Goal: Task Accomplishment & Management: Manage account settings

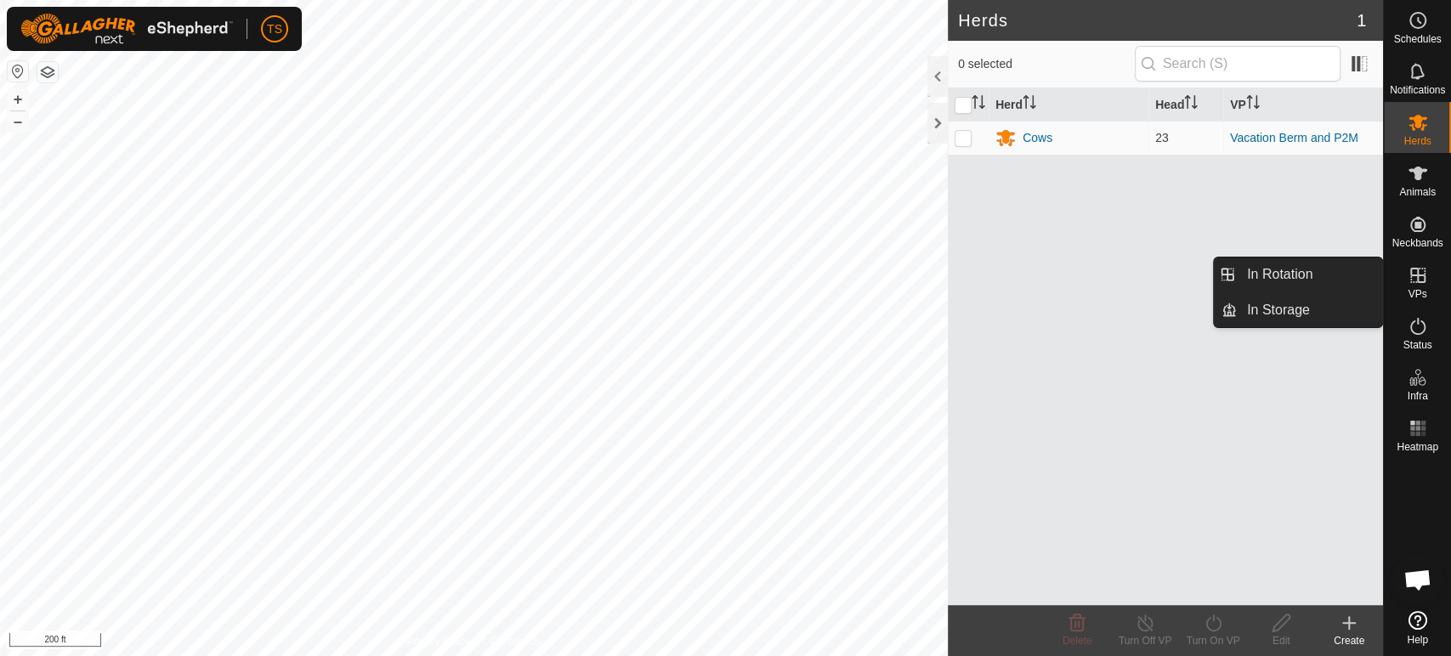
click at [1419, 277] on icon at bounding box center [1418, 275] width 20 height 20
drag, startPoint x: 1379, startPoint y: 274, endPoint x: 1296, endPoint y: 284, distance: 83.1
click at [1339, 273] on link "In Rotation" at bounding box center [1309, 275] width 145 height 34
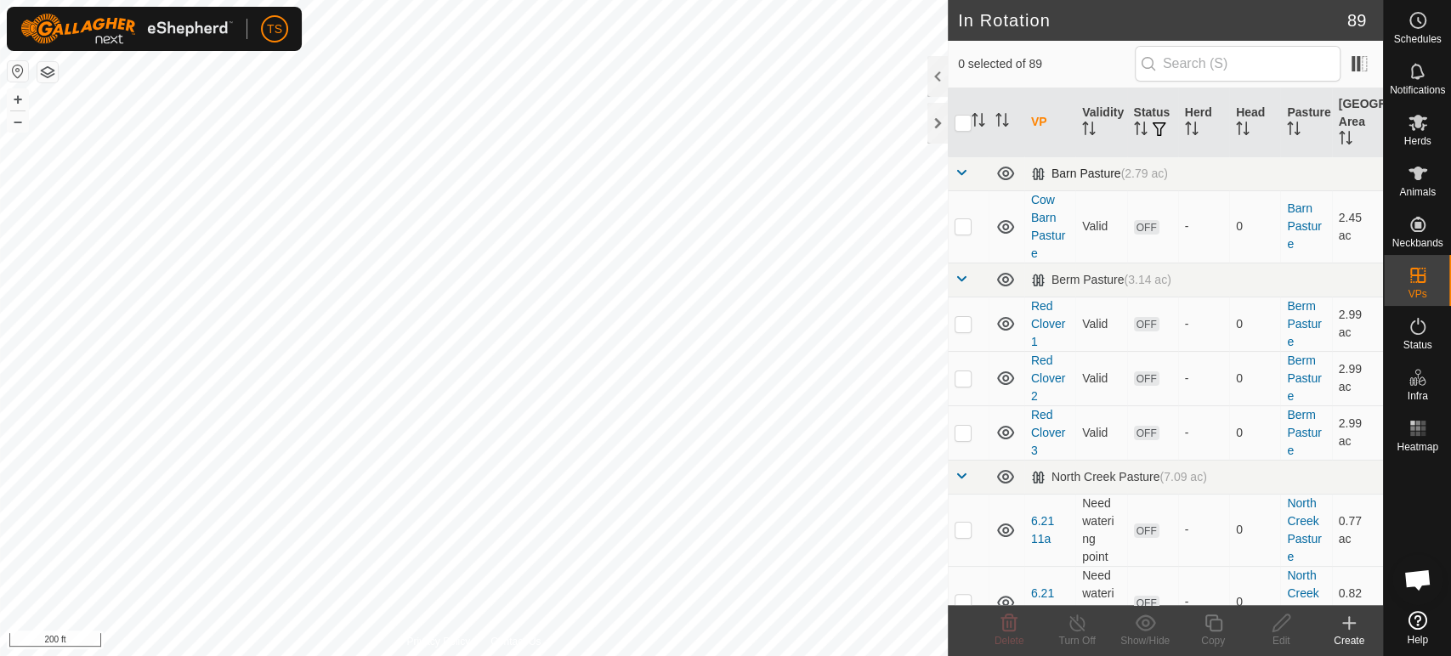
click at [962, 173] on span at bounding box center [962, 173] width 14 height 14
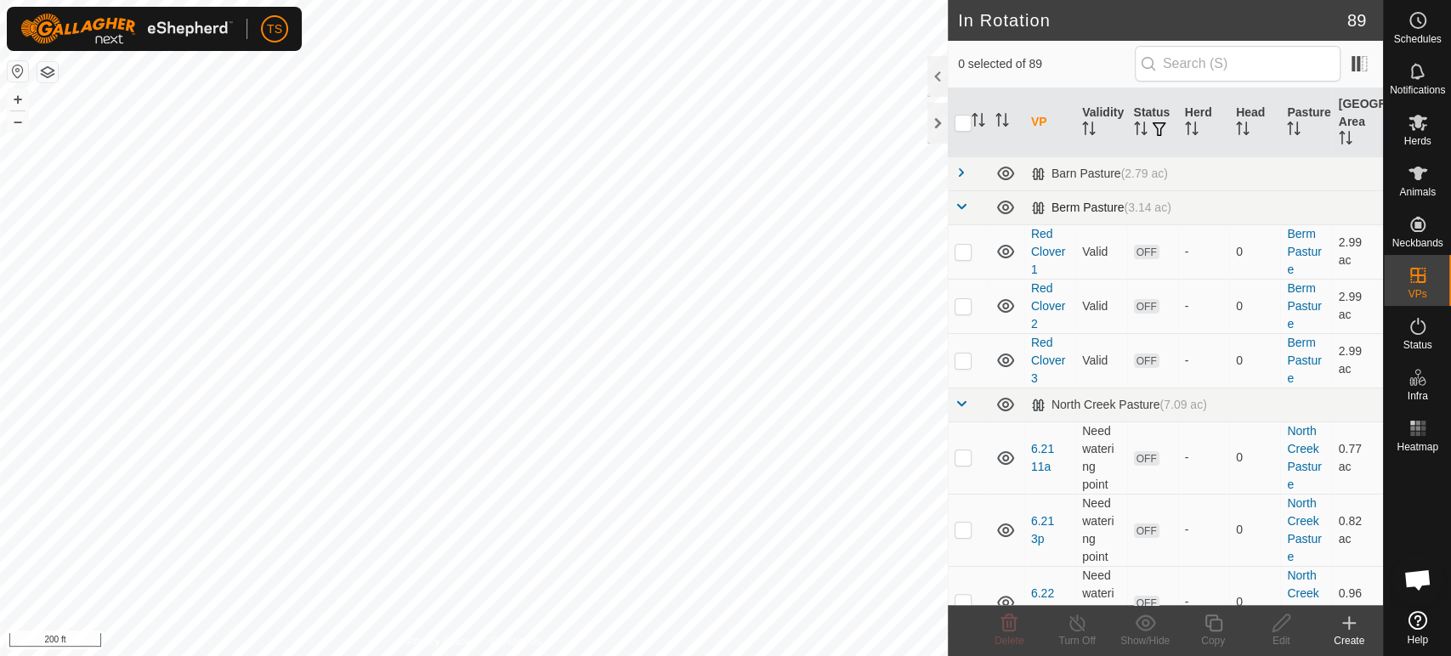
click at [959, 205] on span at bounding box center [962, 207] width 14 height 14
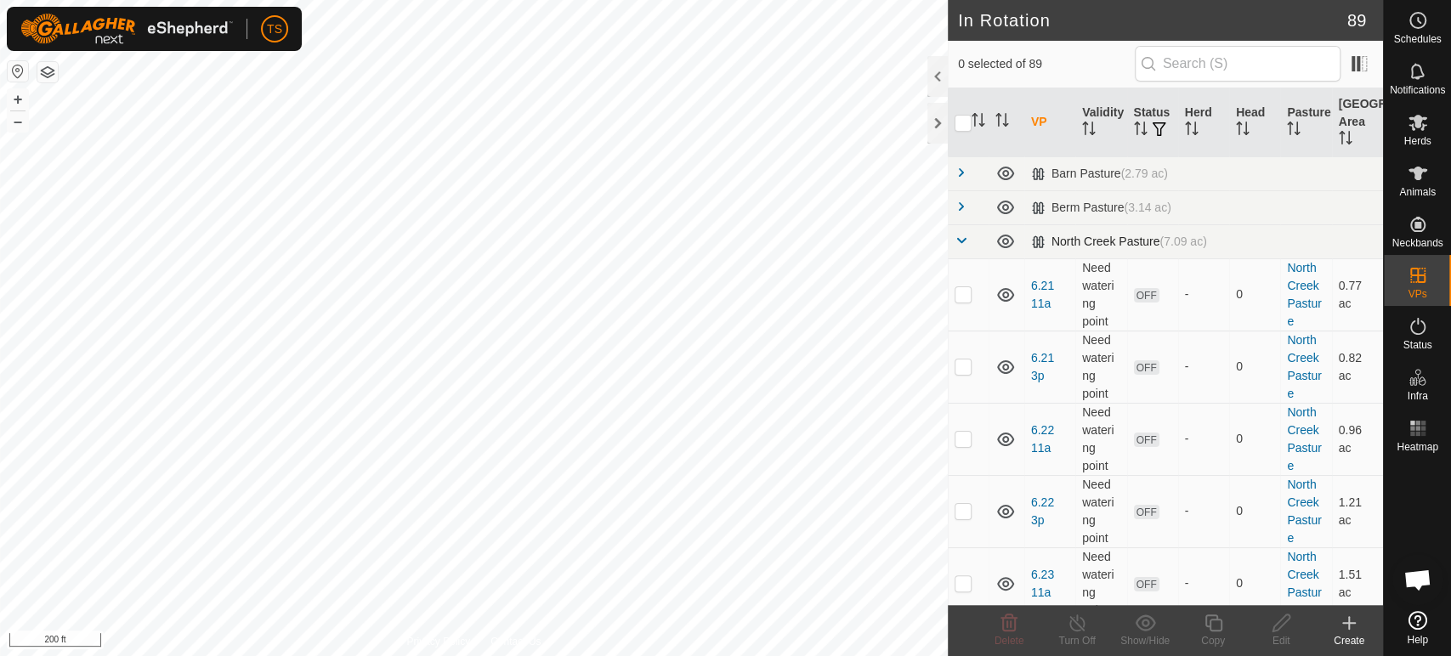
click at [960, 247] on span at bounding box center [962, 241] width 14 height 14
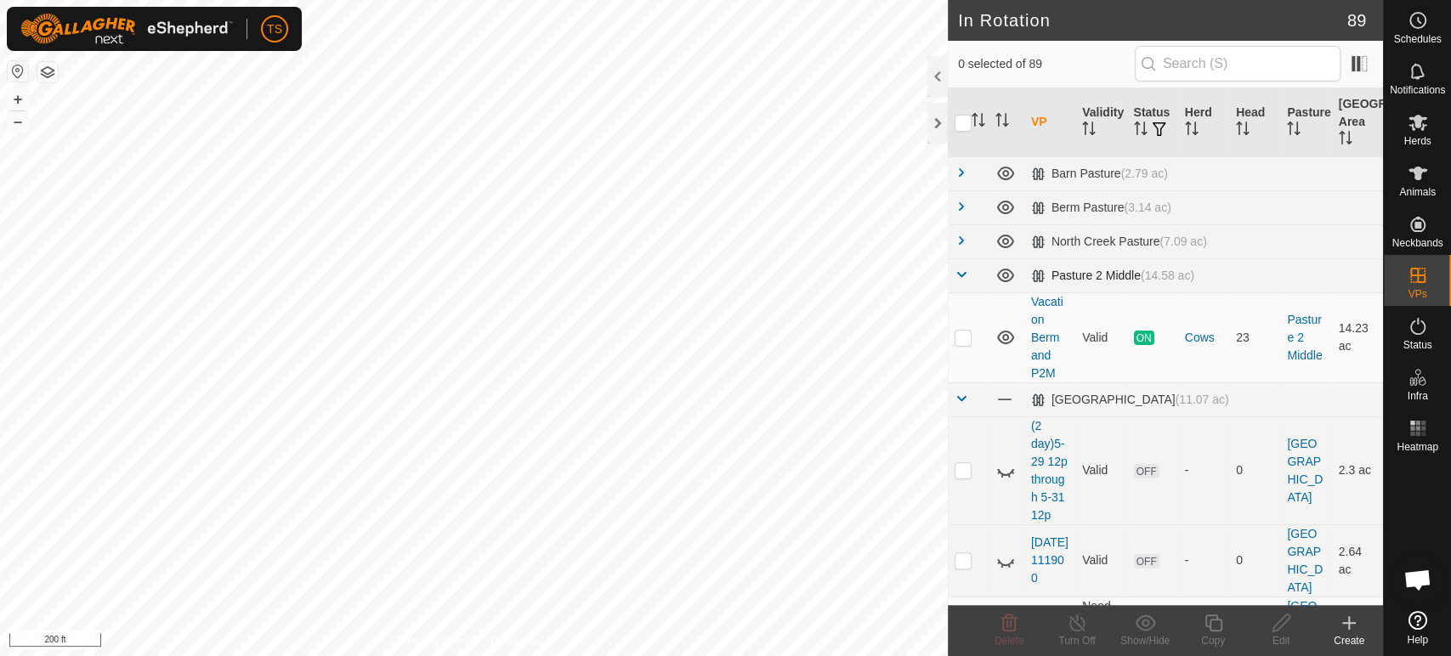
click at [961, 276] on span at bounding box center [962, 275] width 14 height 14
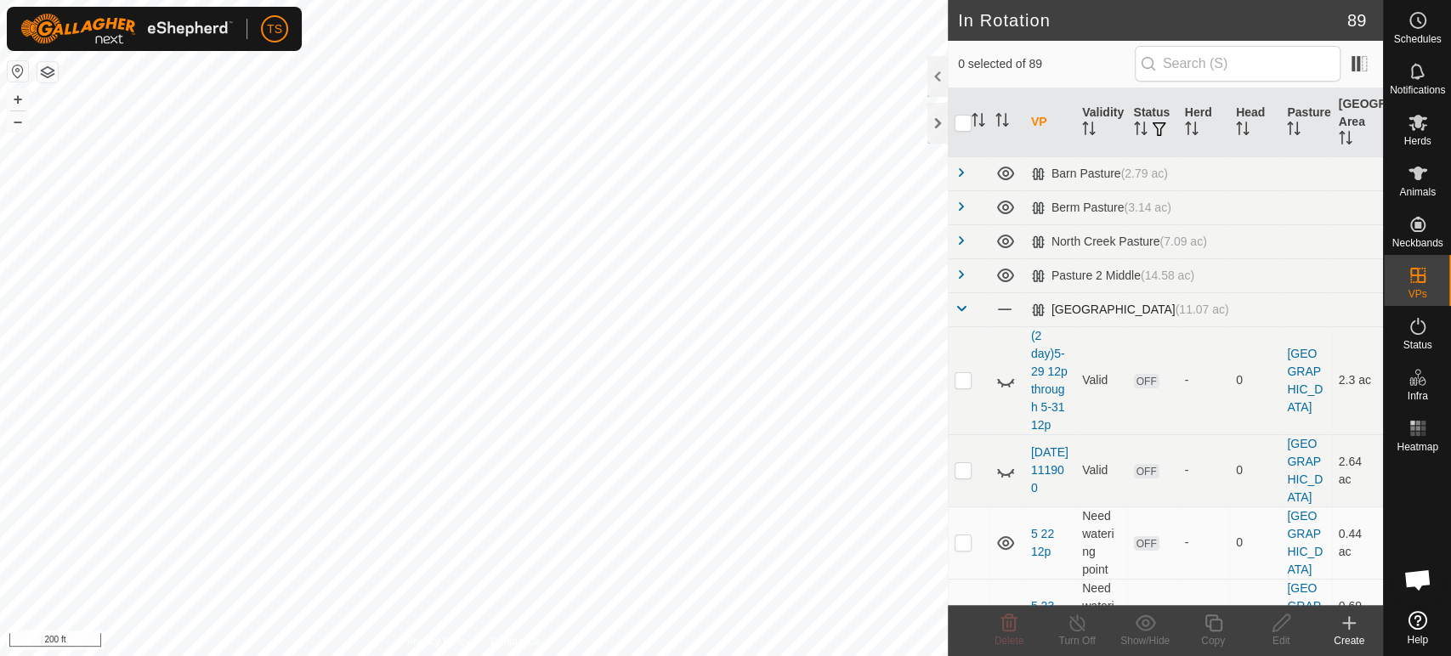
click at [965, 307] on span at bounding box center [962, 309] width 14 height 14
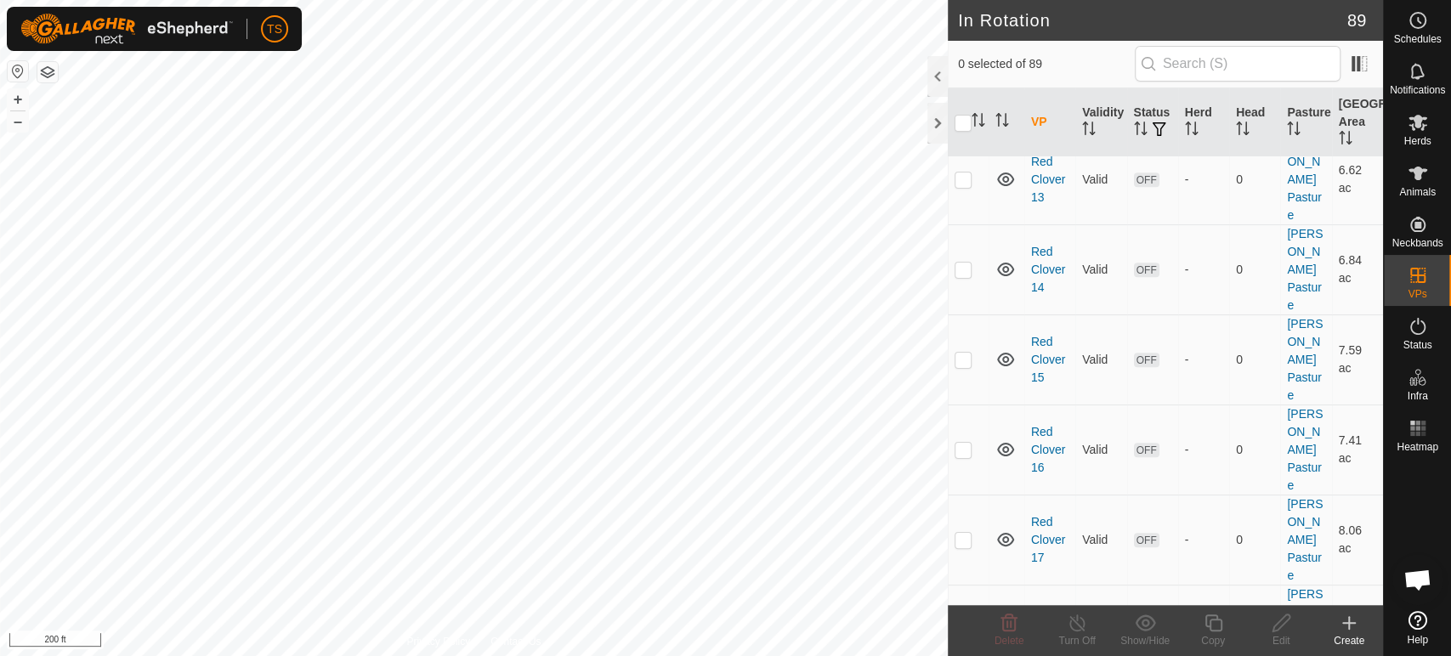
scroll to position [566, 0]
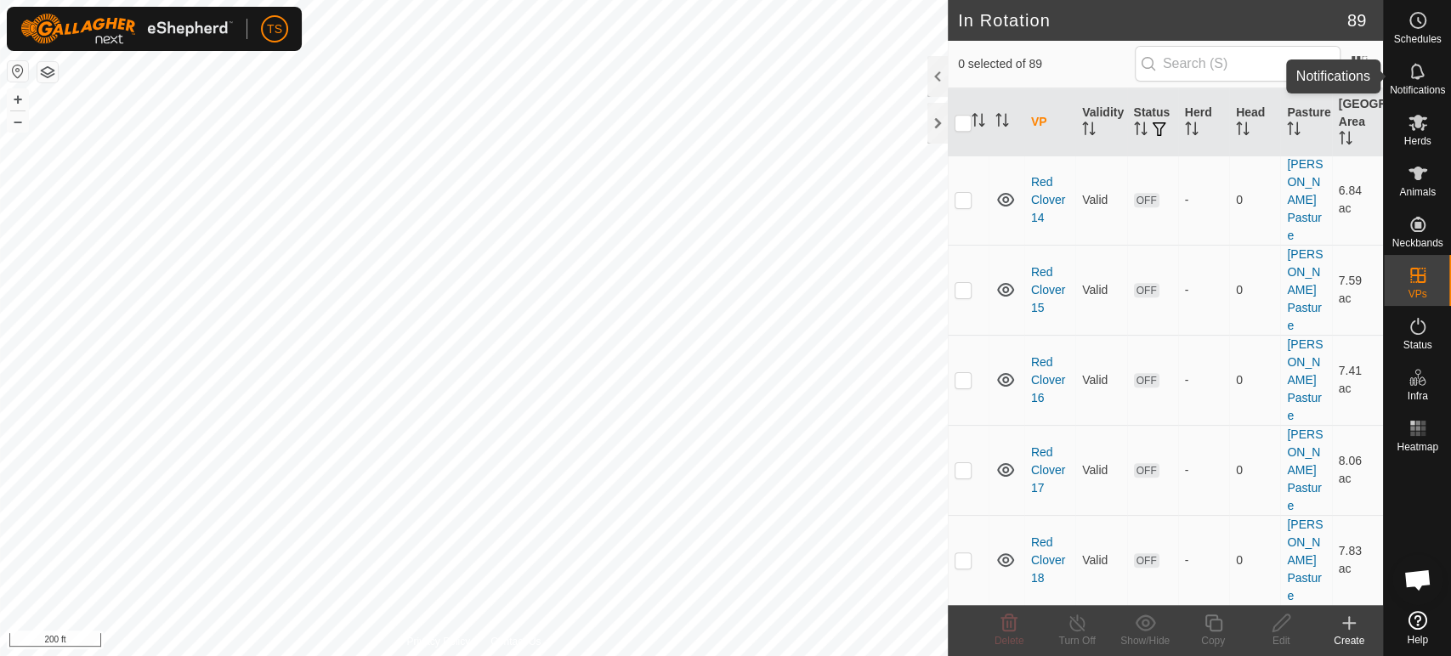
click at [1412, 87] on span "Notifications" at bounding box center [1417, 90] width 55 height 10
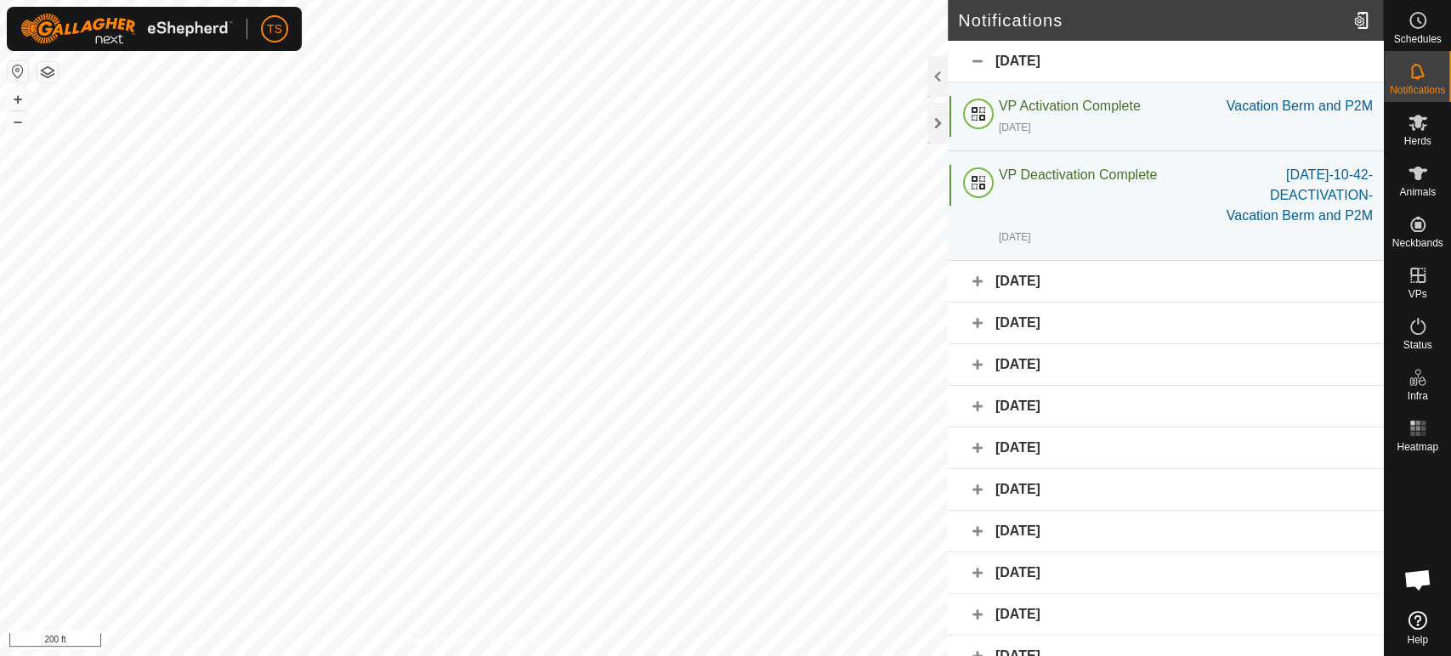
click at [980, 303] on div "September 7, 2025" at bounding box center [1165, 282] width 435 height 42
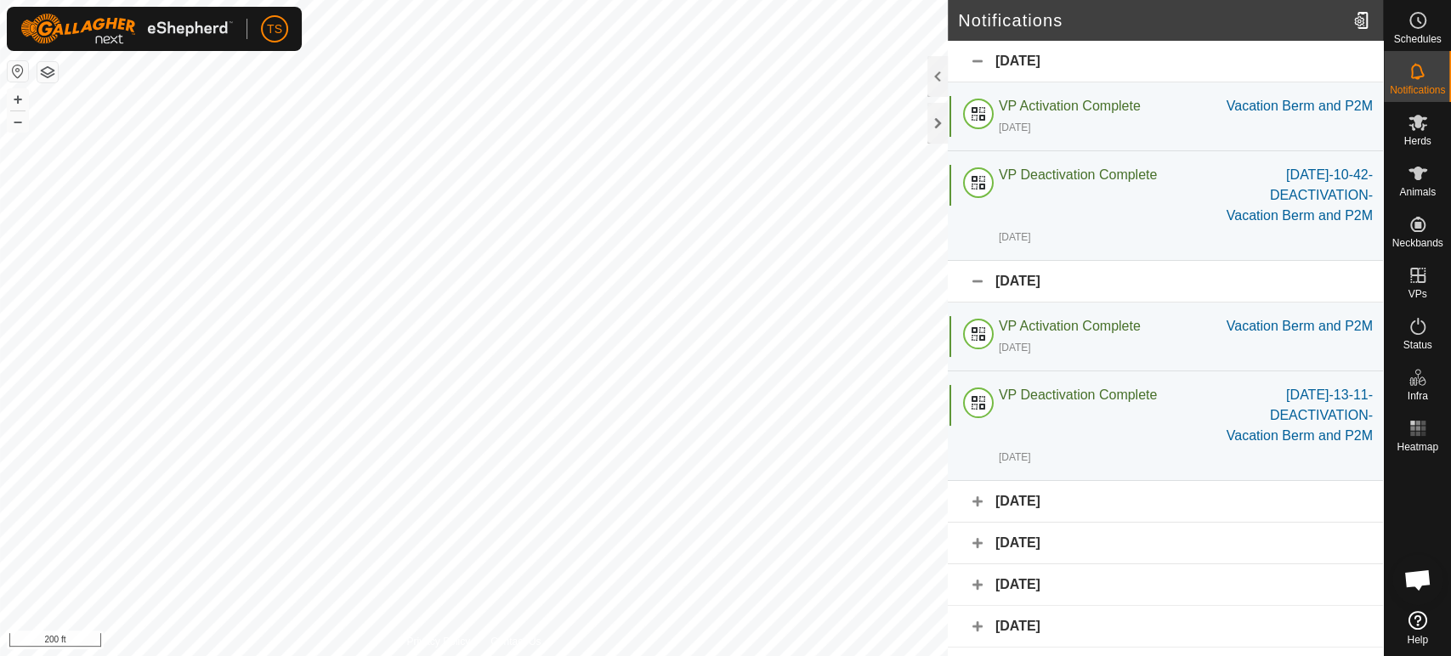
click at [980, 303] on div "September 7, 2025" at bounding box center [1165, 282] width 435 height 42
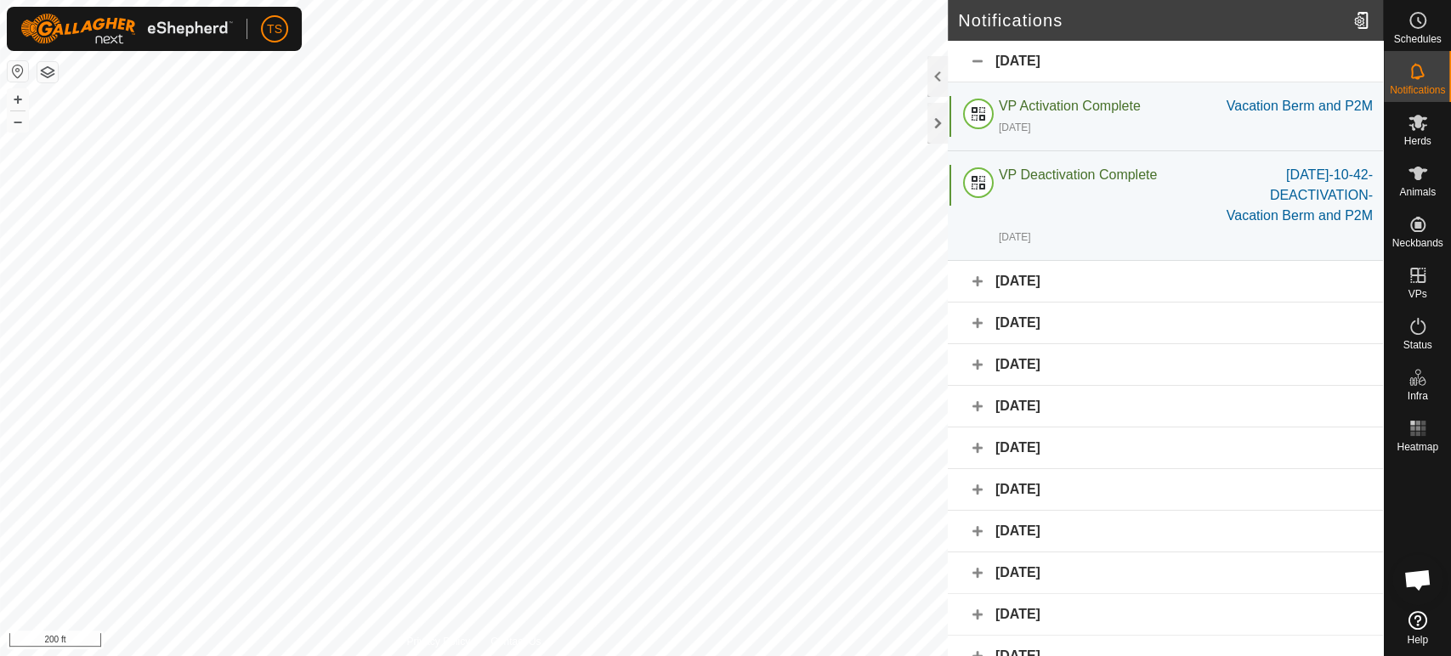
click at [976, 344] on div "September 4, 2025" at bounding box center [1165, 324] width 435 height 42
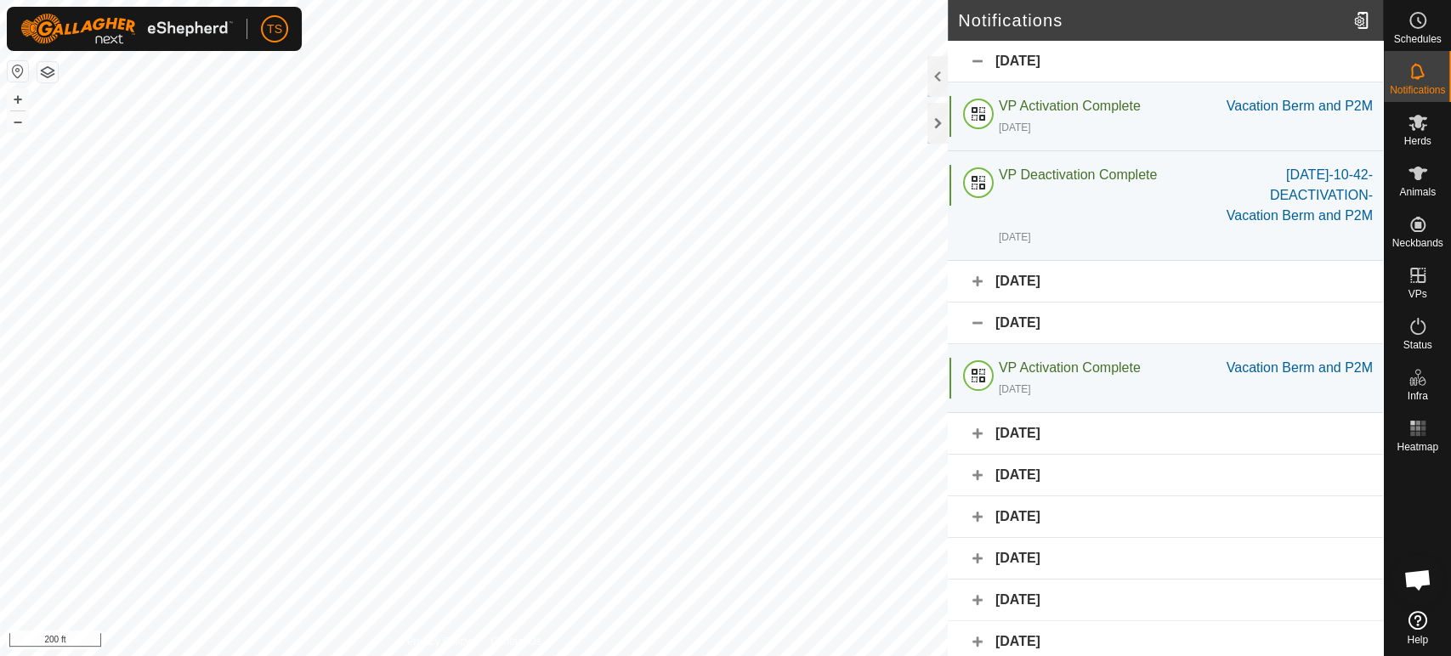
click at [976, 344] on div "September 4, 2025" at bounding box center [1165, 324] width 435 height 42
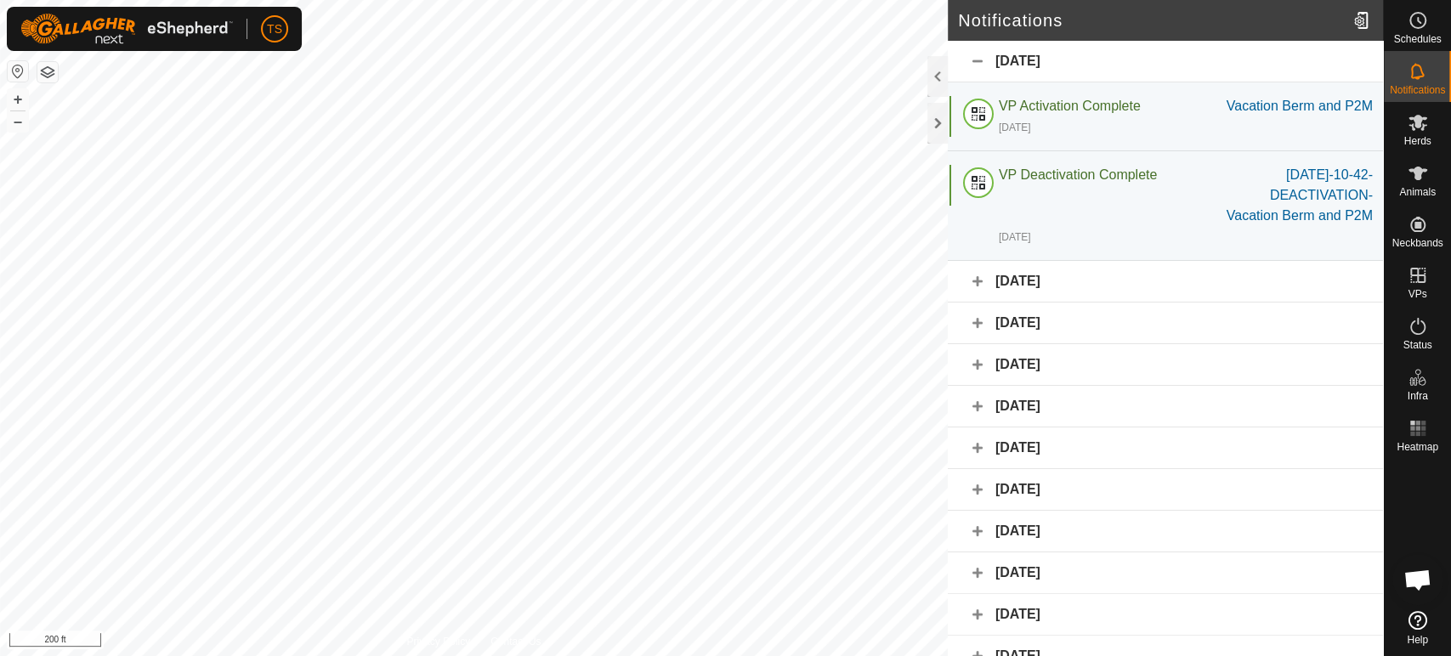
click at [972, 386] on div "September 3, 2025" at bounding box center [1165, 365] width 435 height 42
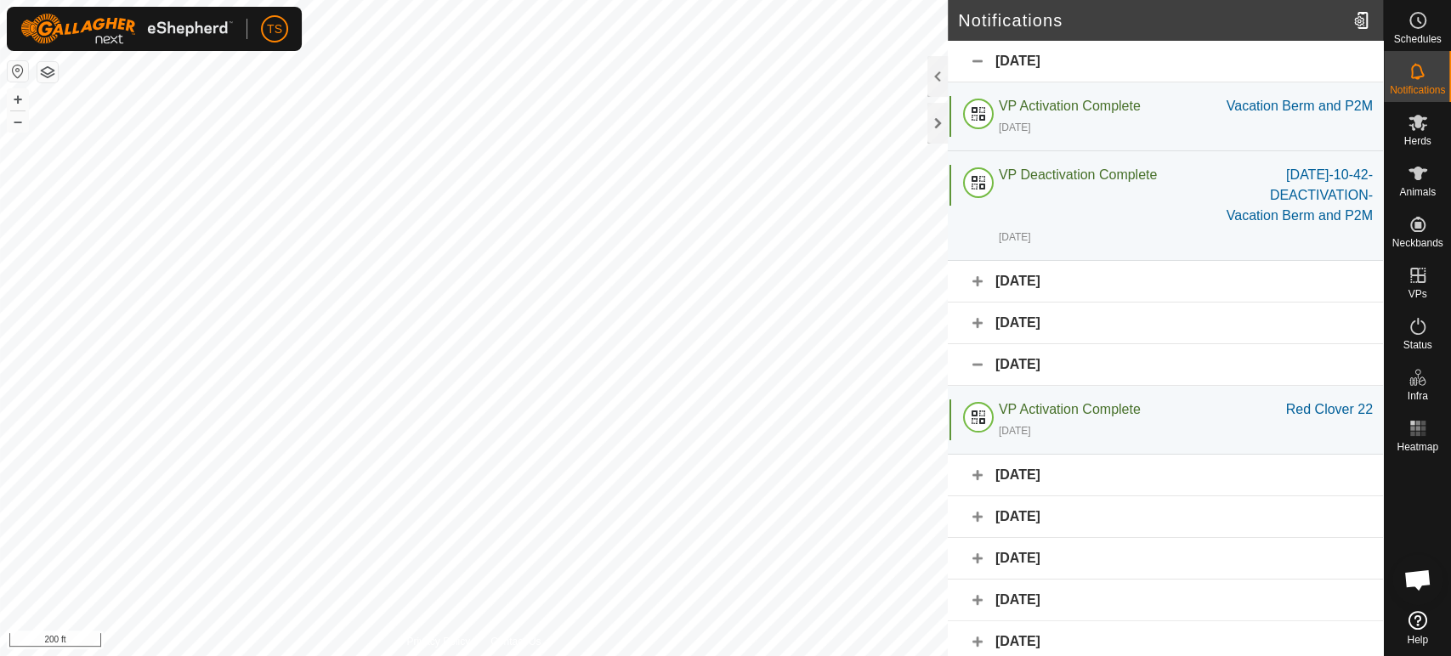
click at [981, 496] on div "September 2, 2025" at bounding box center [1165, 476] width 435 height 42
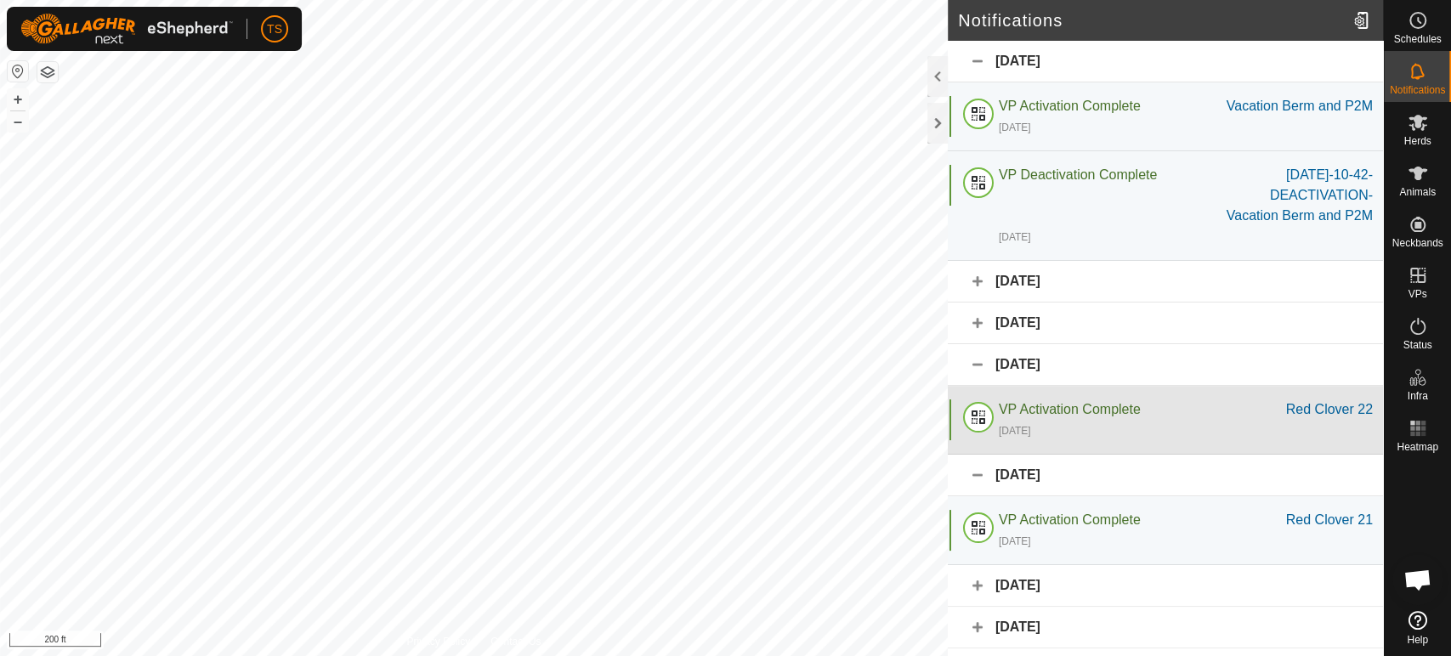
drag, startPoint x: 979, startPoint y: 508, endPoint x: 978, endPoint y: 489, distance: 19.6
click at [979, 496] on div "September 2, 2025" at bounding box center [1165, 476] width 435 height 42
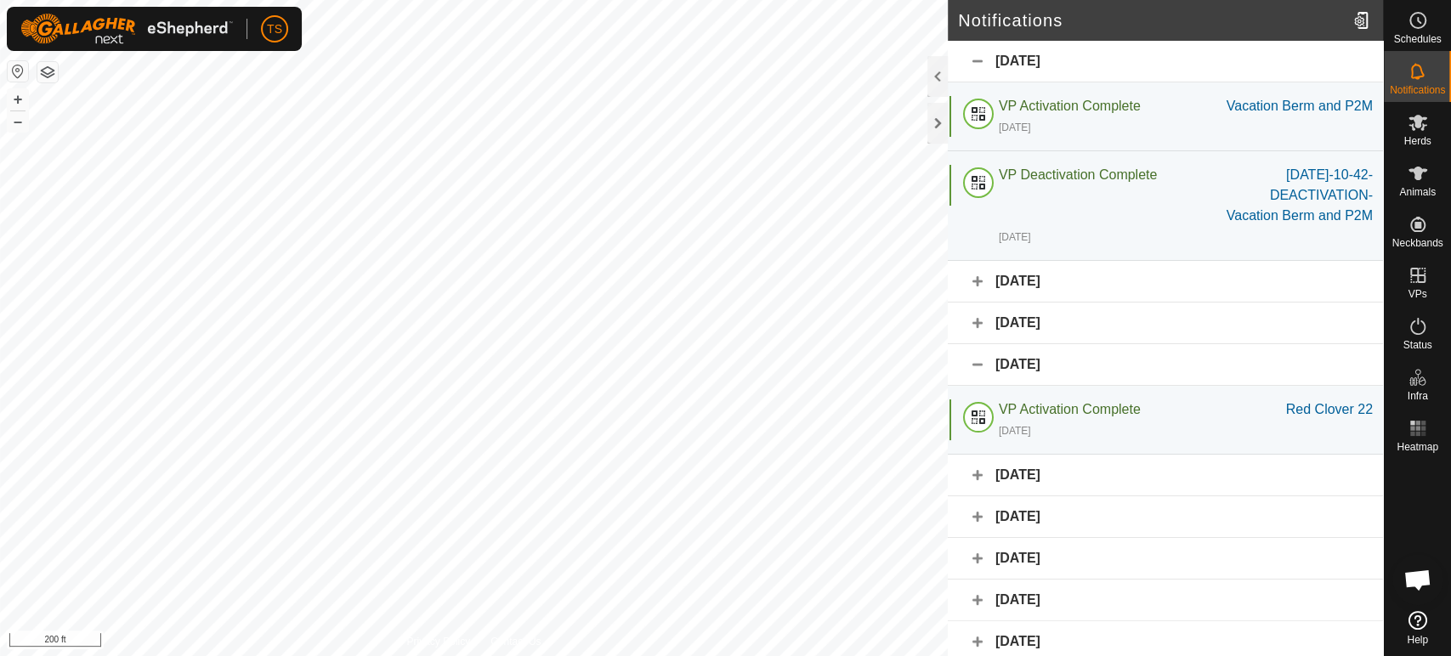
click at [980, 386] on div "September 3, 2025" at bounding box center [1165, 365] width 435 height 42
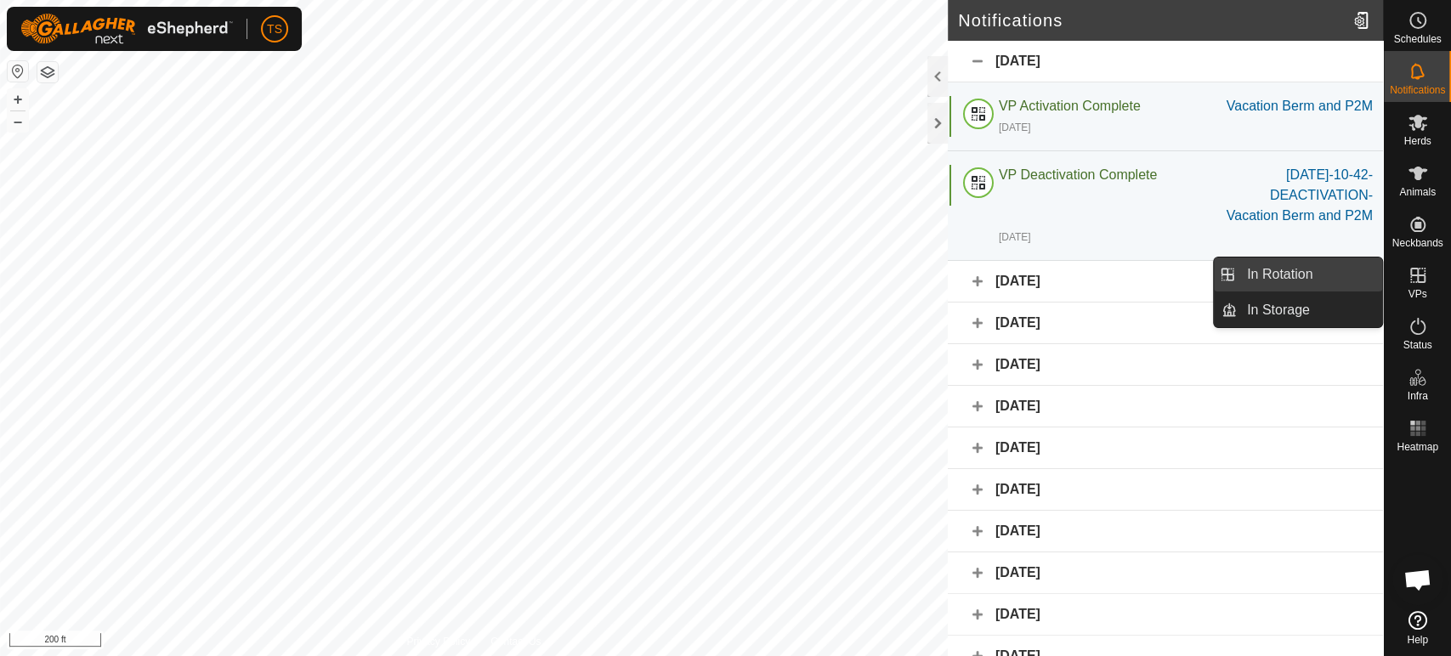
click at [1324, 286] on link "In Rotation" at bounding box center [1309, 275] width 145 height 34
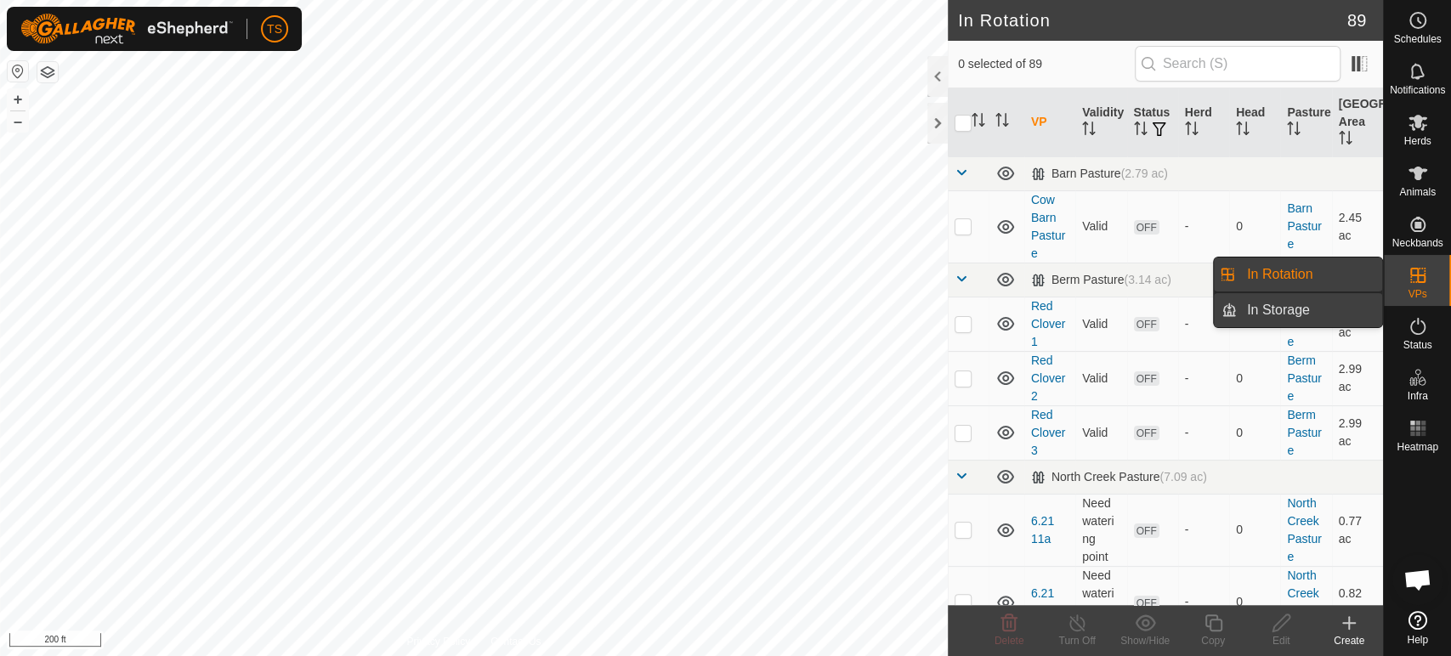
click at [1306, 311] on span "In Storage" at bounding box center [1278, 310] width 63 height 20
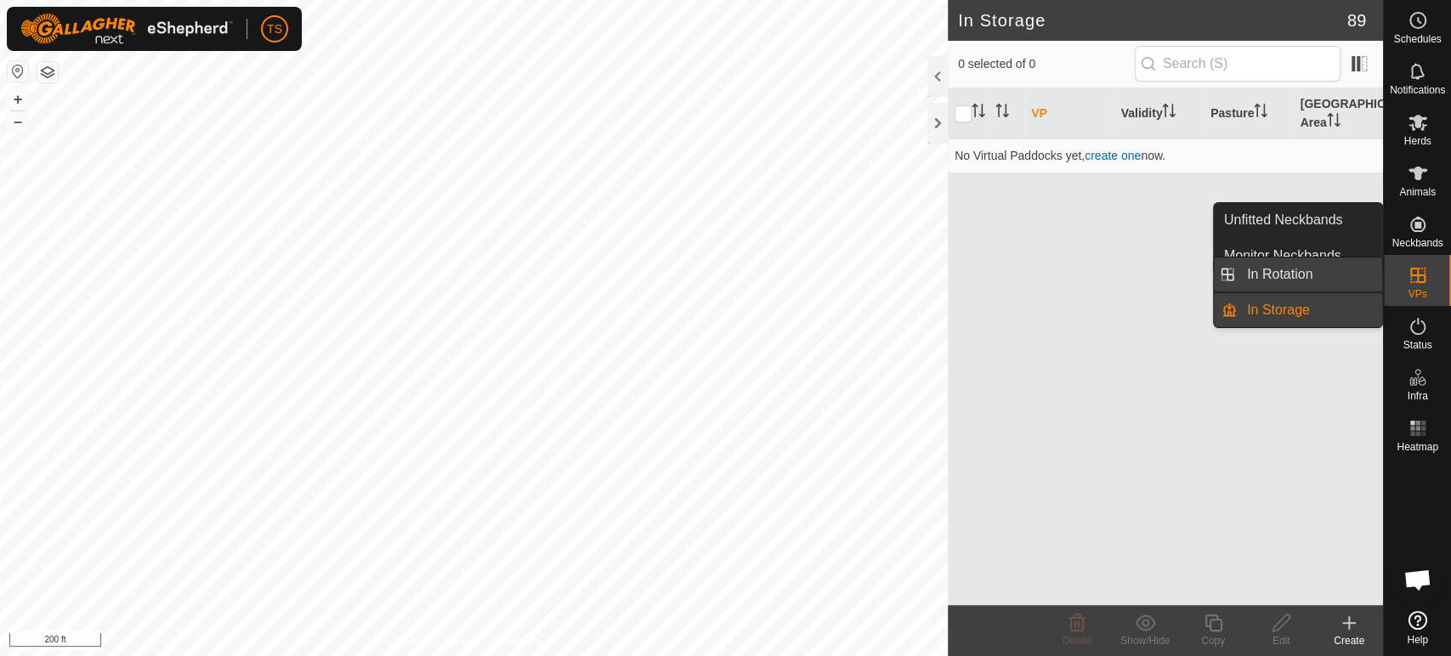
click at [1341, 274] on link "In Rotation" at bounding box center [1309, 275] width 145 height 34
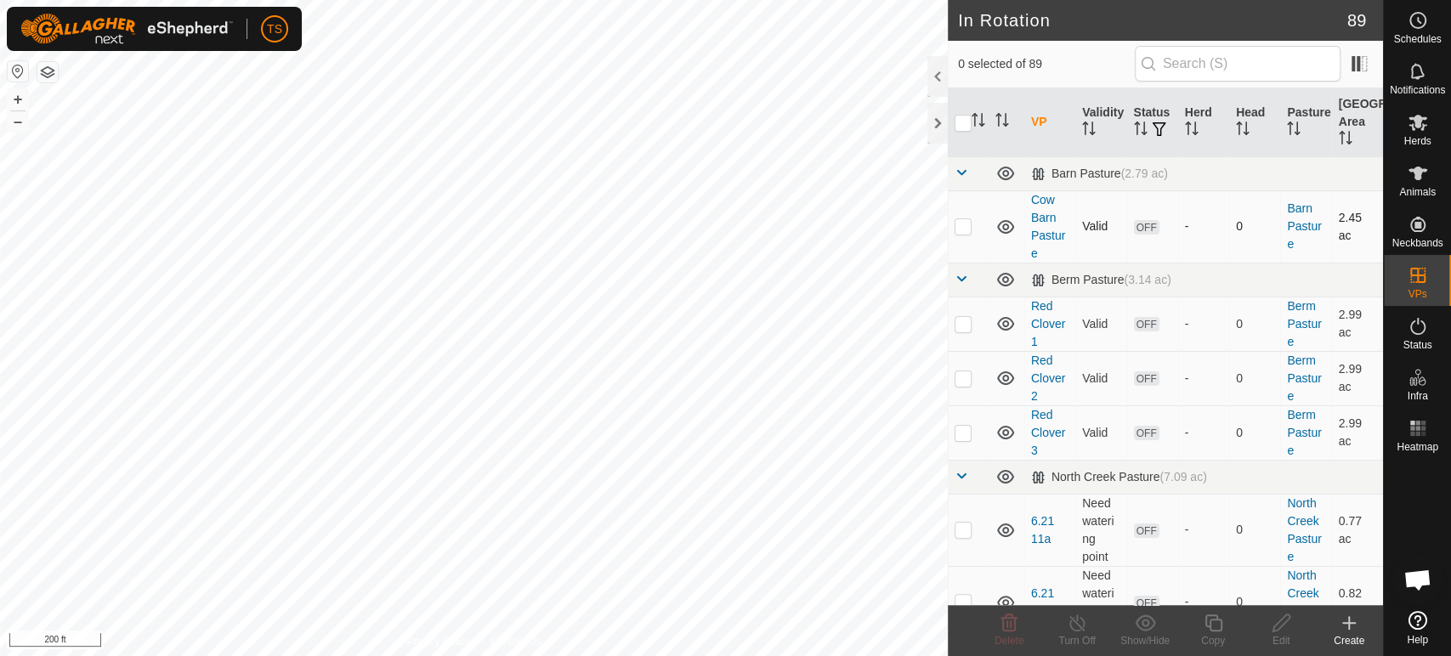
click at [959, 221] on p-checkbox at bounding box center [963, 226] width 17 height 14
click at [968, 229] on p-checkbox at bounding box center [963, 226] width 17 height 14
click at [961, 229] on p-checkbox at bounding box center [963, 226] width 17 height 14
checkbox input "false"
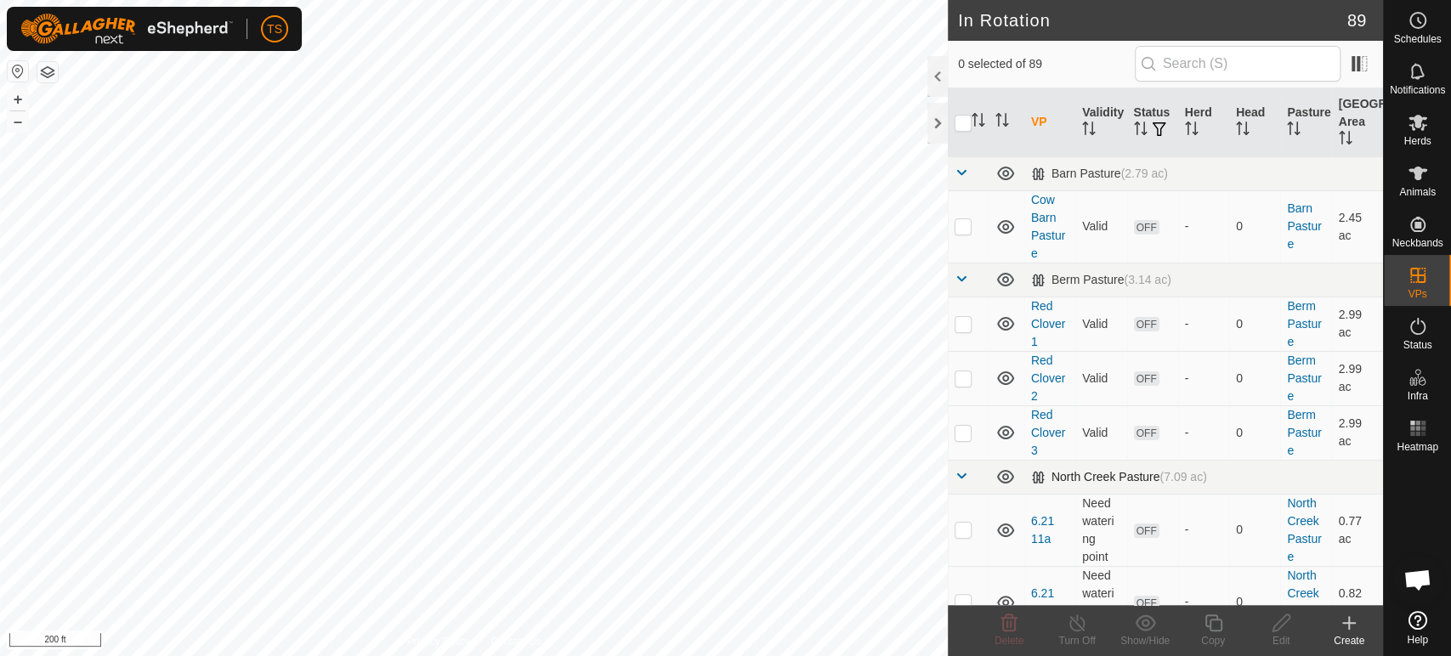
click at [959, 476] on span at bounding box center [962, 476] width 14 height 14
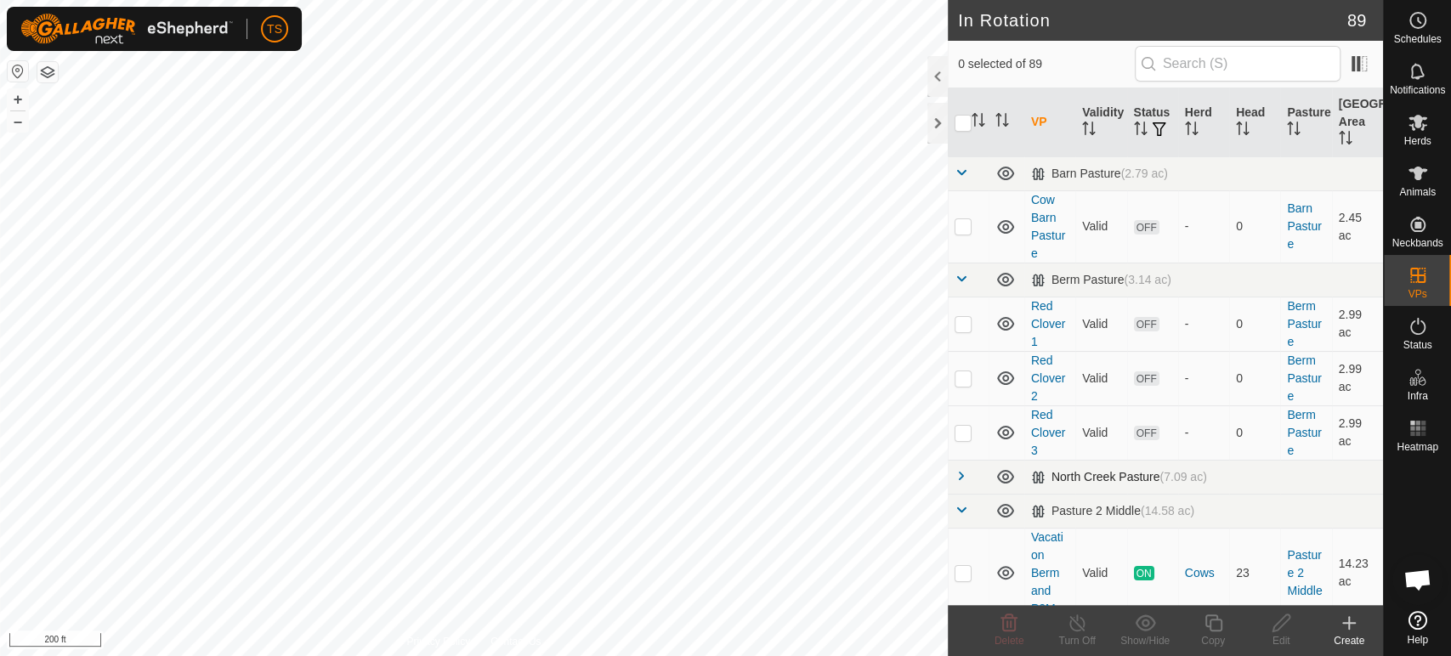
click at [959, 476] on span at bounding box center [962, 476] width 14 height 14
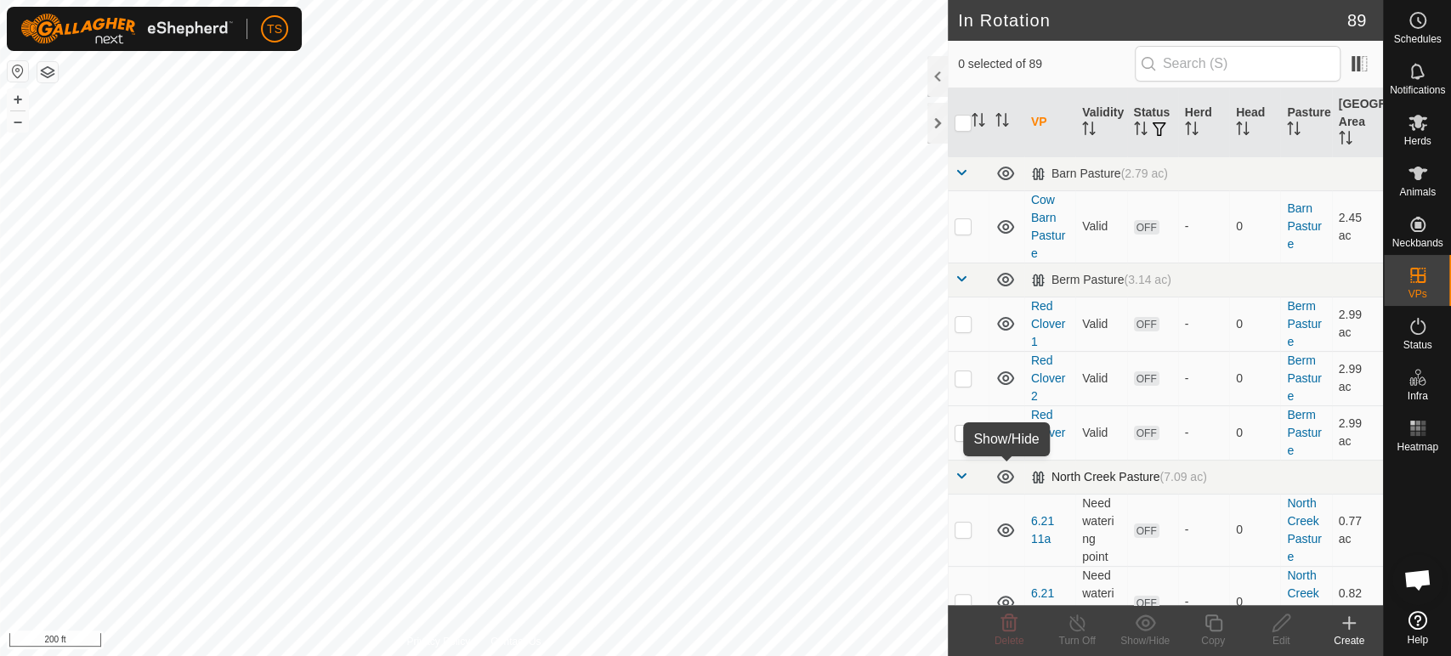
click at [1006, 474] on icon at bounding box center [1005, 477] width 17 height 14
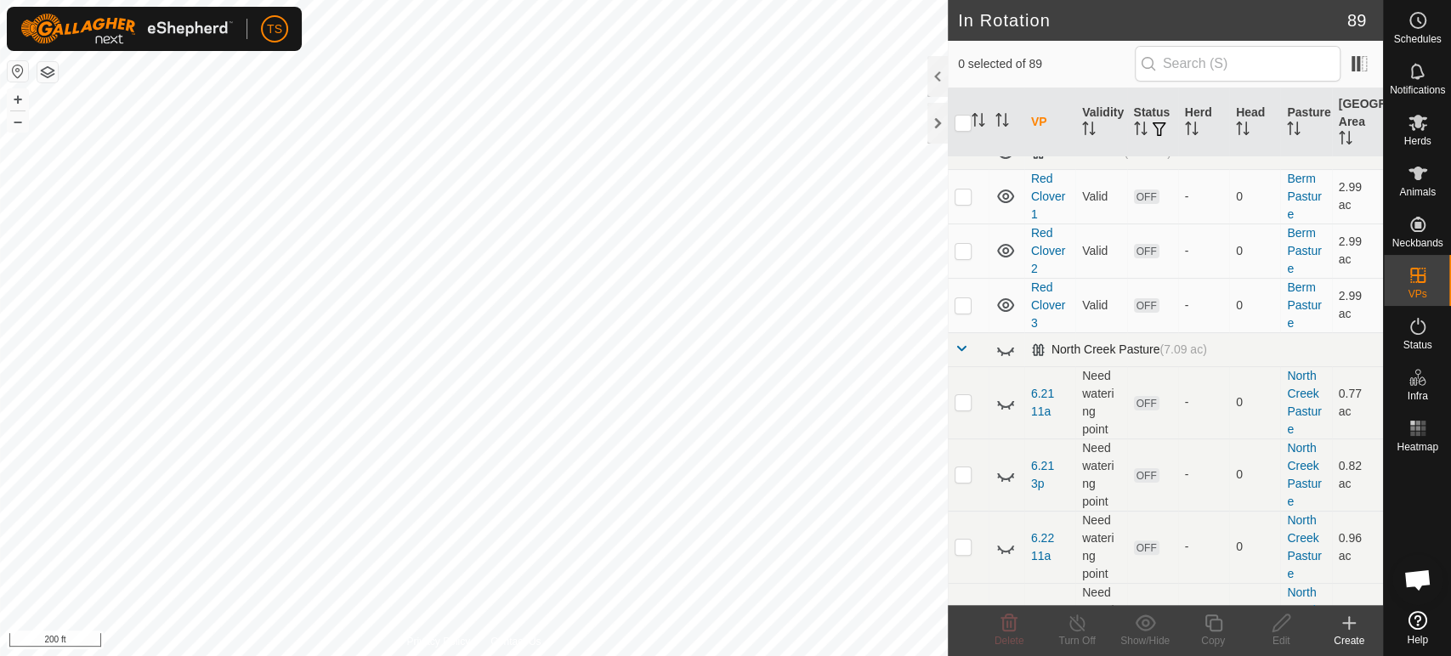
scroll to position [94, 0]
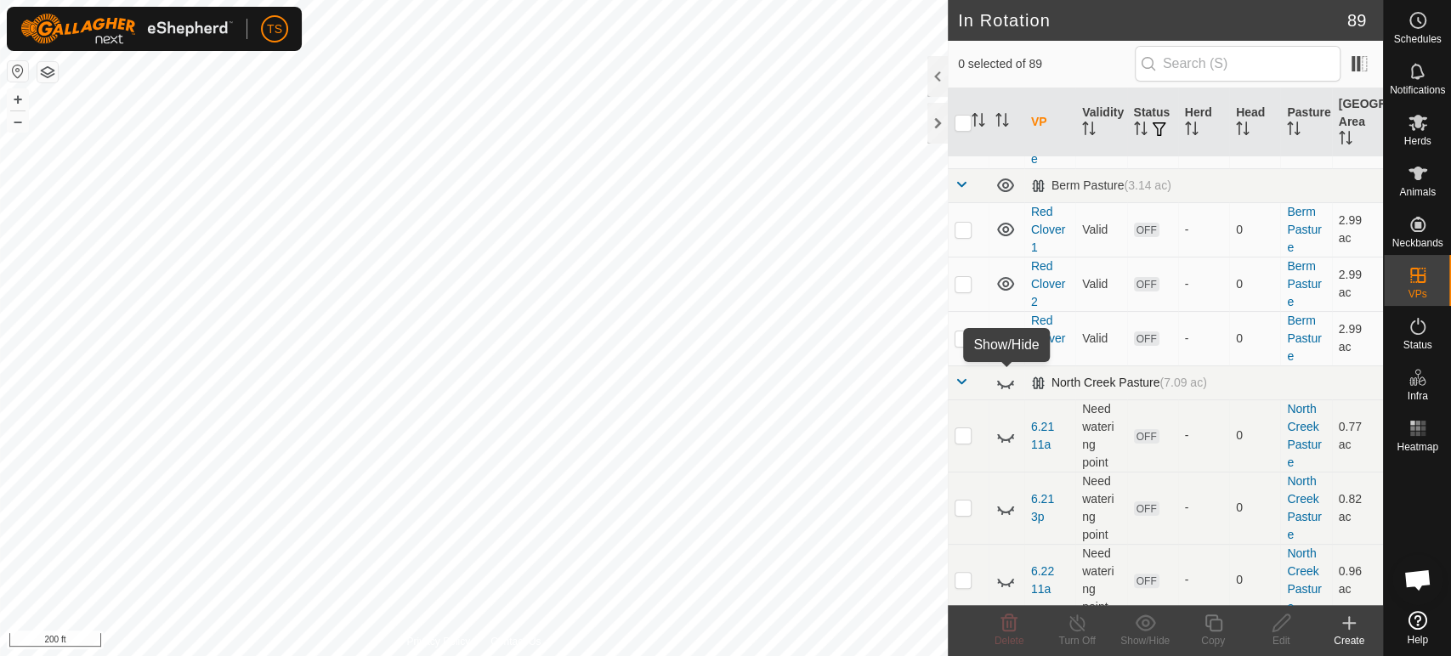
click at [1000, 383] on icon at bounding box center [1005, 384] width 17 height 7
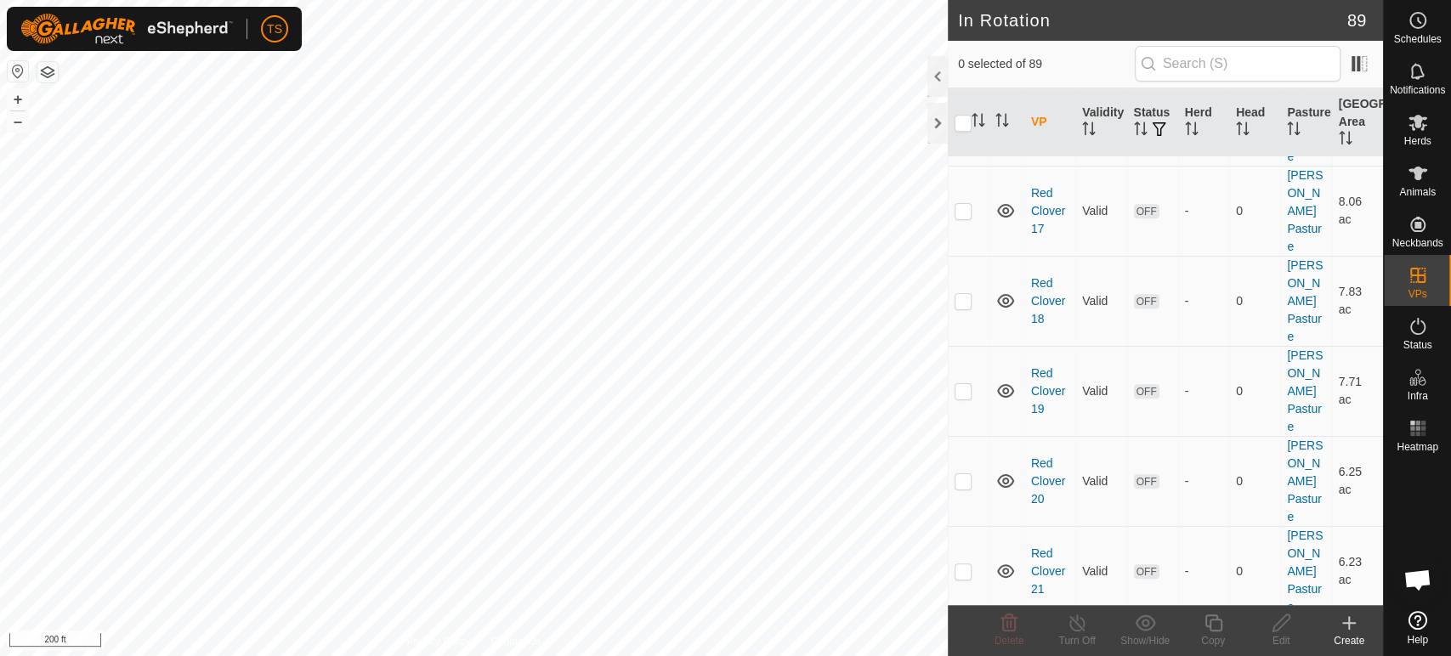
scroll to position [4976, 0]
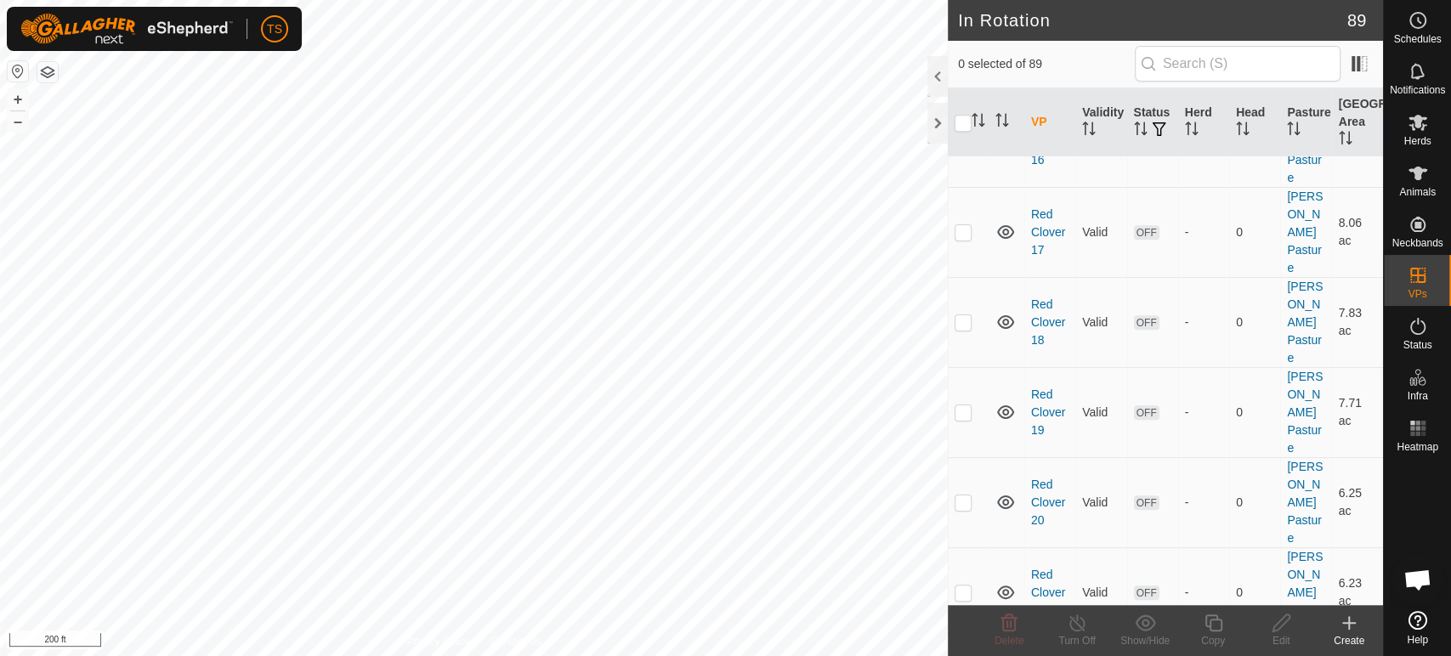
checkbox input "true"
click at [1279, 633] on div "Edit" at bounding box center [1281, 640] width 68 height 15
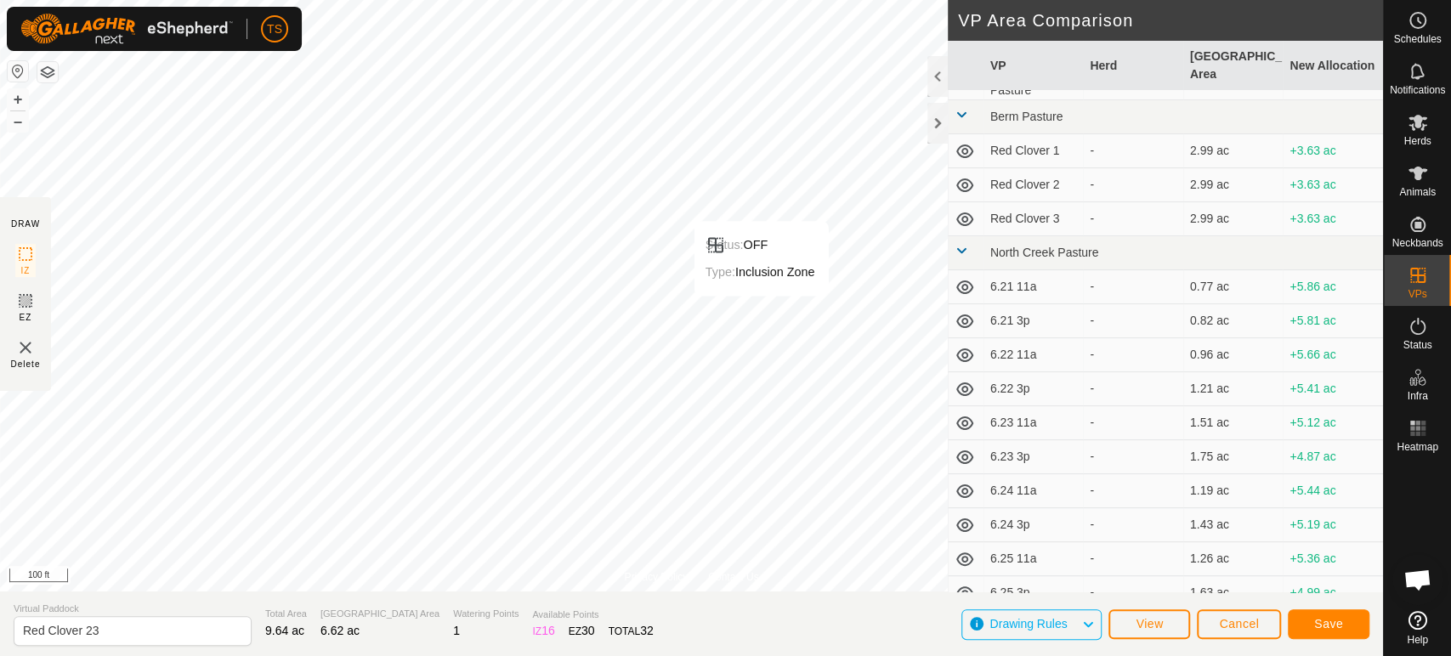
scroll to position [94, 0]
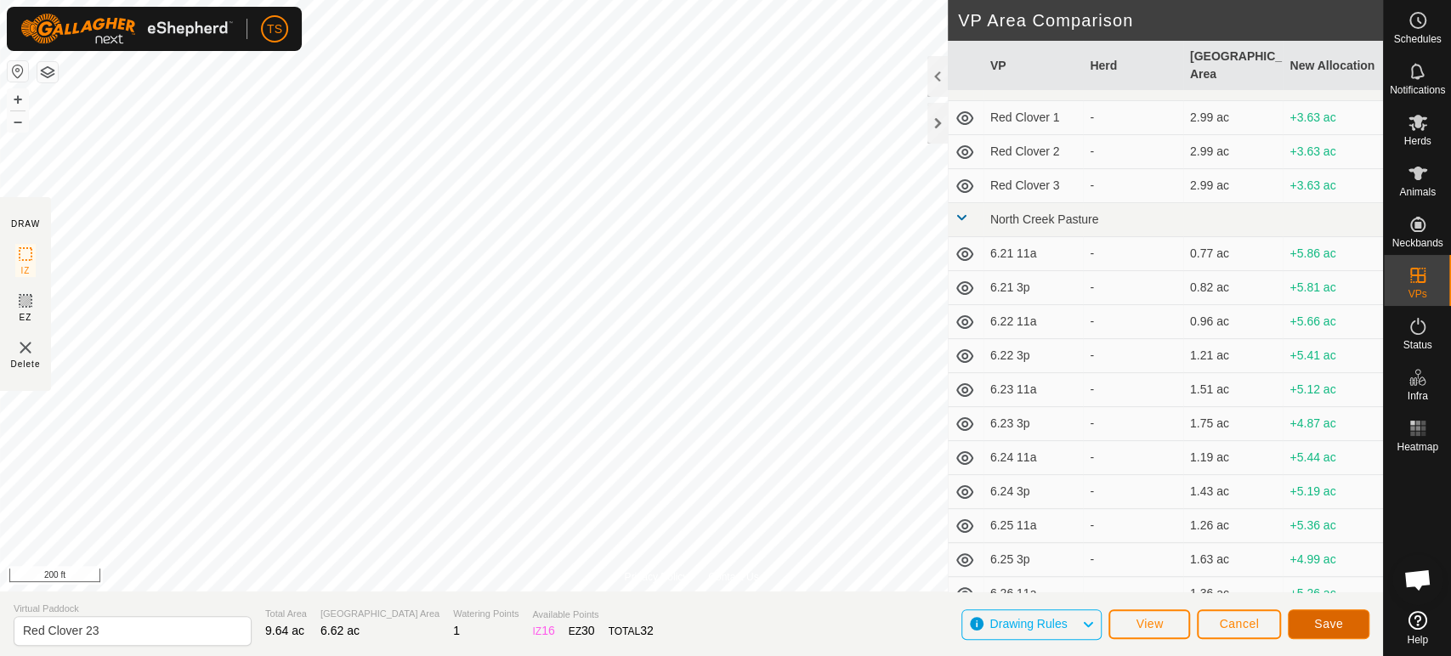
click at [1317, 619] on span "Save" at bounding box center [1328, 624] width 29 height 14
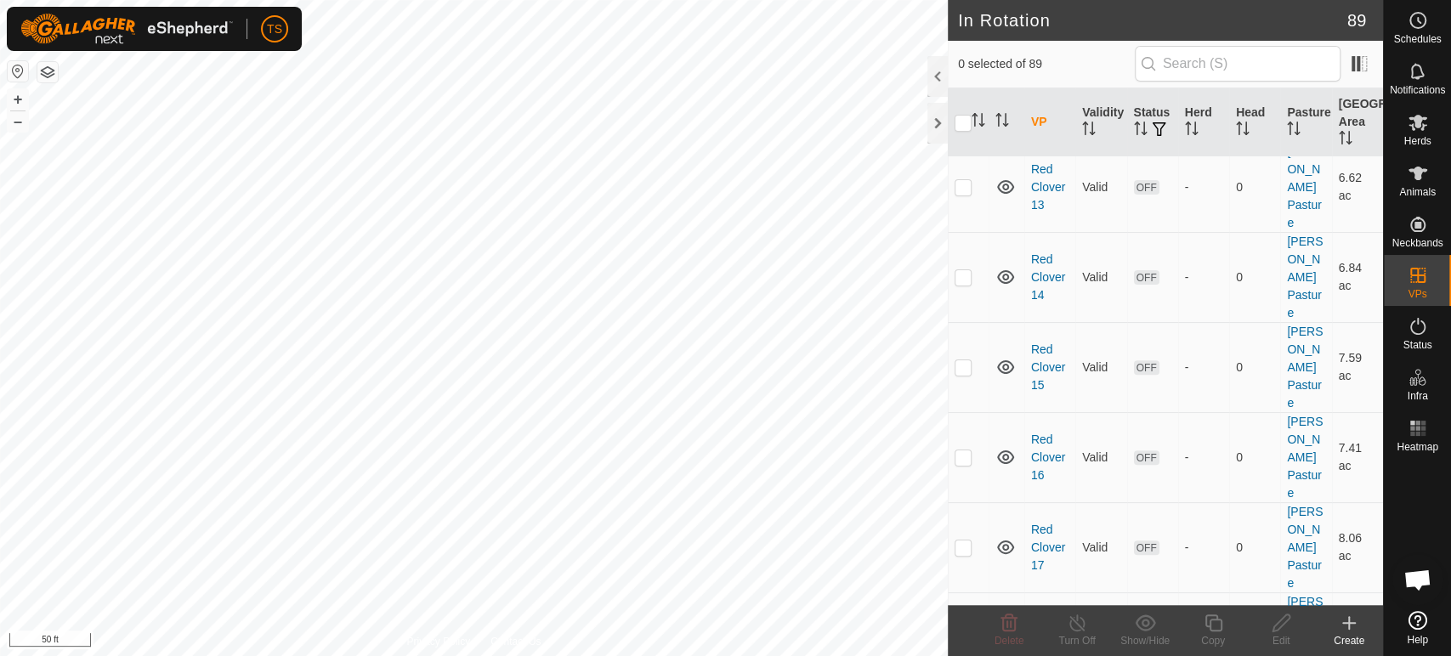
scroll to position [4817, 0]
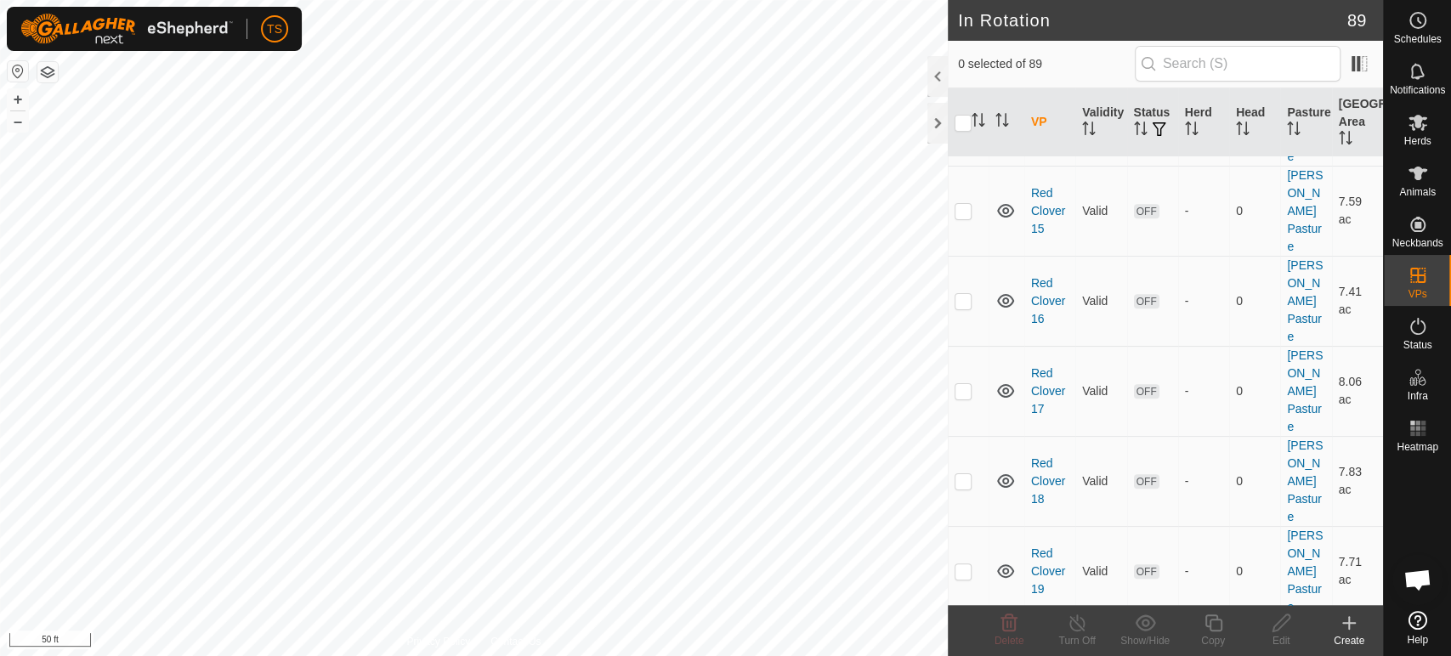
checkbox input "true"
click at [1425, 119] on icon at bounding box center [1418, 123] width 19 height 16
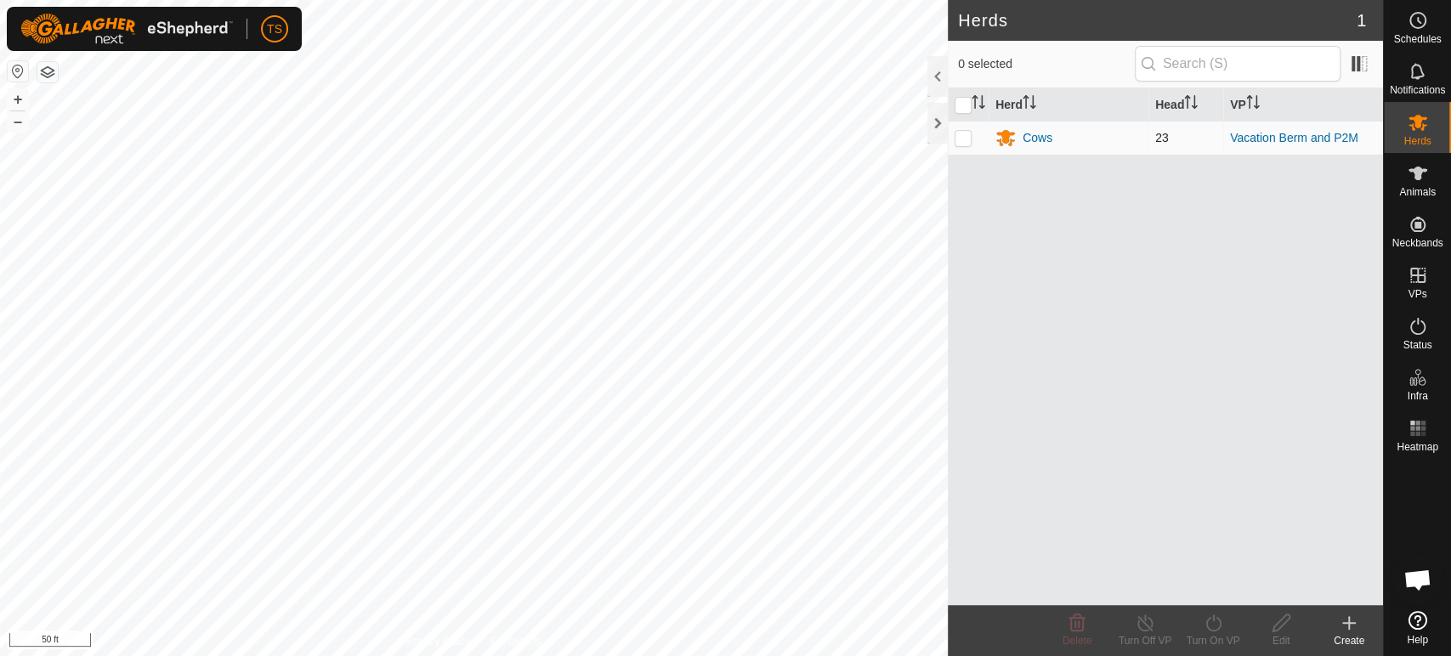
click at [969, 137] on p-checkbox at bounding box center [963, 138] width 17 height 14
checkbox input "true"
click at [1194, 621] on turn-on-svg-icon at bounding box center [1213, 623] width 68 height 20
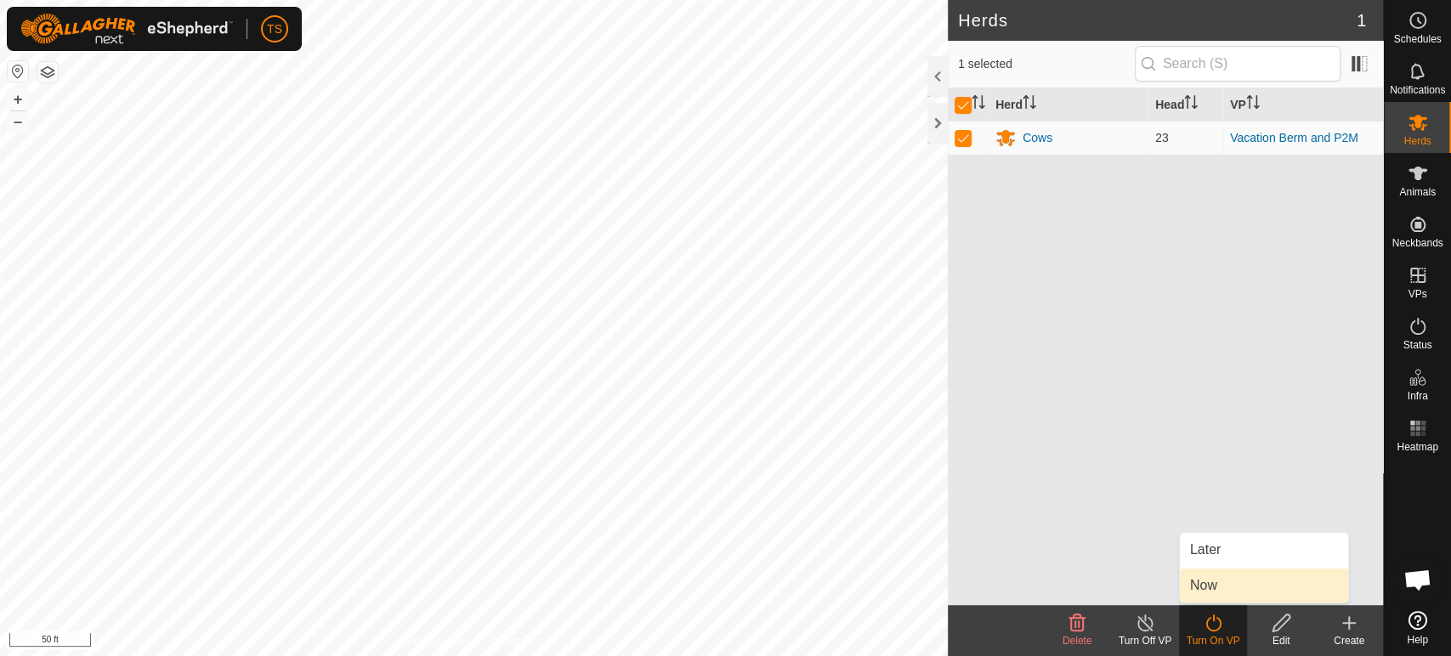
click at [1214, 583] on link "Now" at bounding box center [1264, 586] width 168 height 34
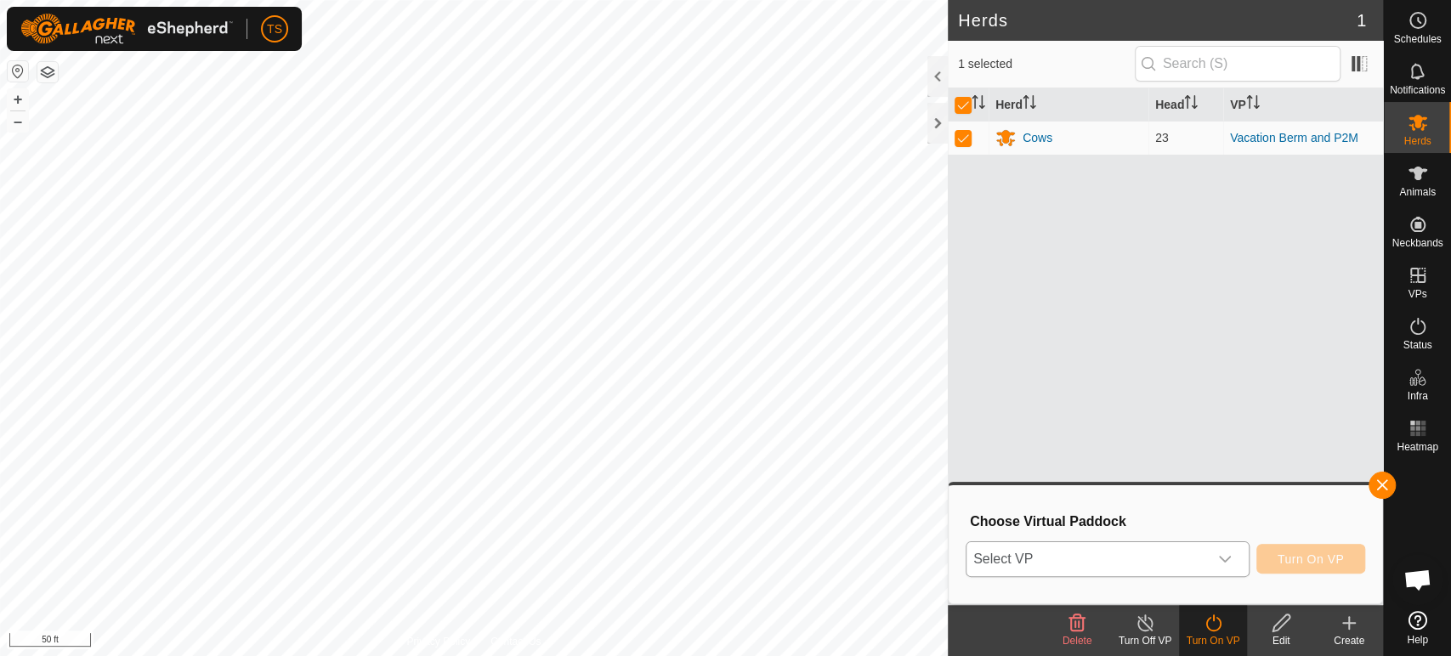
drag, startPoint x: 1233, startPoint y: 553, endPoint x: 1223, endPoint y: 547, distance: 11.6
click at [1233, 553] on div "dropdown trigger" at bounding box center [1225, 559] width 34 height 34
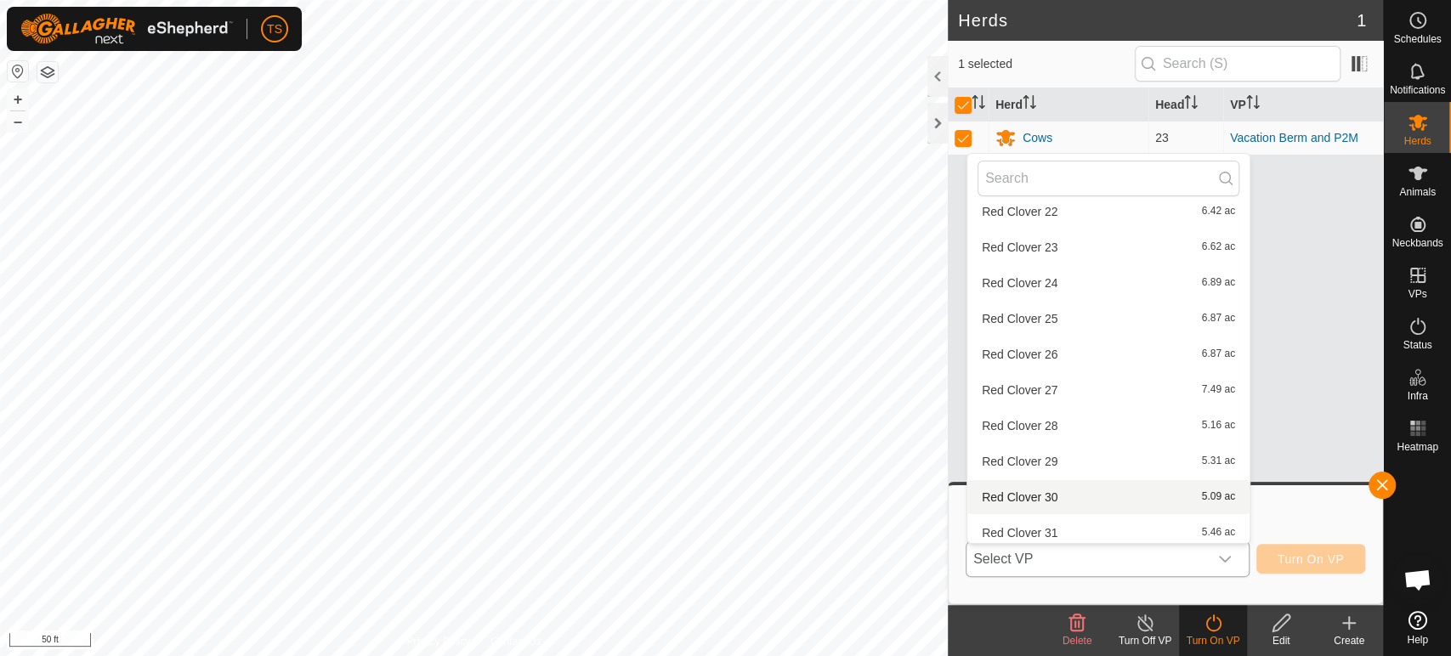
scroll to position [2670, 0]
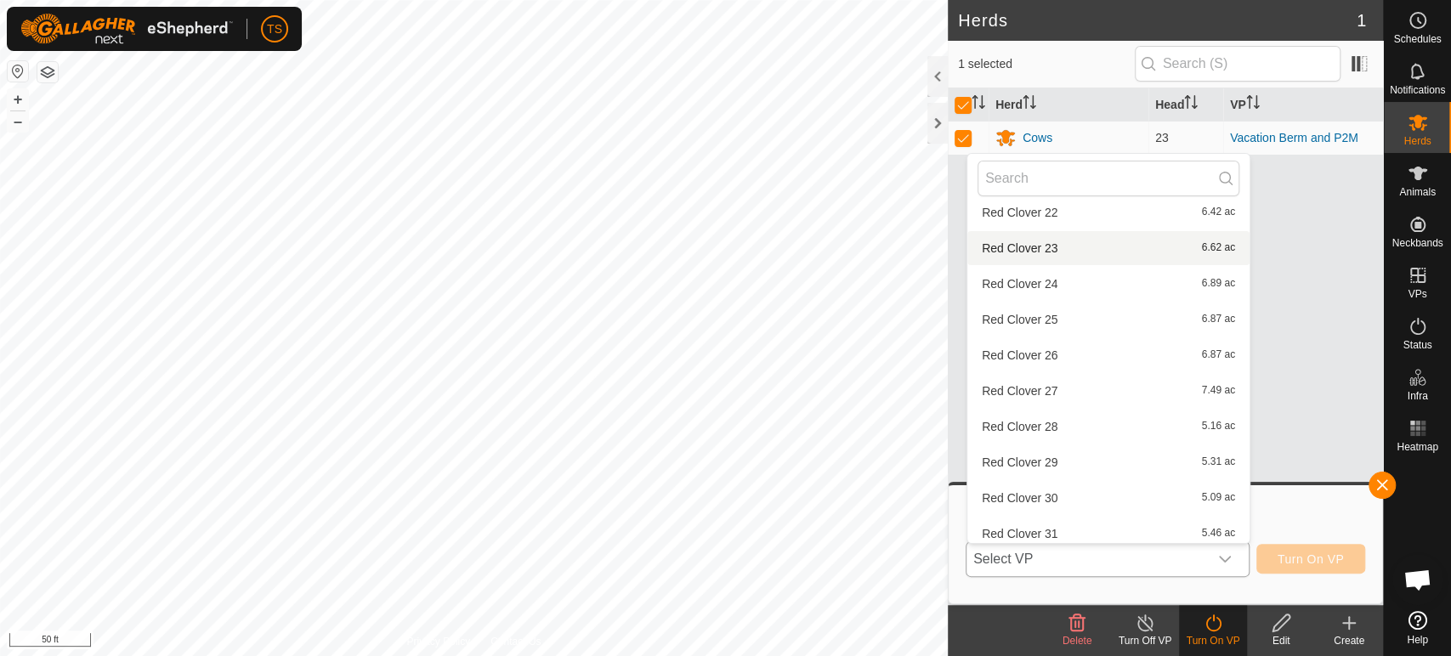
click at [1098, 243] on li "Red Clover 23 6.62 ac" at bounding box center [1108, 248] width 282 height 34
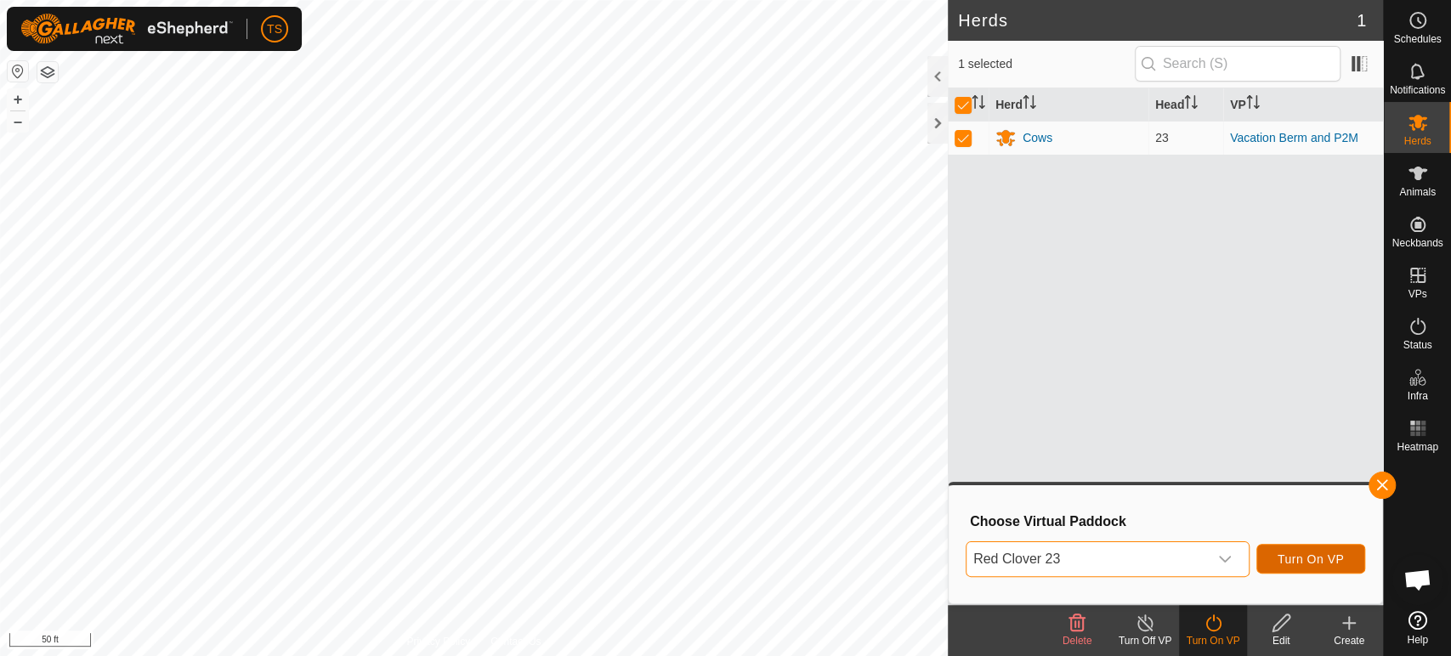
click at [1330, 556] on span "Turn On VP" at bounding box center [1311, 560] width 66 height 14
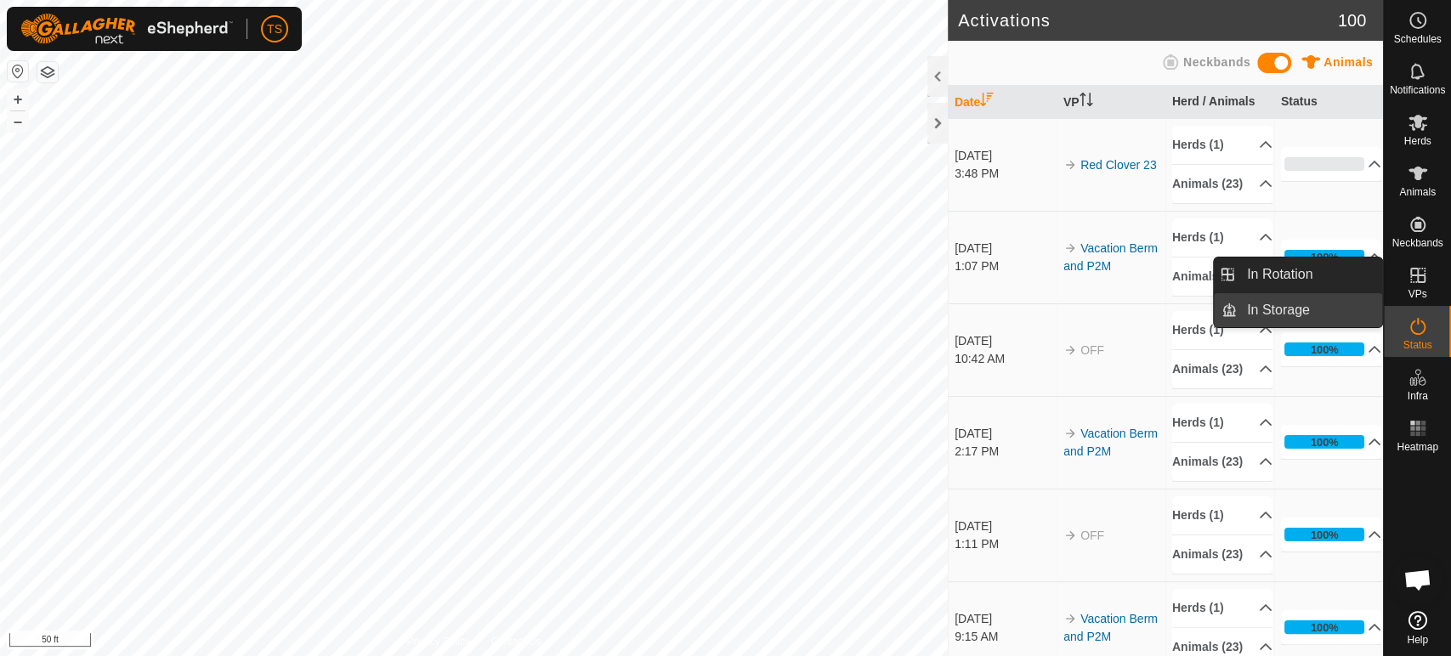
click at [1317, 324] on link "In Storage" at bounding box center [1309, 310] width 145 height 34
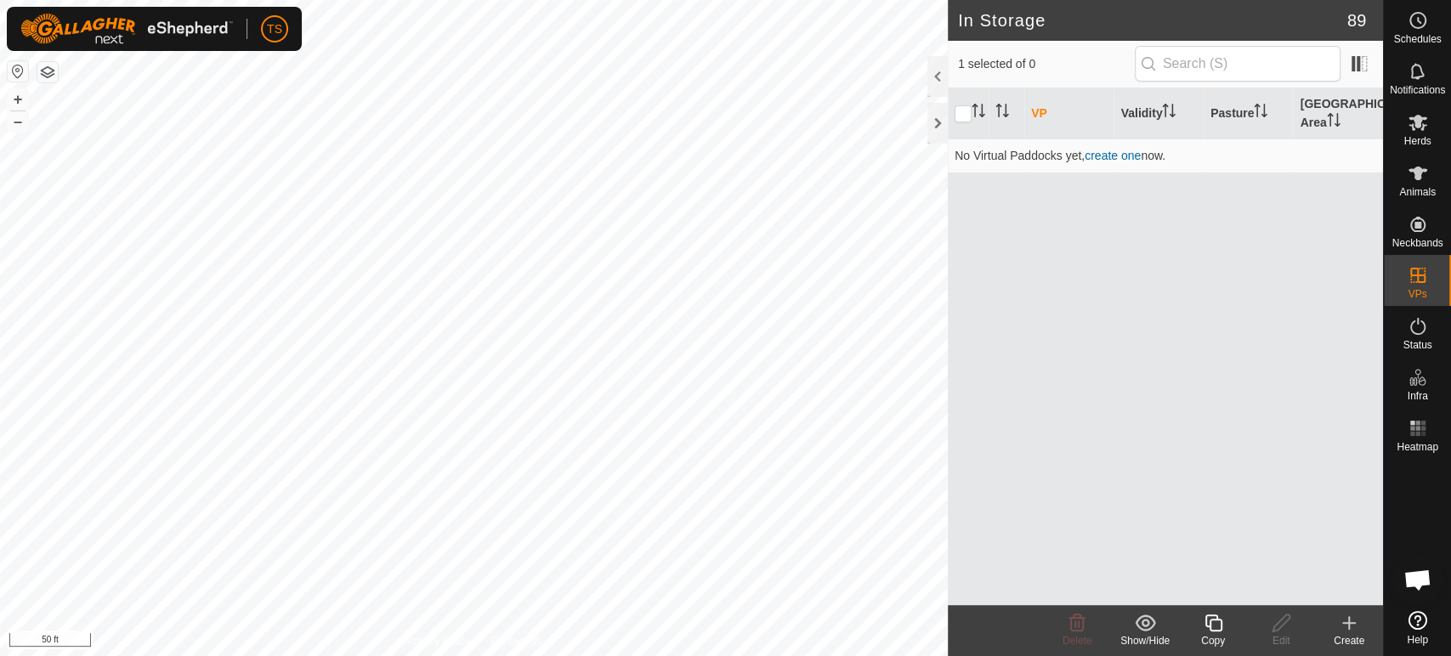
click at [1150, 617] on icon at bounding box center [1145, 623] width 20 height 16
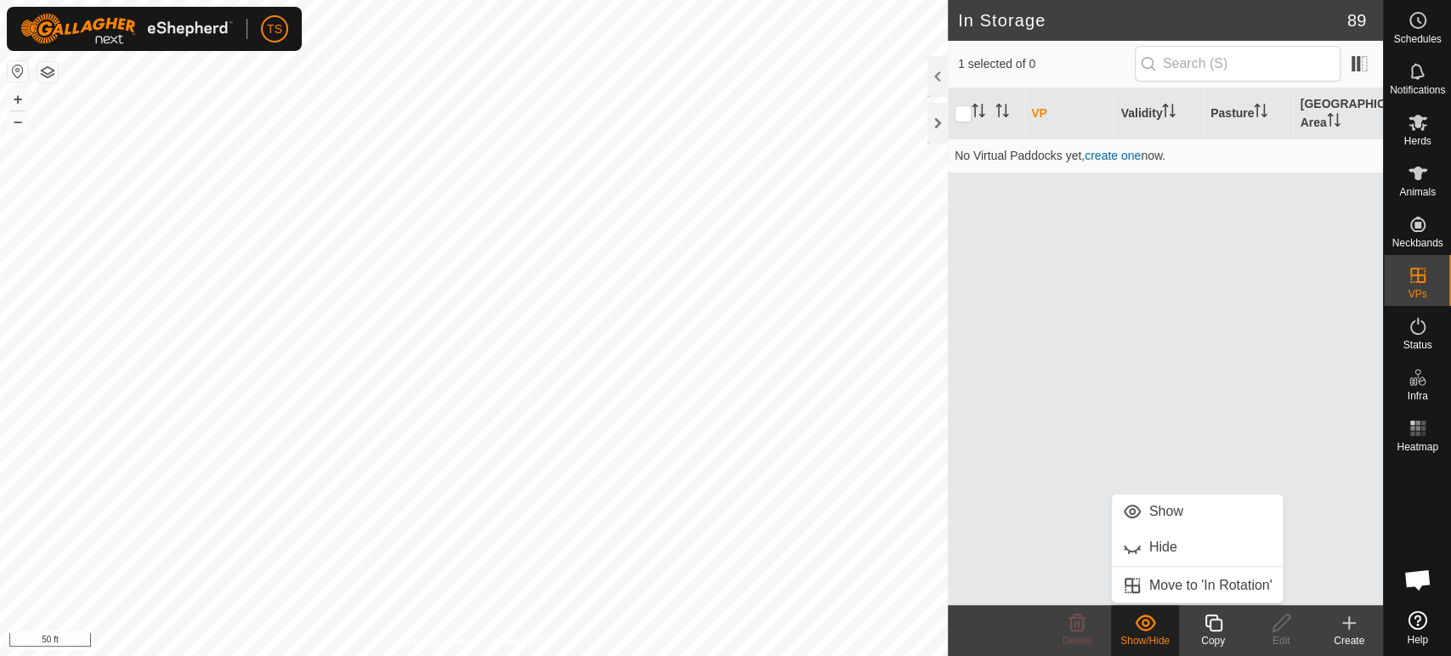
click at [1150, 617] on icon at bounding box center [1145, 623] width 20 height 16
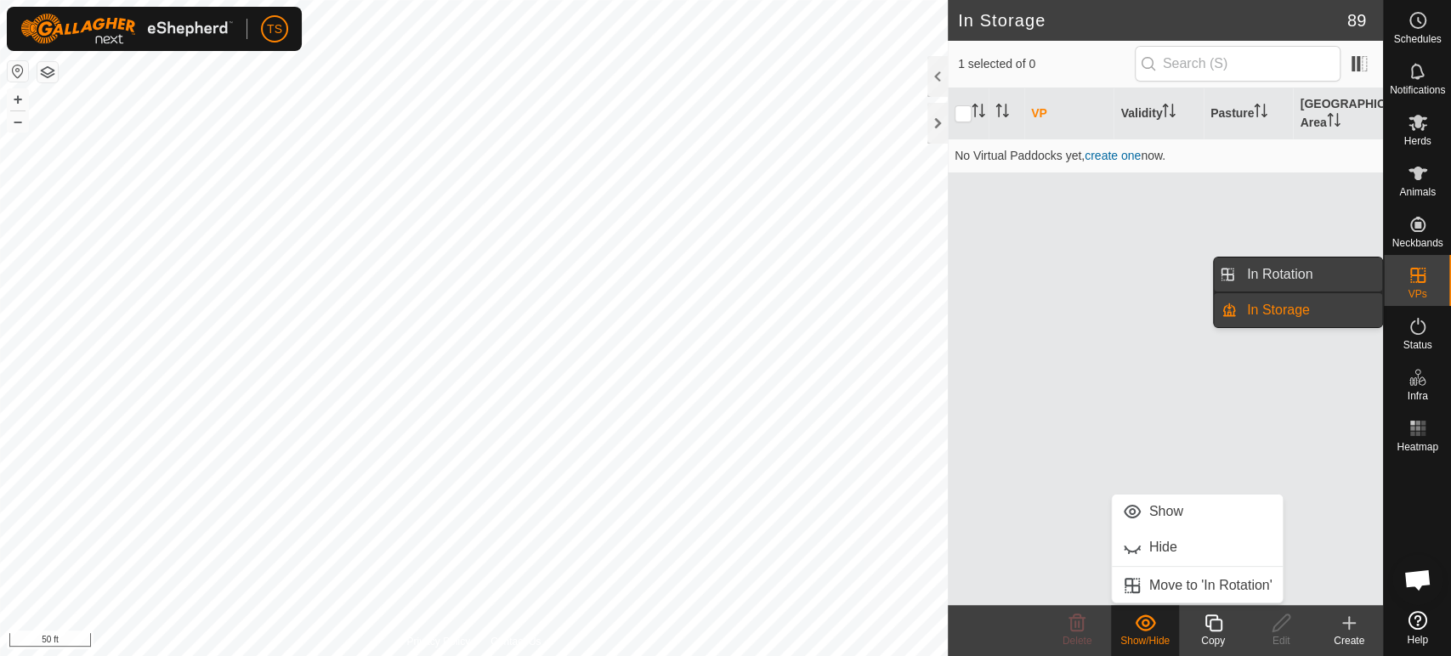
click at [1300, 275] on link "In Rotation" at bounding box center [1309, 275] width 145 height 34
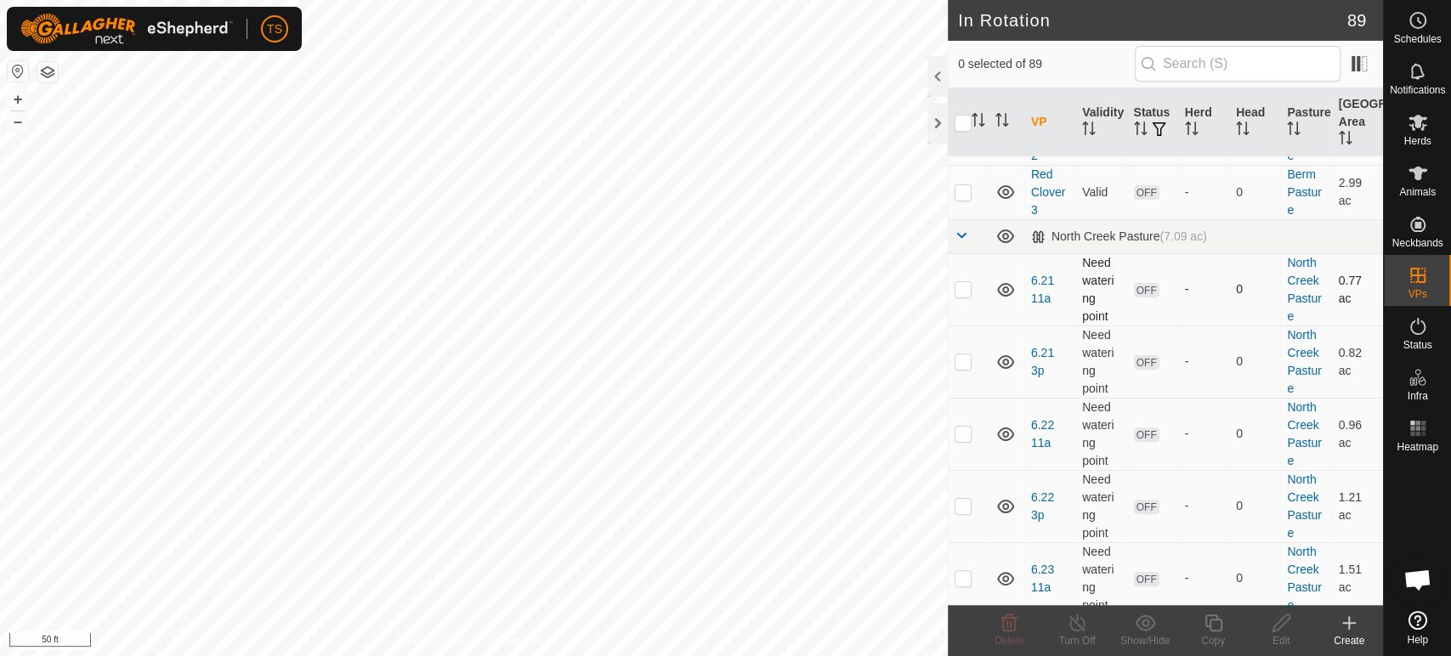
scroll to position [283, 0]
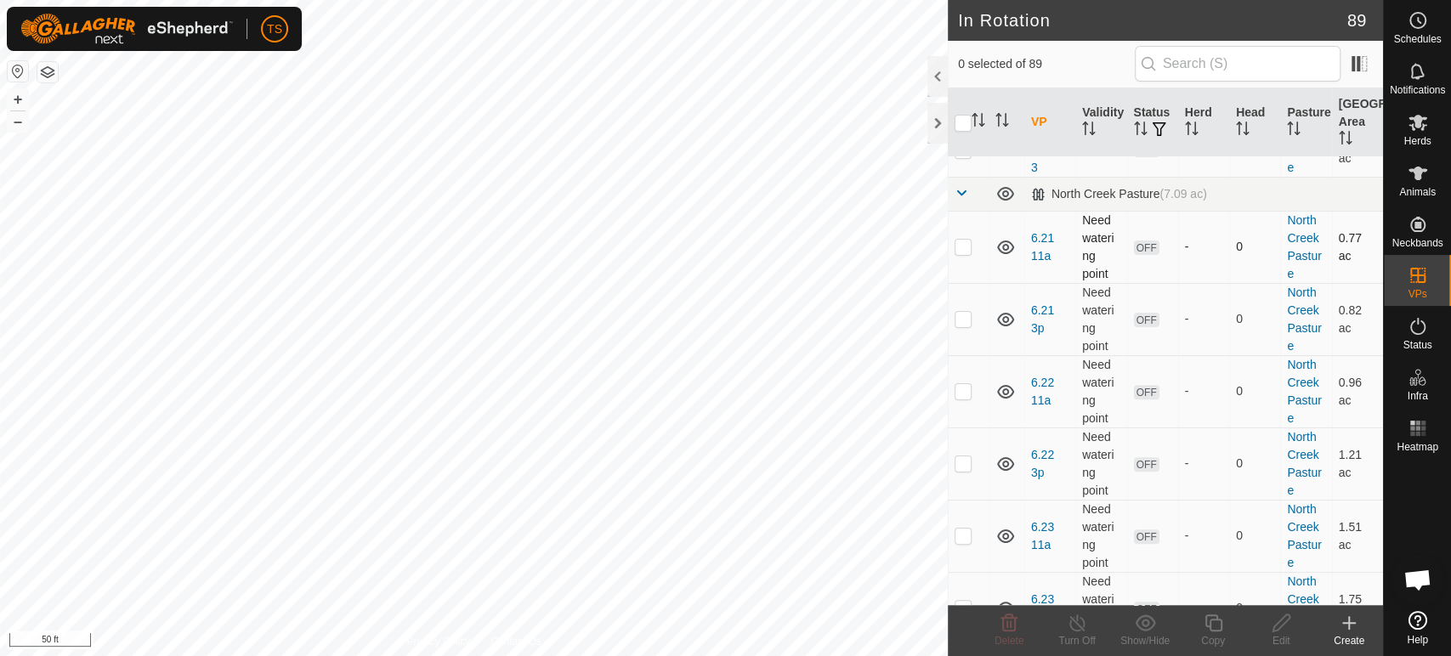
click at [967, 252] on p-checkbox at bounding box center [963, 247] width 17 height 14
click at [968, 250] on p-checkbox at bounding box center [963, 247] width 17 height 14
checkbox input "false"
click at [965, 190] on span at bounding box center [962, 193] width 14 height 14
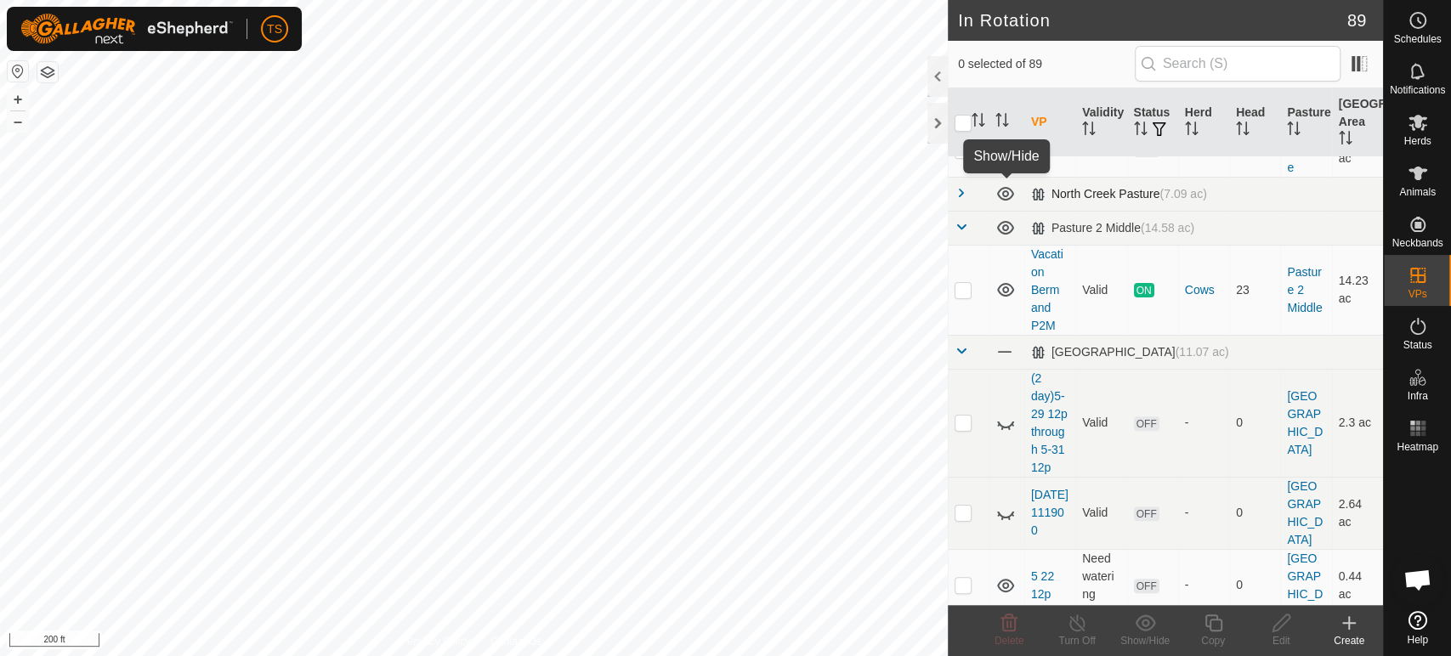
click at [1003, 196] on icon at bounding box center [1005, 194] width 17 height 14
click at [1004, 200] on icon at bounding box center [1005, 194] width 20 height 20
click at [958, 190] on span at bounding box center [962, 193] width 14 height 14
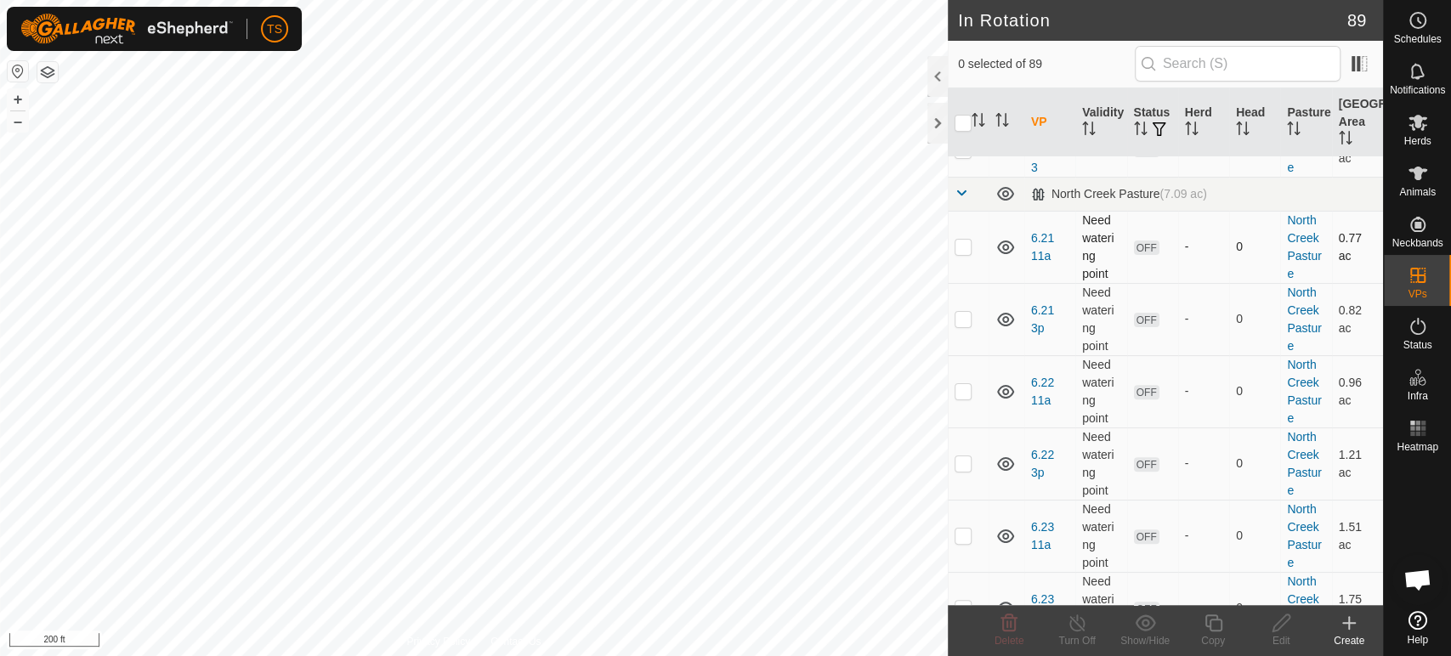
click at [968, 250] on p-checkbox at bounding box center [963, 247] width 17 height 14
checkbox input "true"
click at [968, 322] on p-checkbox at bounding box center [963, 319] width 17 height 14
checkbox input "true"
click at [966, 387] on p-checkbox at bounding box center [963, 391] width 17 height 14
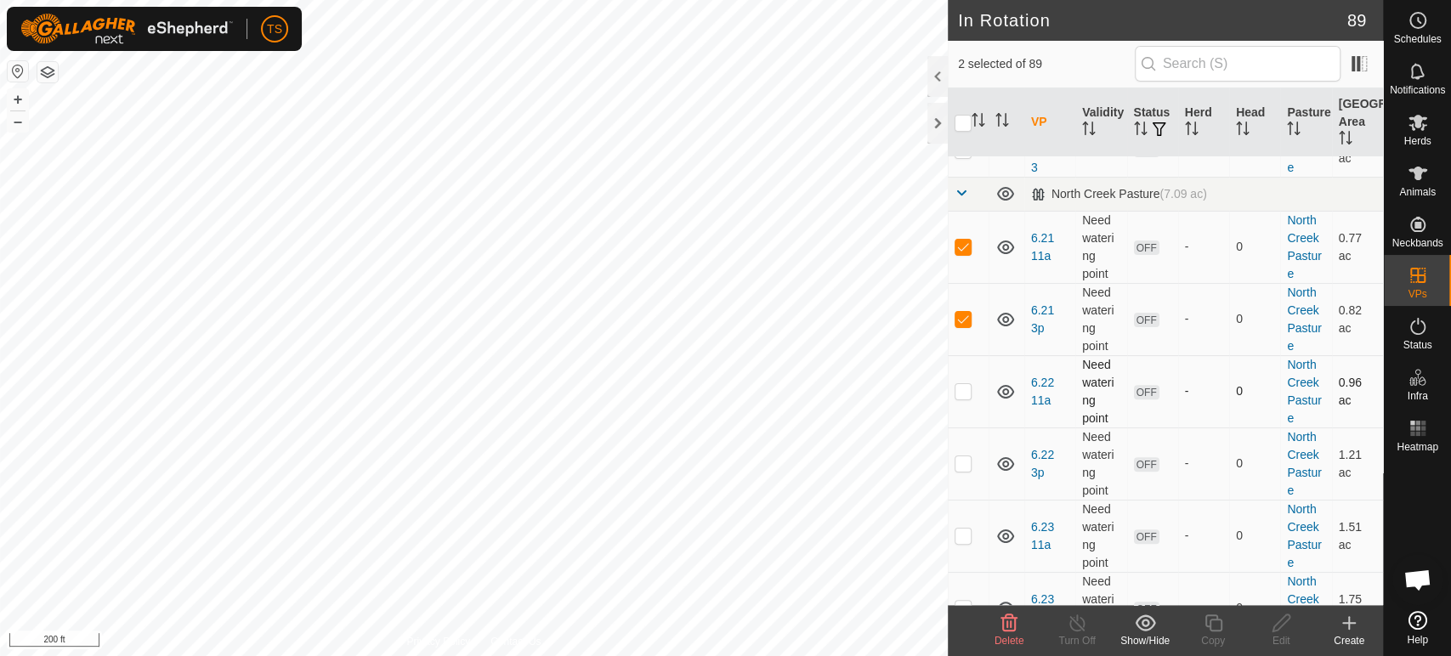
checkbox input "true"
click at [959, 457] on p-checkbox at bounding box center [963, 463] width 17 height 14
checkbox input "true"
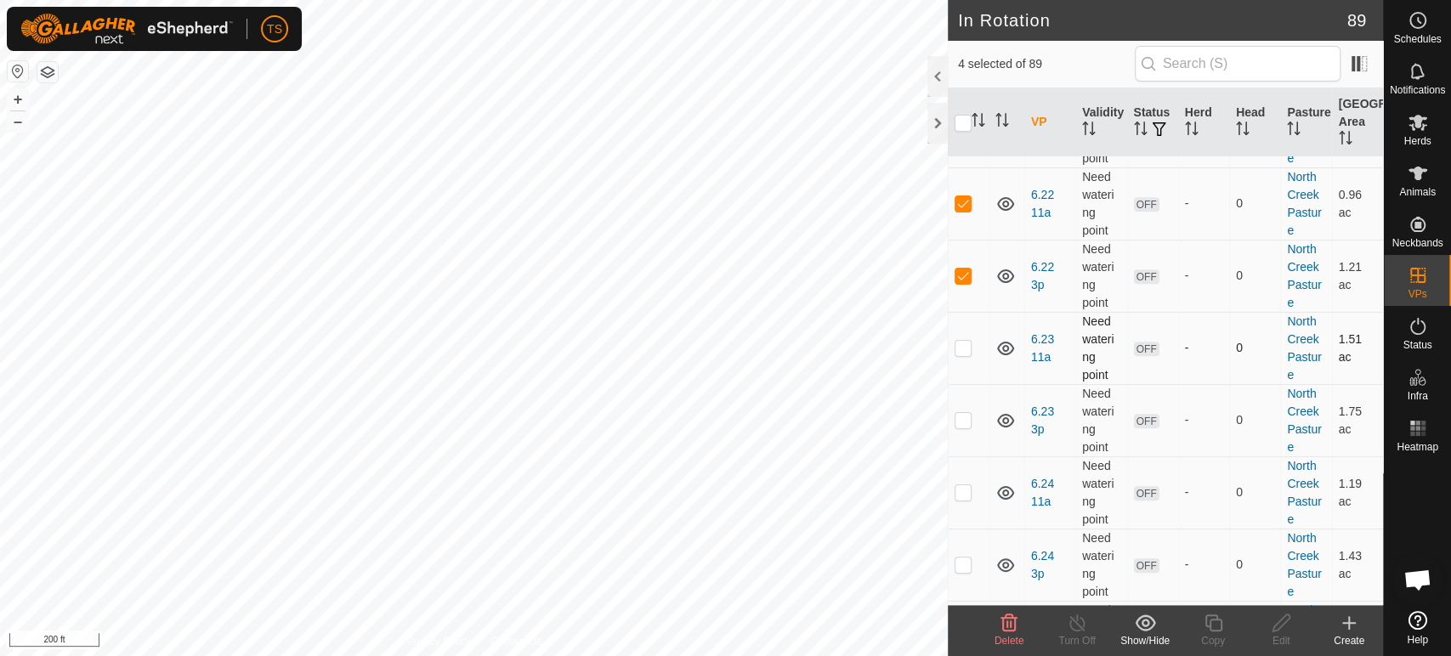
scroll to position [472, 0]
click at [959, 352] on p-checkbox at bounding box center [963, 347] width 17 height 14
checkbox input "true"
click at [959, 413] on p-checkbox at bounding box center [963, 419] width 17 height 14
drag, startPoint x: 966, startPoint y: 414, endPoint x: 985, endPoint y: 371, distance: 46.8
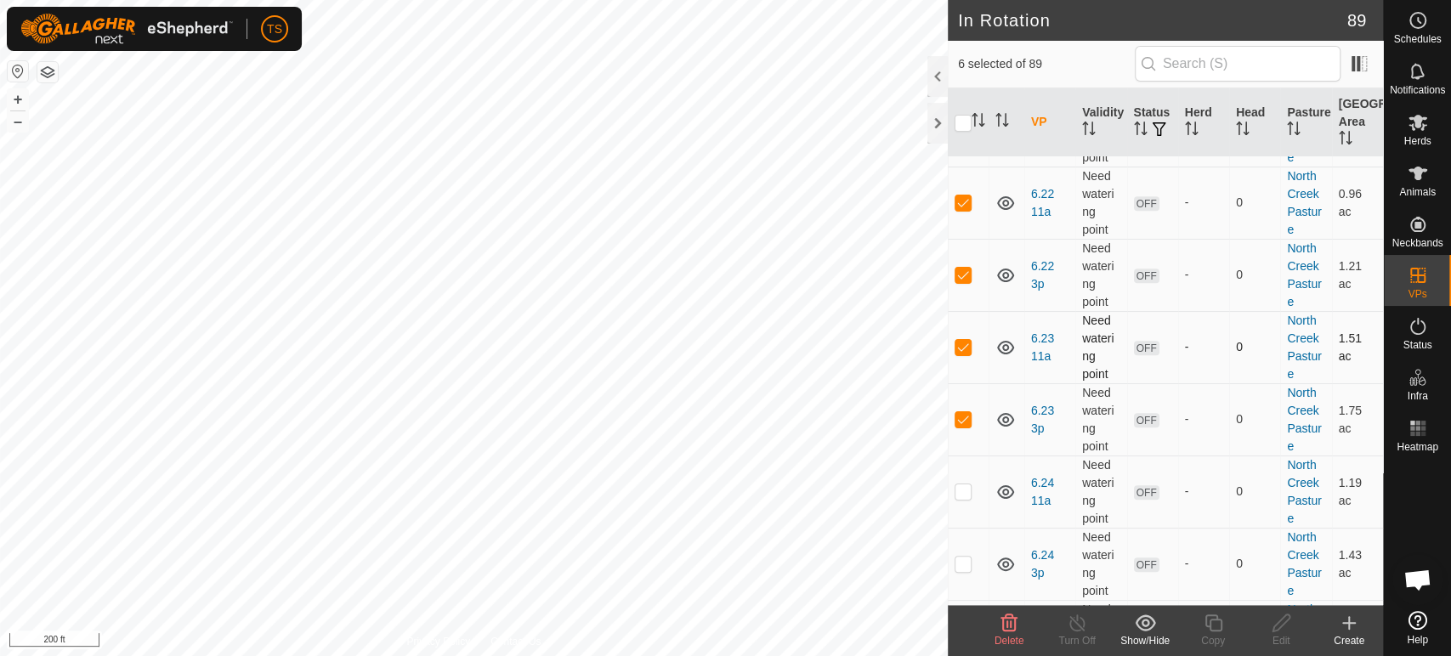
click at [966, 415] on p-checkbox at bounding box center [963, 419] width 17 height 14
checkbox input "false"
click at [973, 344] on td at bounding box center [968, 347] width 41 height 72
checkbox input "false"
click at [968, 280] on p-checkbox at bounding box center [963, 275] width 17 height 14
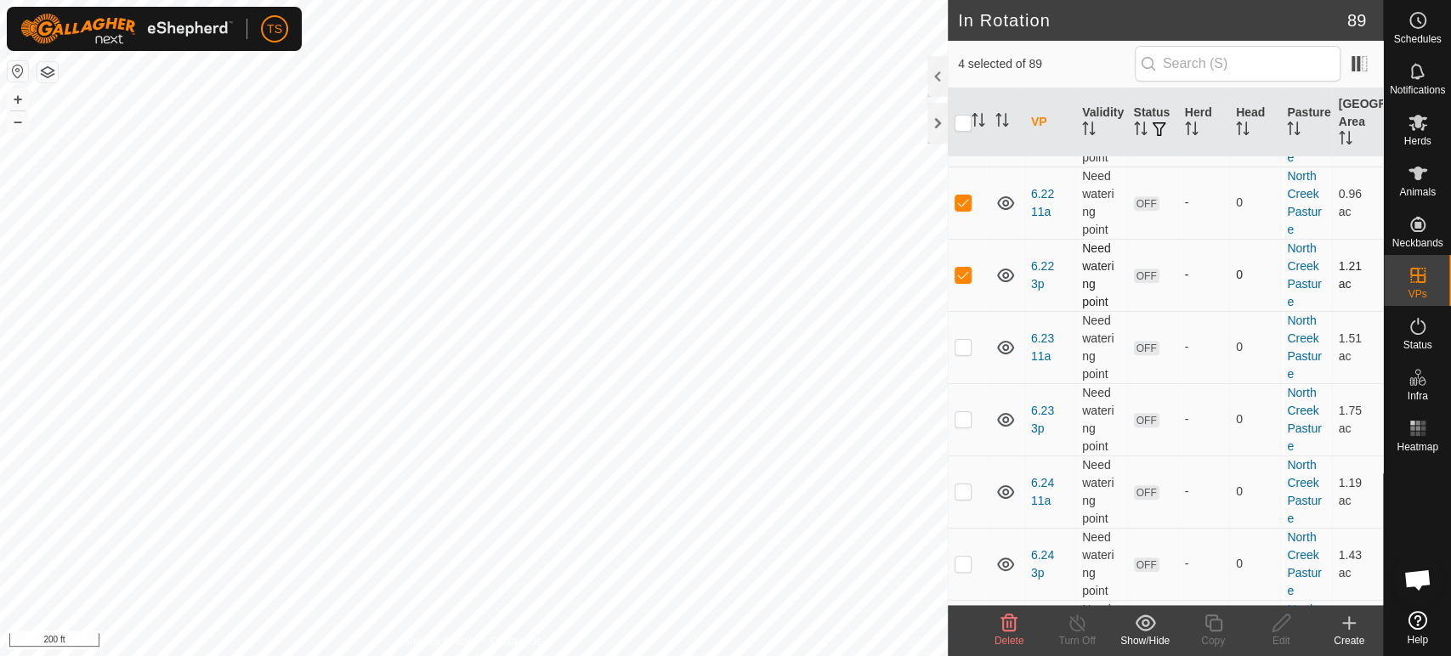
checkbox input "false"
click at [961, 206] on p-checkbox at bounding box center [963, 203] width 17 height 14
checkbox input "false"
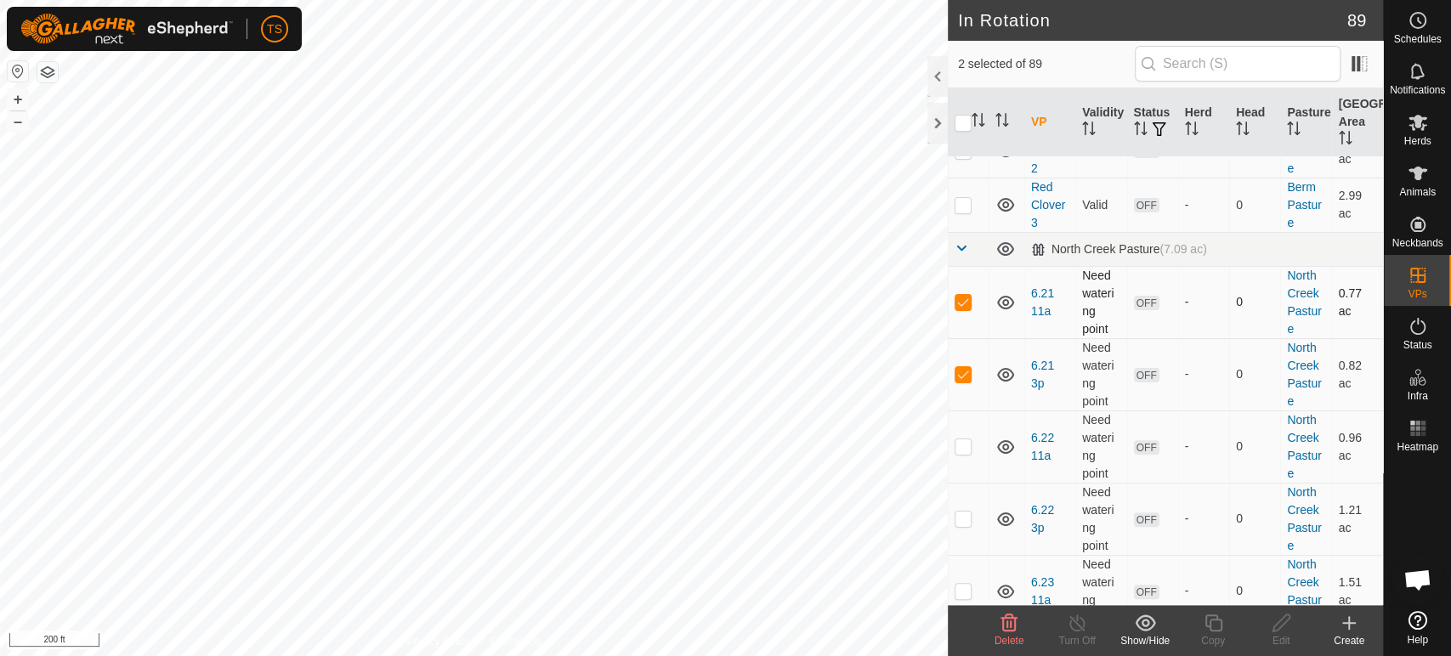
scroll to position [189, 0]
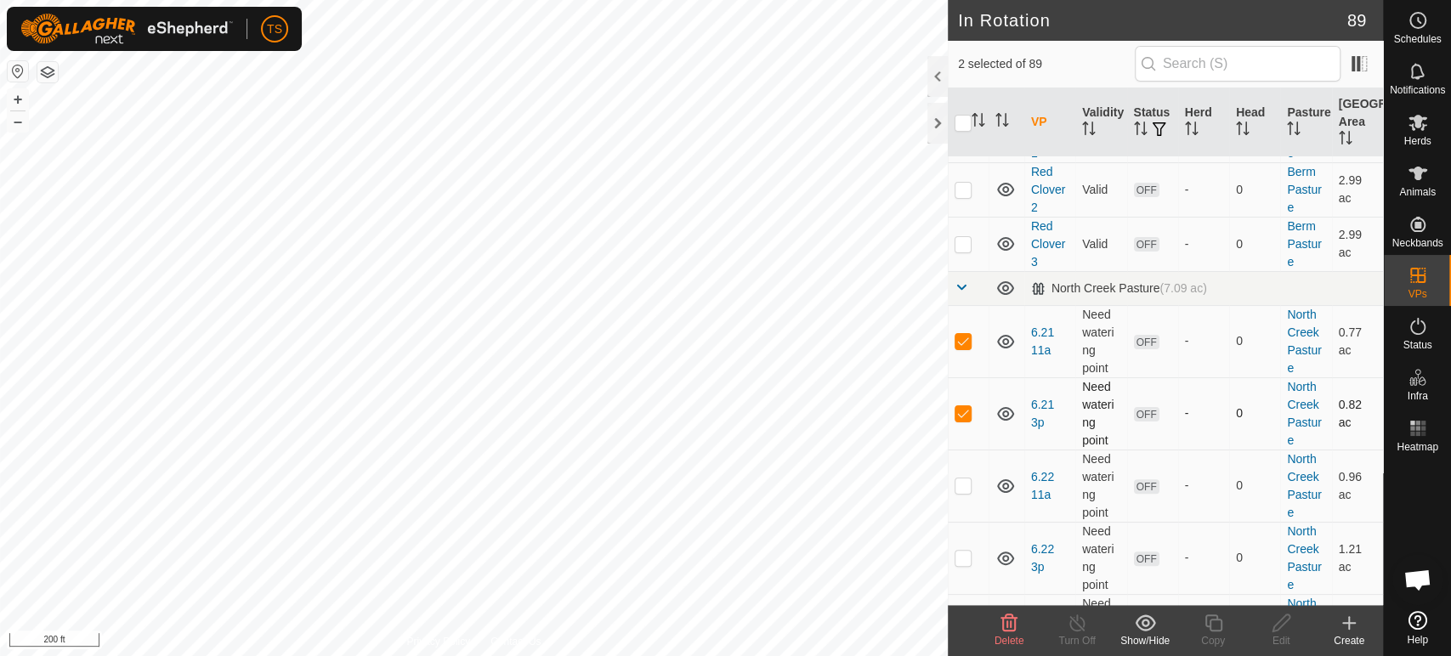
click at [963, 419] on p-checkbox at bounding box center [963, 413] width 17 height 14
checkbox input "false"
click at [966, 344] on p-checkbox at bounding box center [963, 341] width 17 height 14
checkbox input "false"
click at [1000, 340] on icon at bounding box center [1005, 342] width 20 height 20
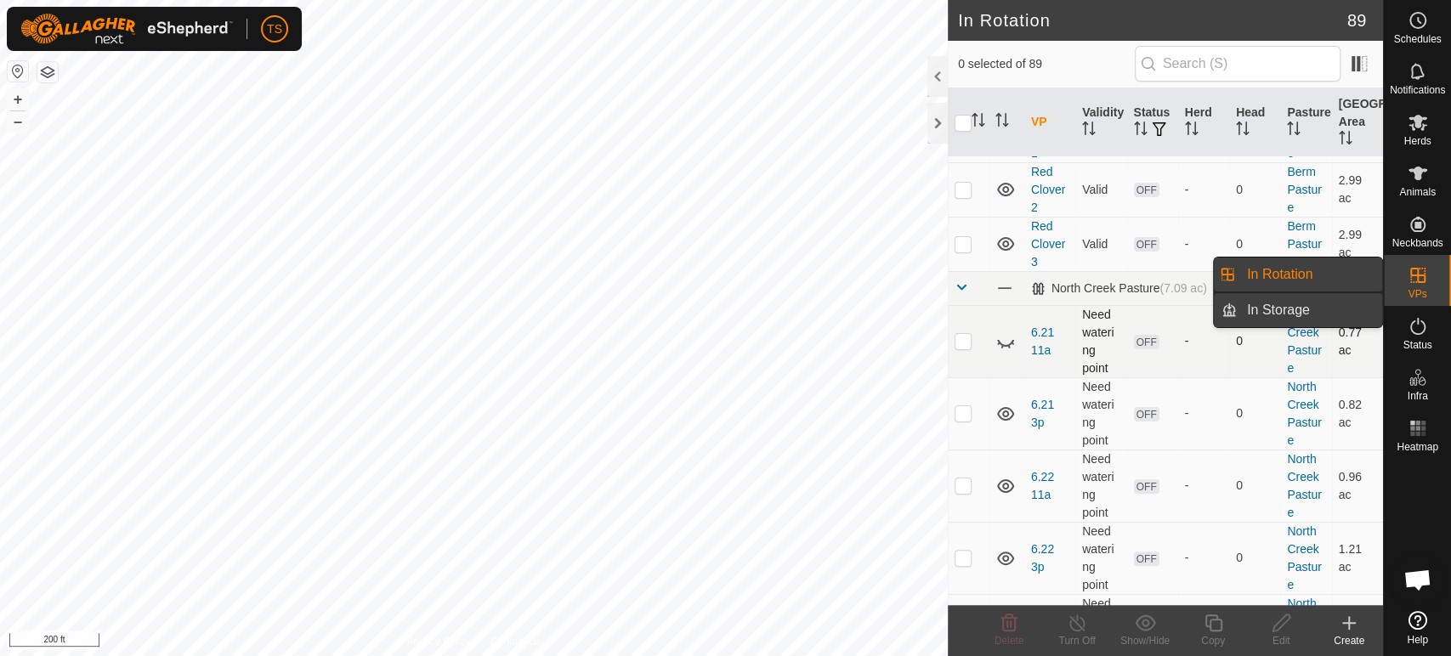
click at [1359, 313] on link "In Storage" at bounding box center [1309, 310] width 145 height 34
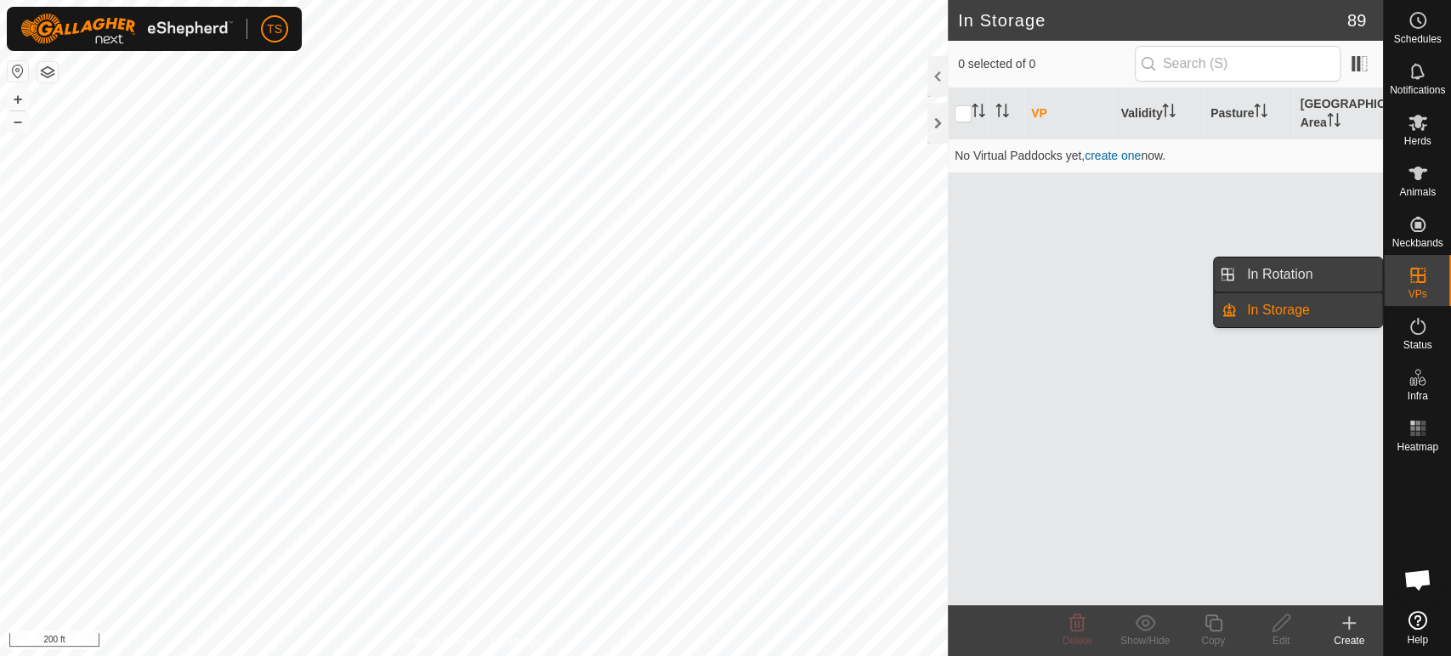
click at [1340, 271] on link "In Rotation" at bounding box center [1309, 275] width 145 height 34
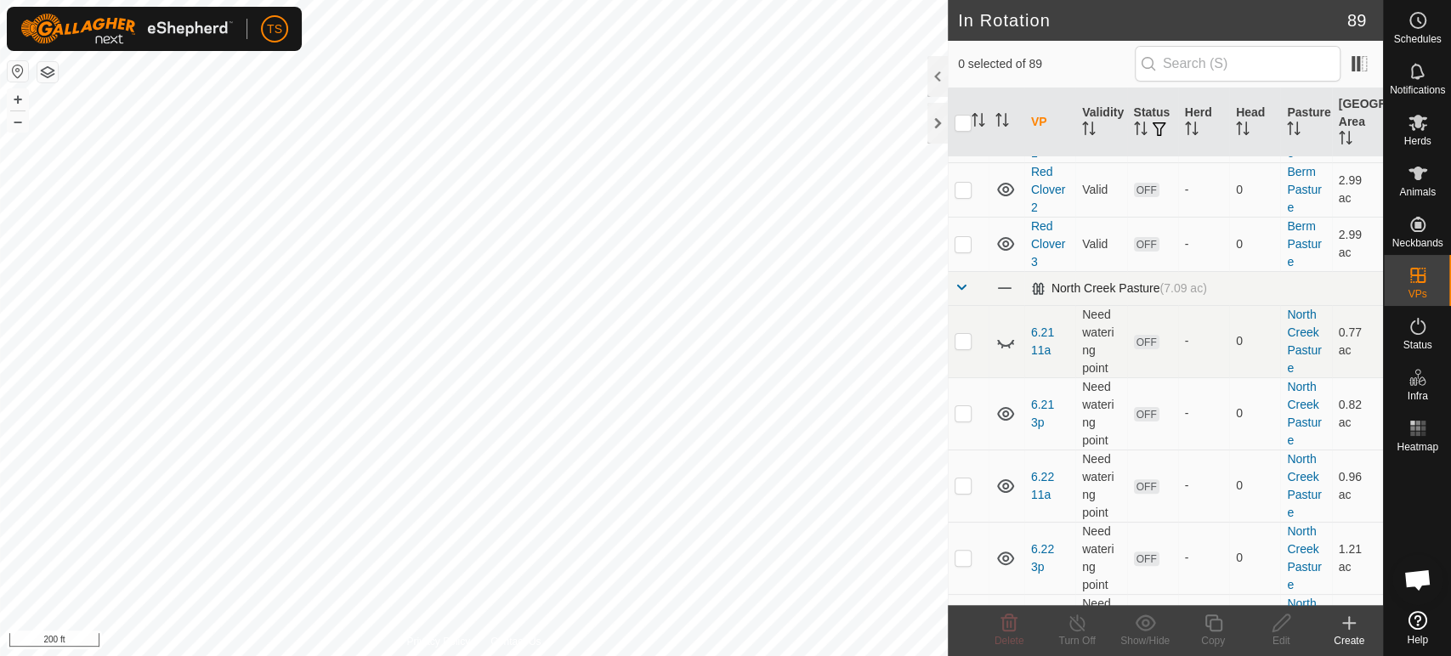
scroll to position [283, 0]
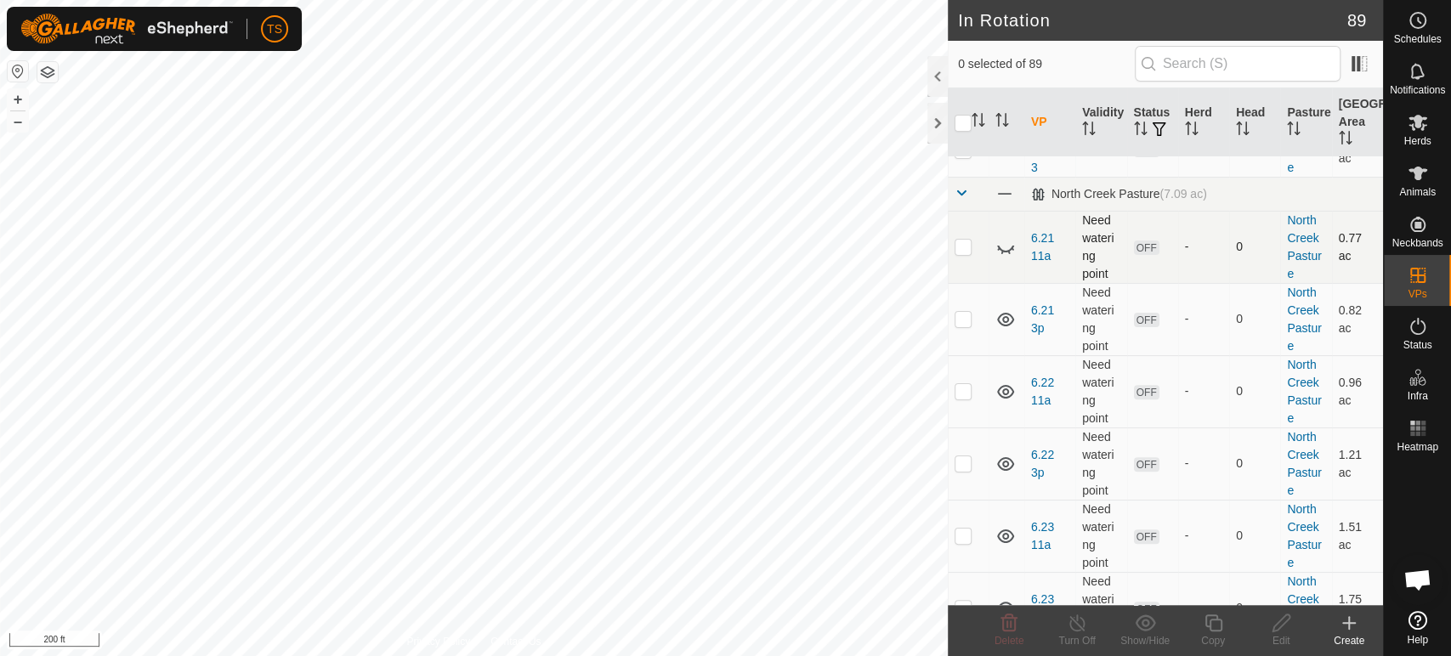
click at [1005, 252] on icon at bounding box center [1005, 247] width 20 height 20
click at [966, 256] on td at bounding box center [968, 247] width 41 height 72
checkbox input "true"
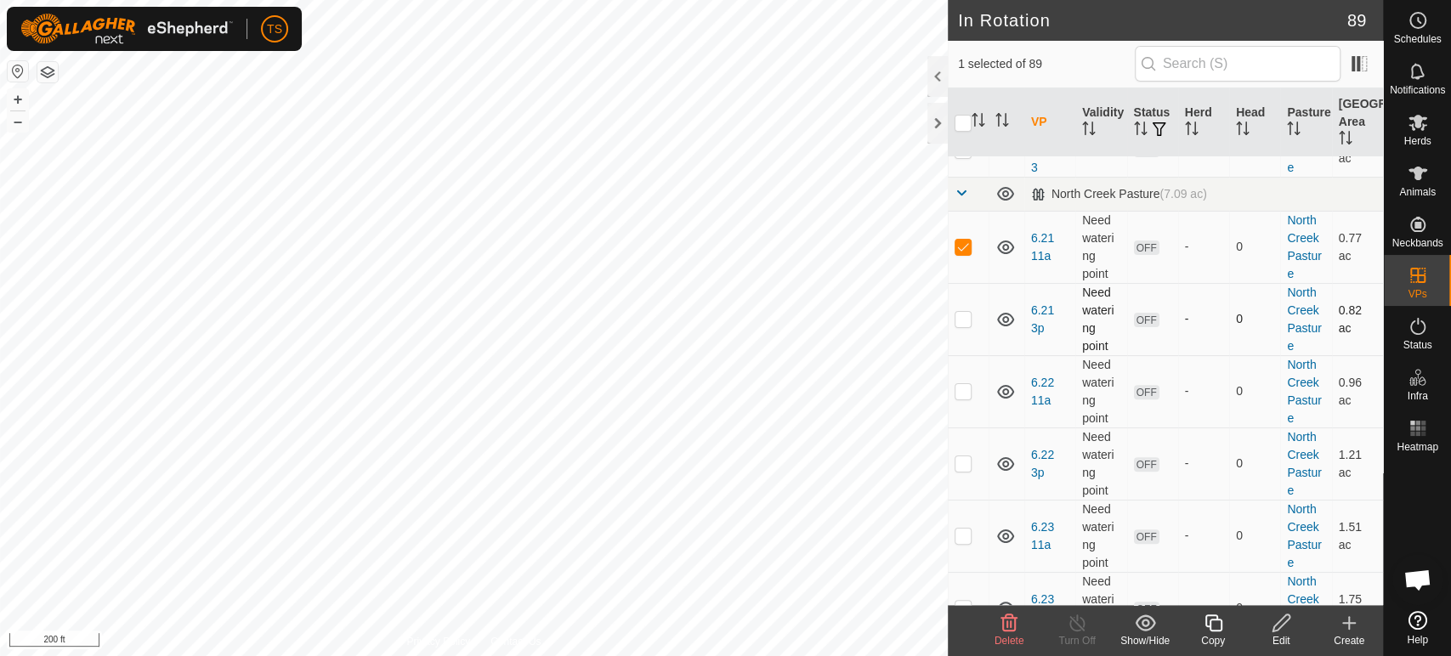
click at [967, 327] on td at bounding box center [968, 319] width 41 height 72
checkbox input "true"
click at [963, 408] on td at bounding box center [968, 391] width 41 height 72
checkbox input "true"
click at [964, 465] on p-checkbox at bounding box center [963, 463] width 17 height 14
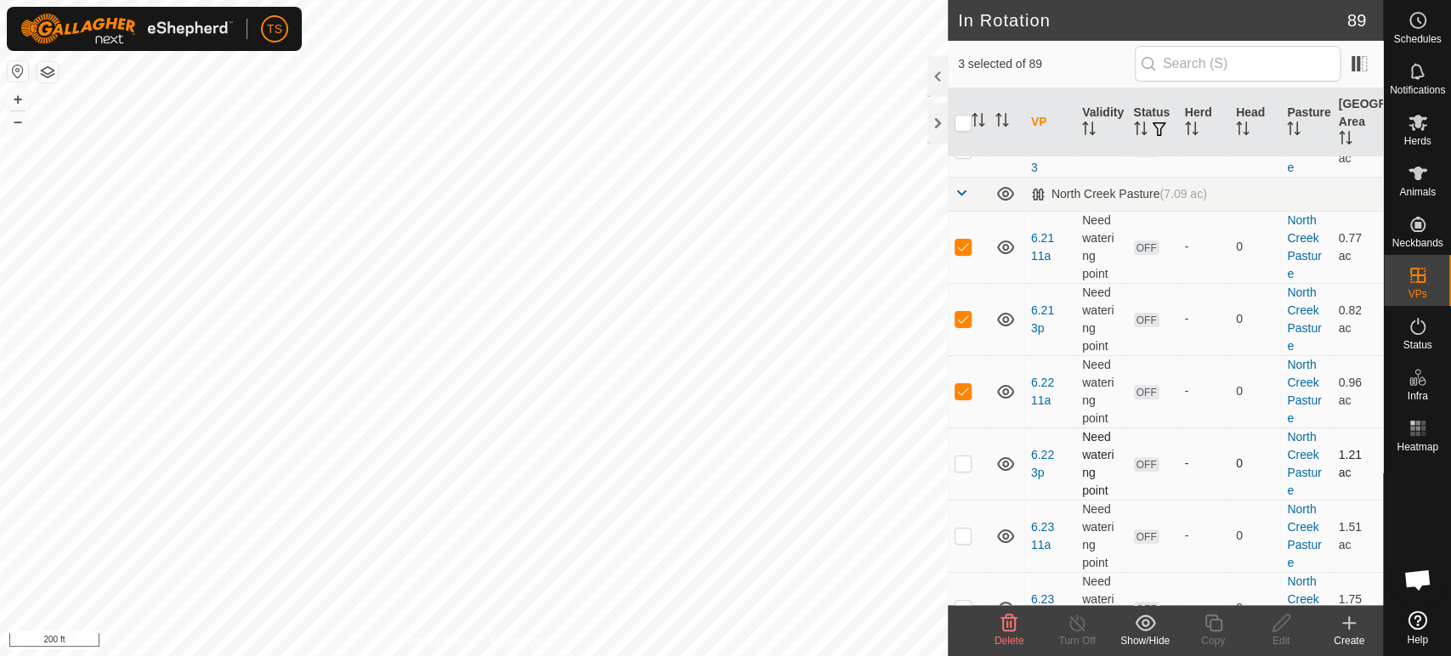
checkbox input "true"
drag, startPoint x: 957, startPoint y: 542, endPoint x: 963, endPoint y: 535, distance: 9.7
click at [957, 542] on td at bounding box center [968, 536] width 41 height 72
checkbox input "true"
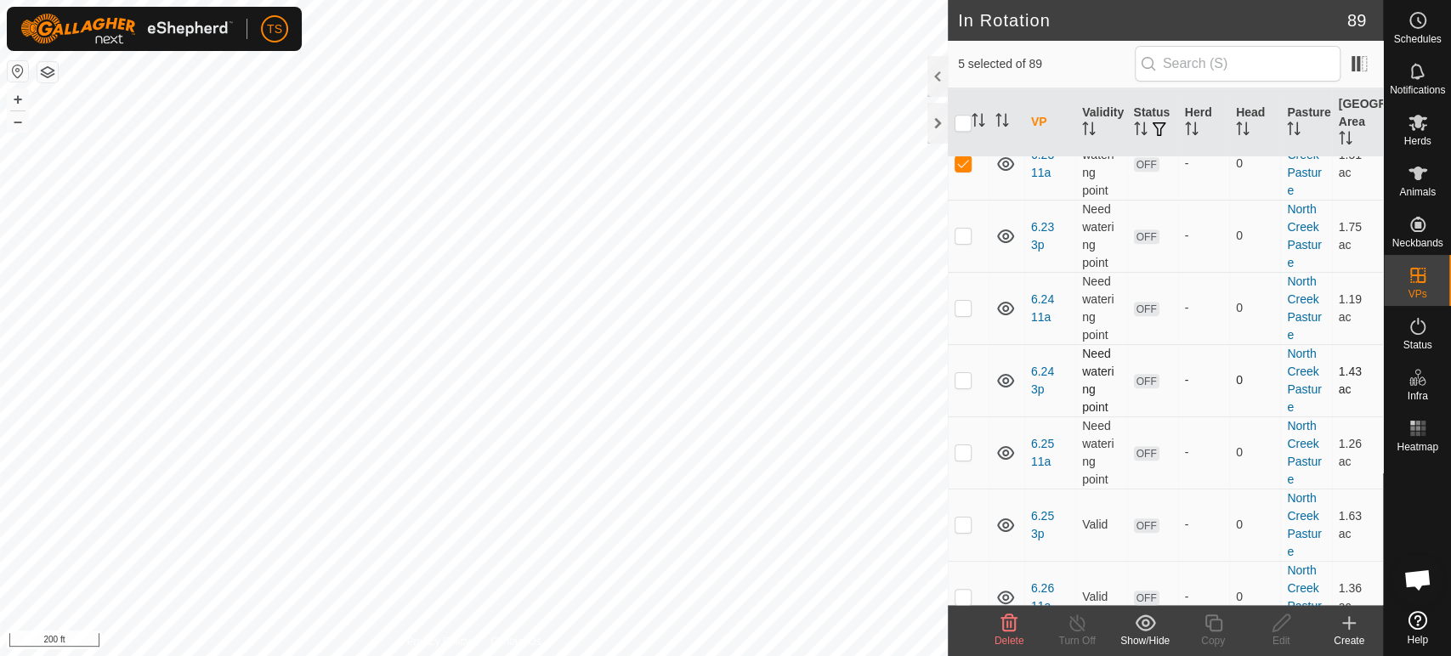
scroll to position [661, 0]
click at [961, 238] on td at bounding box center [968, 231] width 41 height 72
checkbox input "true"
click at [967, 301] on p-checkbox at bounding box center [963, 303] width 17 height 14
checkbox input "true"
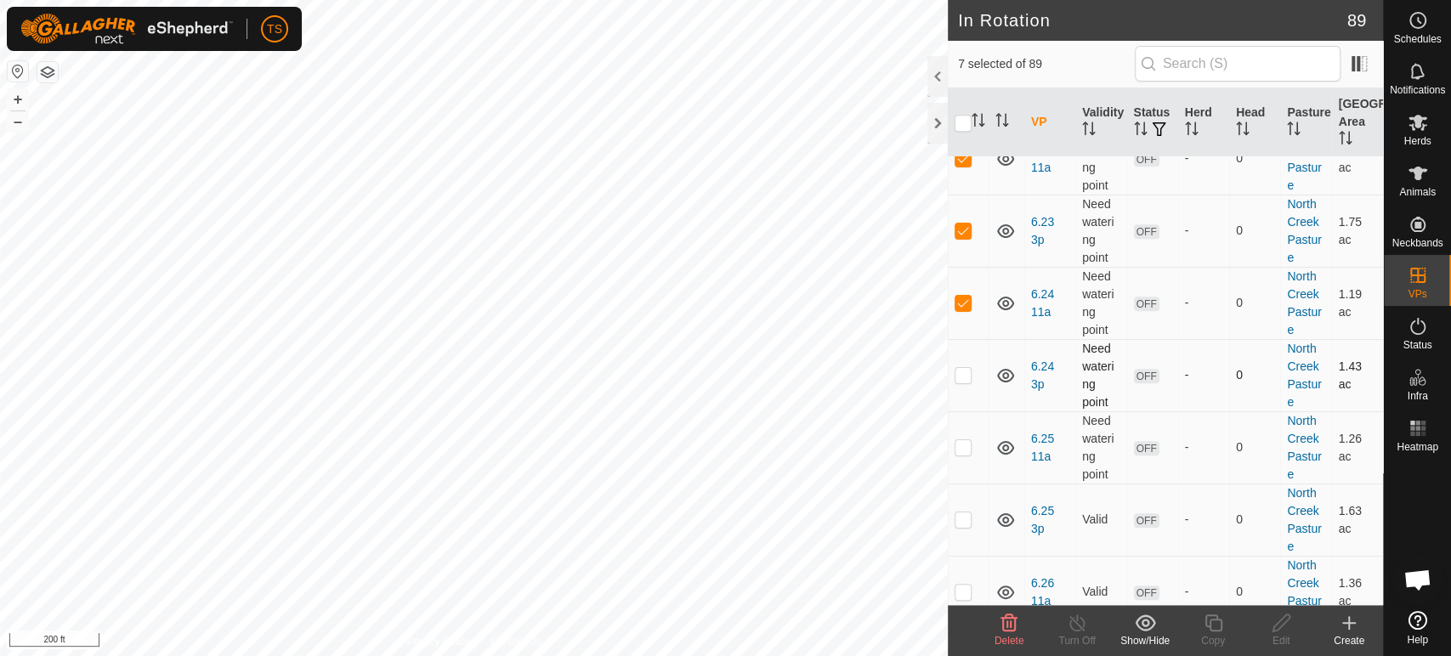
click at [958, 372] on p-checkbox at bounding box center [963, 375] width 17 height 14
checkbox input "true"
click at [965, 449] on p-checkbox at bounding box center [963, 447] width 17 height 14
checkbox input "true"
click at [958, 519] on p-checkbox at bounding box center [963, 520] width 17 height 14
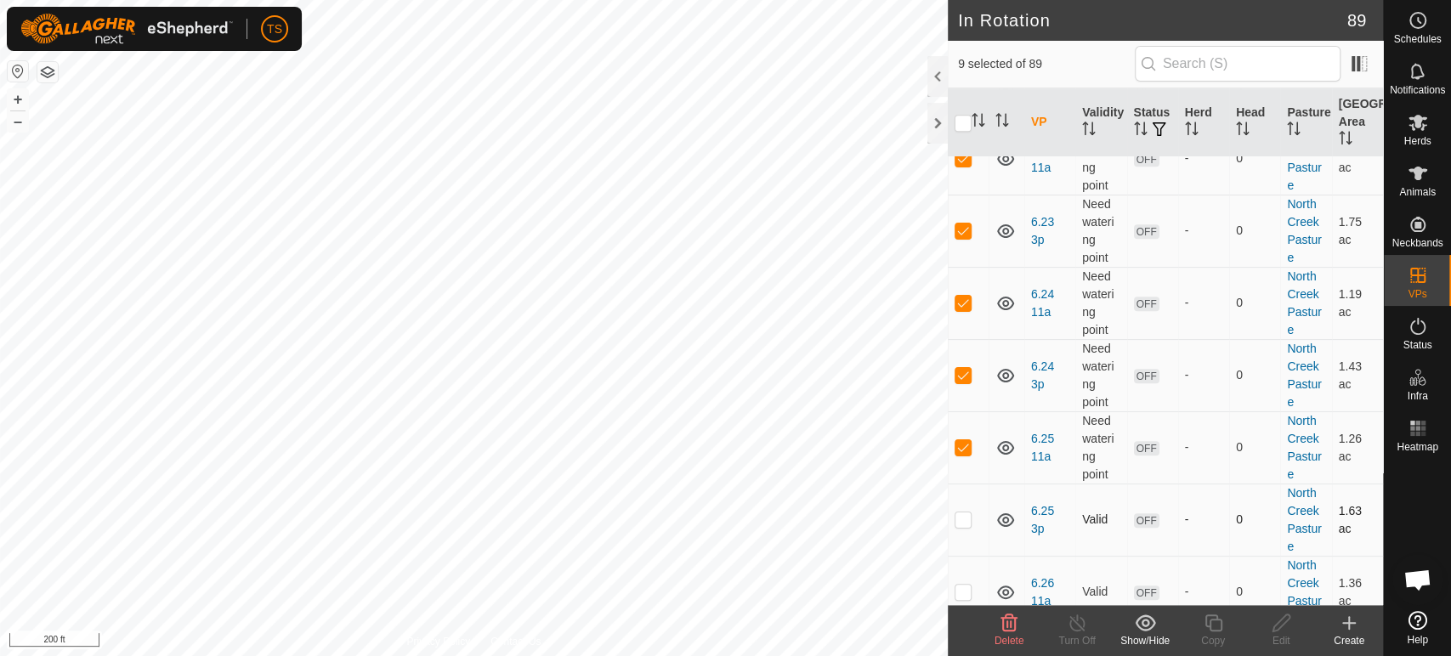
checkbox input "true"
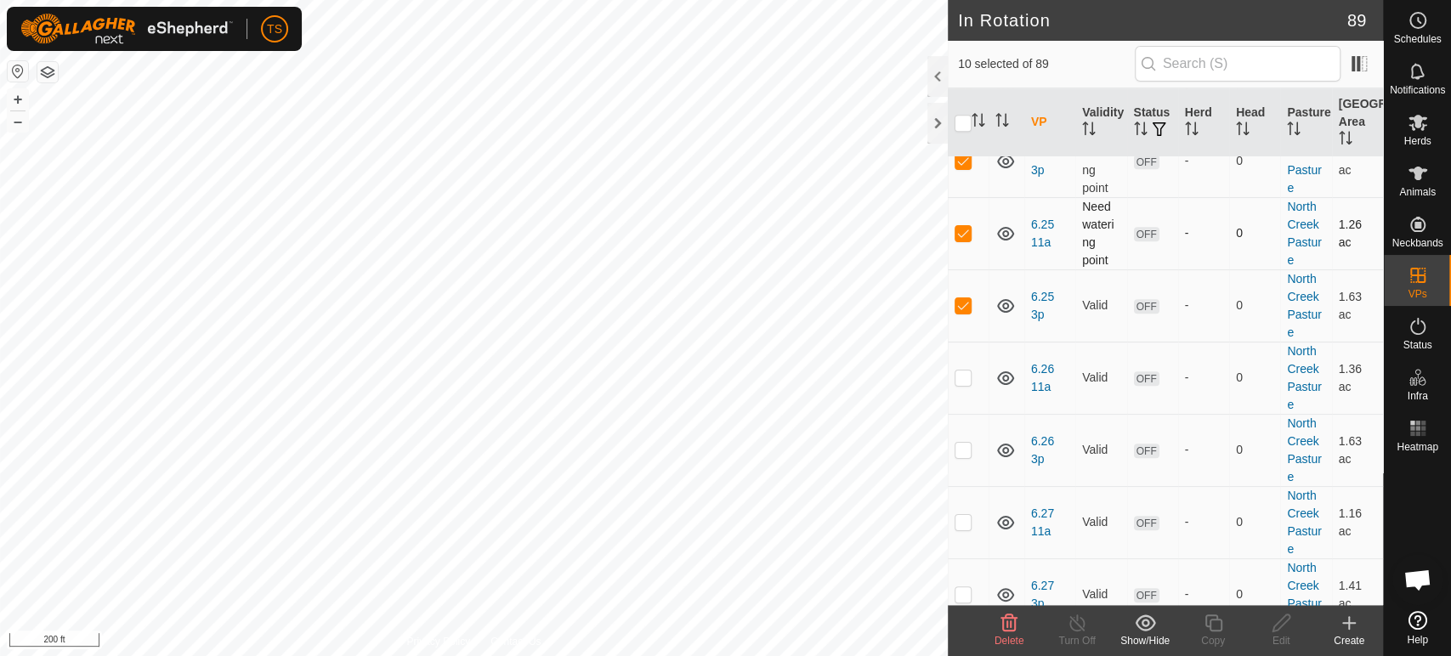
scroll to position [944, 0]
drag, startPoint x: 965, startPoint y: 307, endPoint x: 972, endPoint y: 313, distance: 9.0
click at [965, 307] on p-checkbox at bounding box center [963, 308] width 17 height 14
checkbox input "true"
click at [963, 383] on p-checkbox at bounding box center [963, 380] width 17 height 14
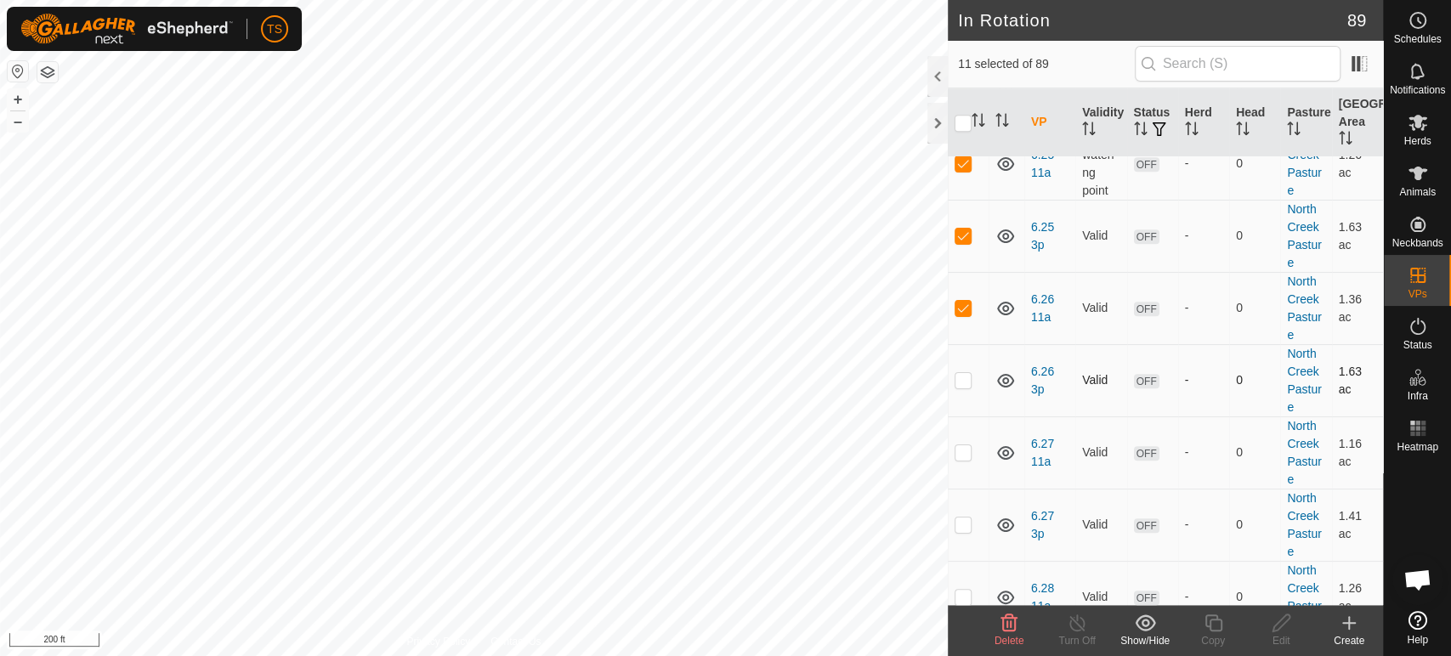
checkbox input "true"
click at [956, 450] on p-checkbox at bounding box center [963, 452] width 17 height 14
checkbox input "true"
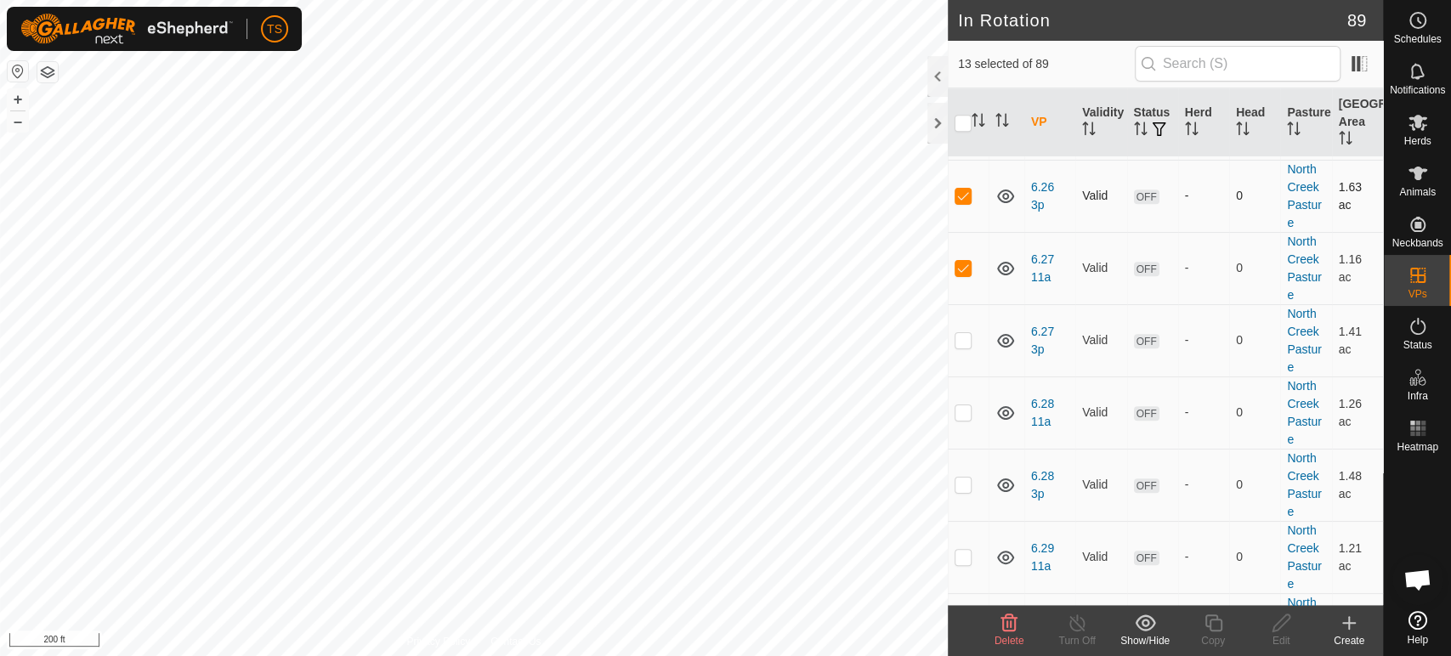
scroll to position [1228, 0]
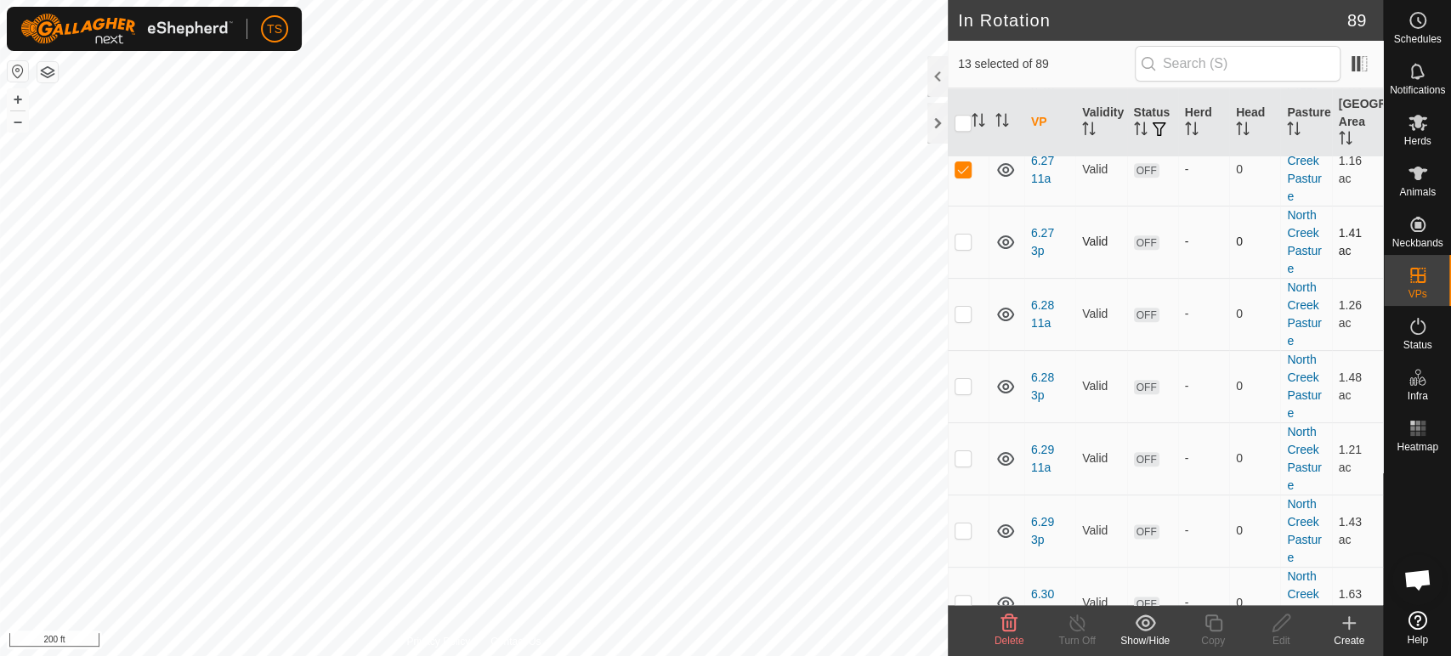
click at [969, 242] on p-checkbox at bounding box center [963, 242] width 17 height 14
checkbox input "true"
click at [961, 316] on p-checkbox at bounding box center [963, 314] width 17 height 14
checkbox input "true"
click at [966, 397] on td at bounding box center [968, 386] width 41 height 72
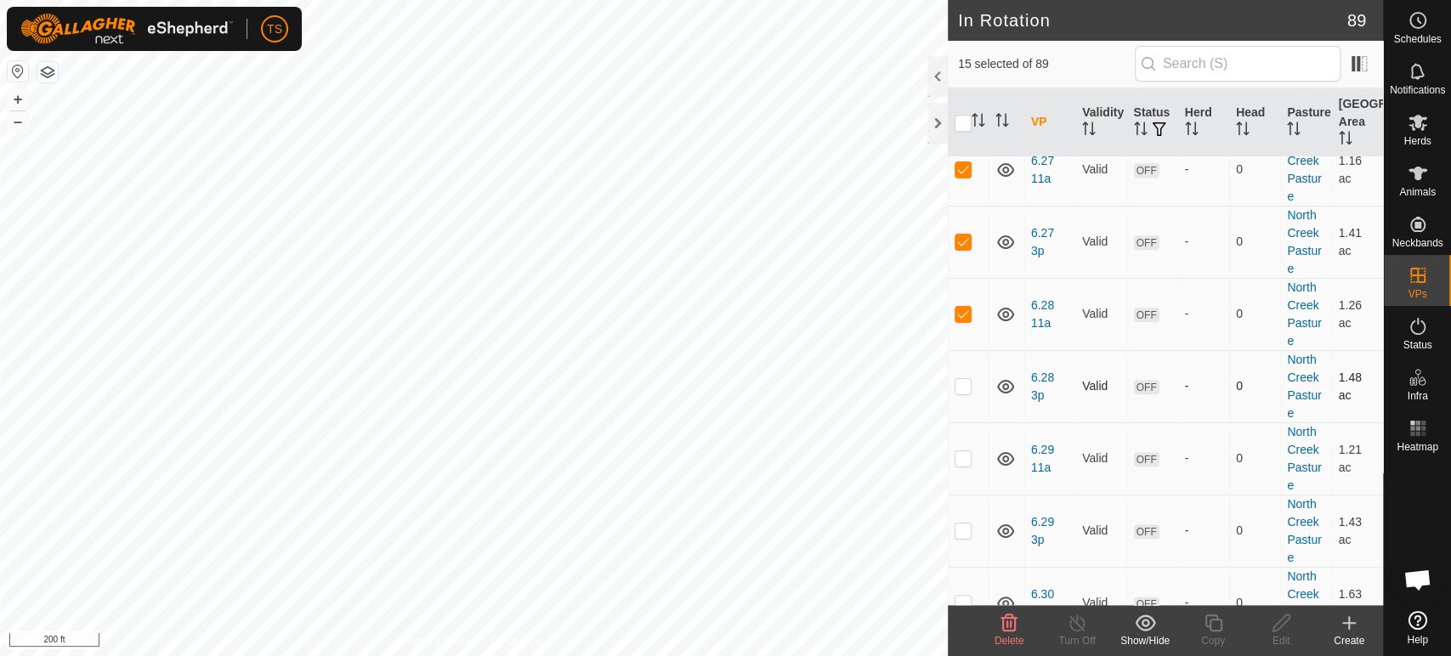
checkbox input "true"
click at [961, 456] on p-checkbox at bounding box center [963, 458] width 17 height 14
checkbox input "true"
click at [961, 536] on td at bounding box center [968, 531] width 41 height 72
checkbox input "true"
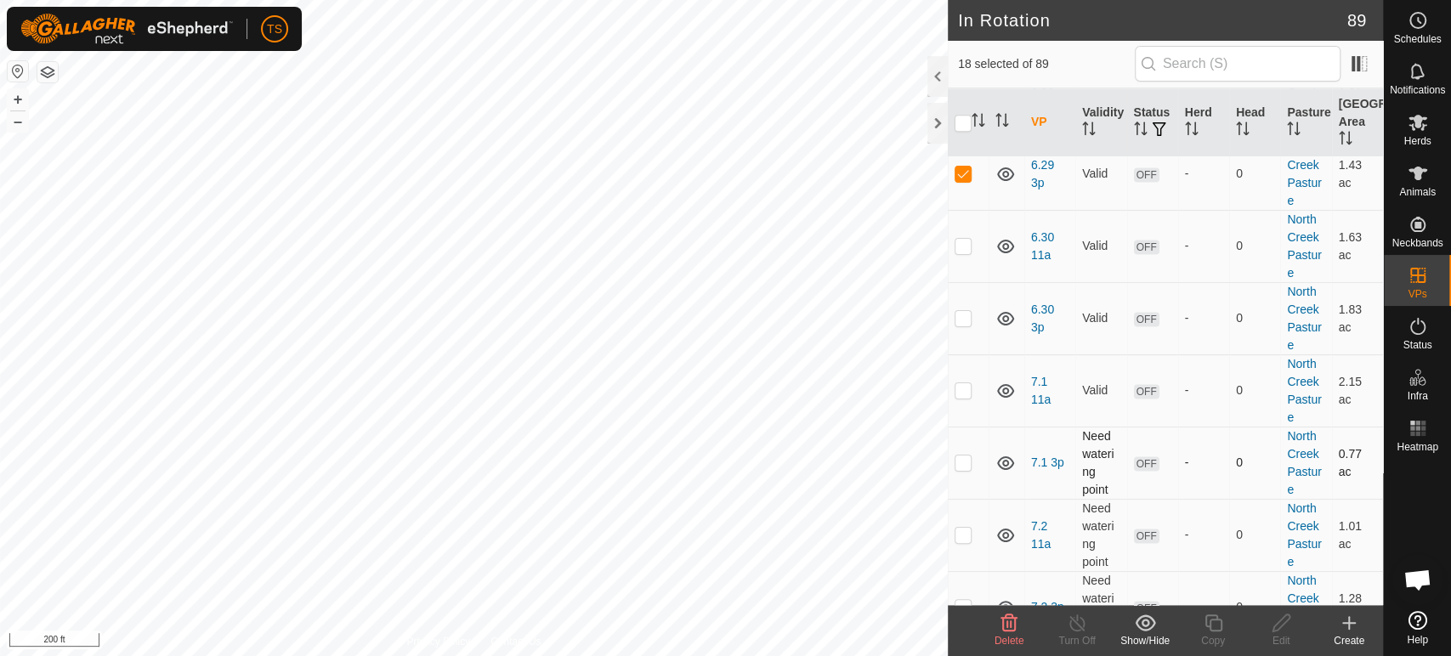
scroll to position [1605, 0]
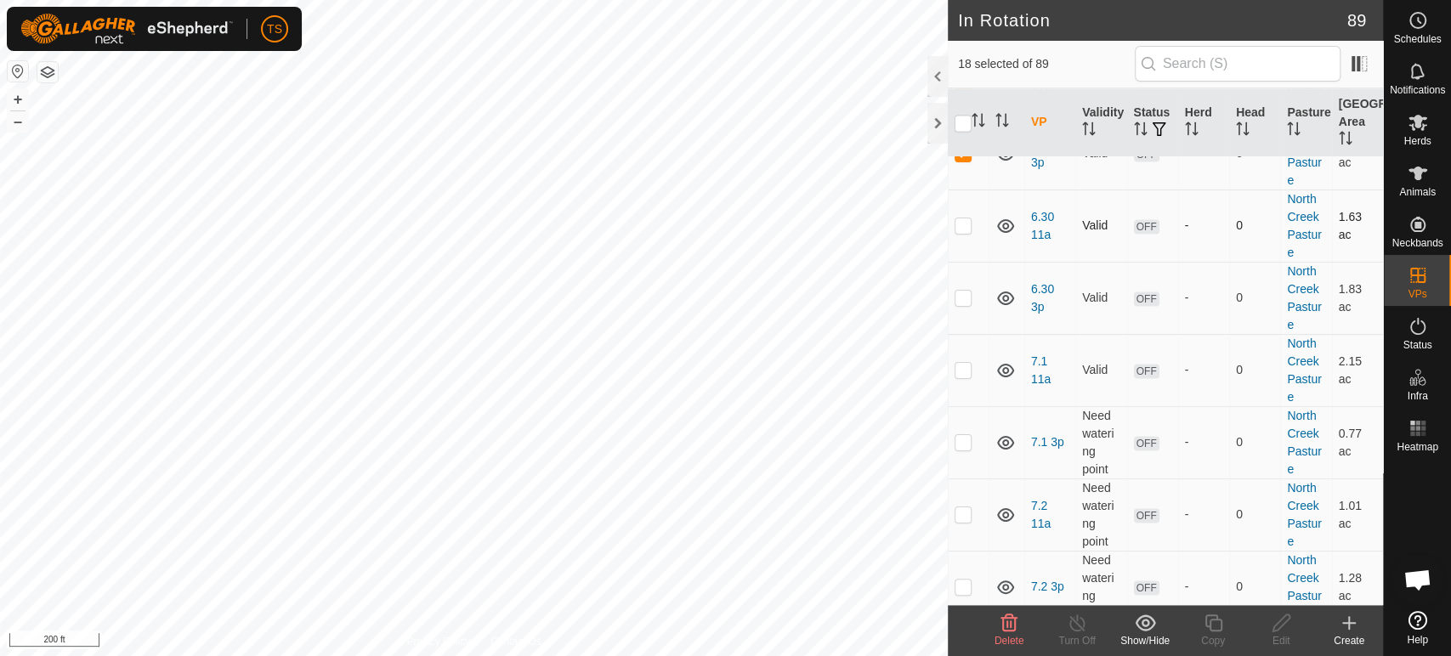
click at [961, 218] on p-checkbox at bounding box center [963, 225] width 17 height 14
checkbox input "true"
click at [961, 291] on p-checkbox at bounding box center [963, 298] width 17 height 14
checkbox input "true"
click at [966, 366] on p-checkbox at bounding box center [963, 370] width 17 height 14
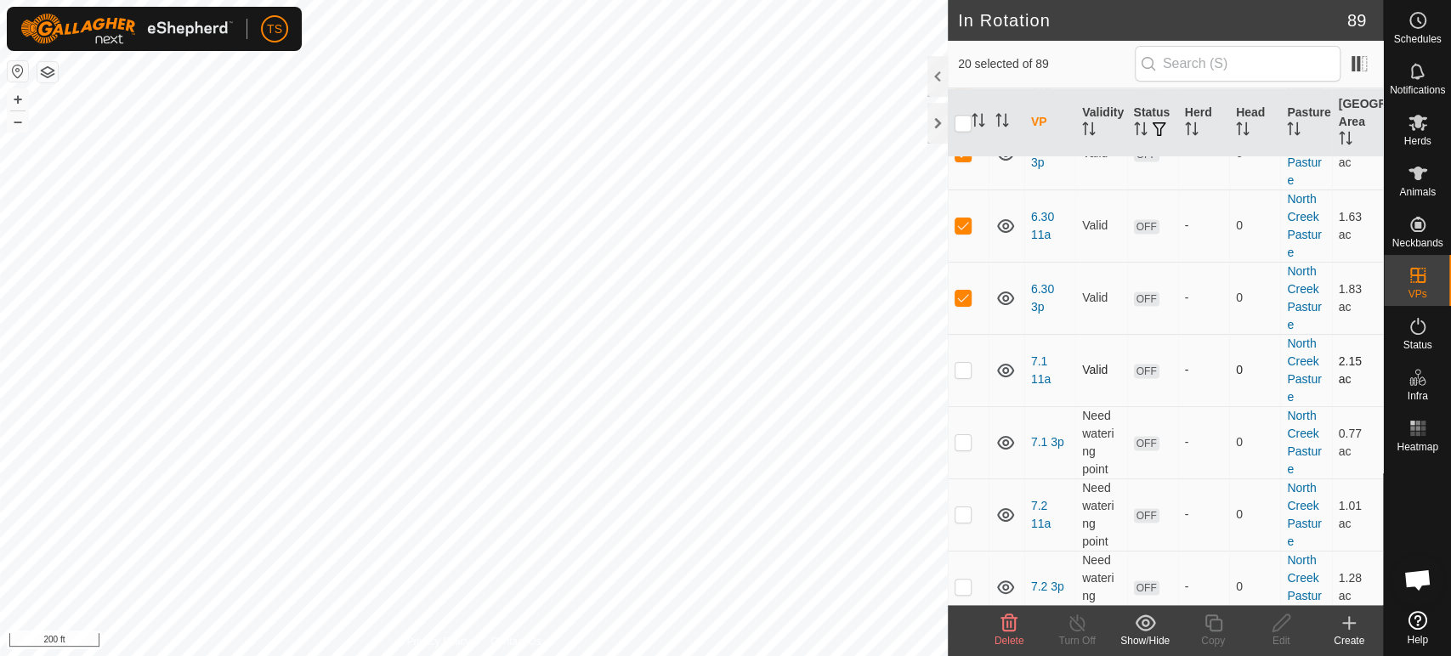
checkbox input "true"
click at [967, 437] on p-checkbox at bounding box center [963, 442] width 17 height 14
checkbox input "true"
click at [960, 507] on p-checkbox at bounding box center [963, 514] width 17 height 14
checkbox input "true"
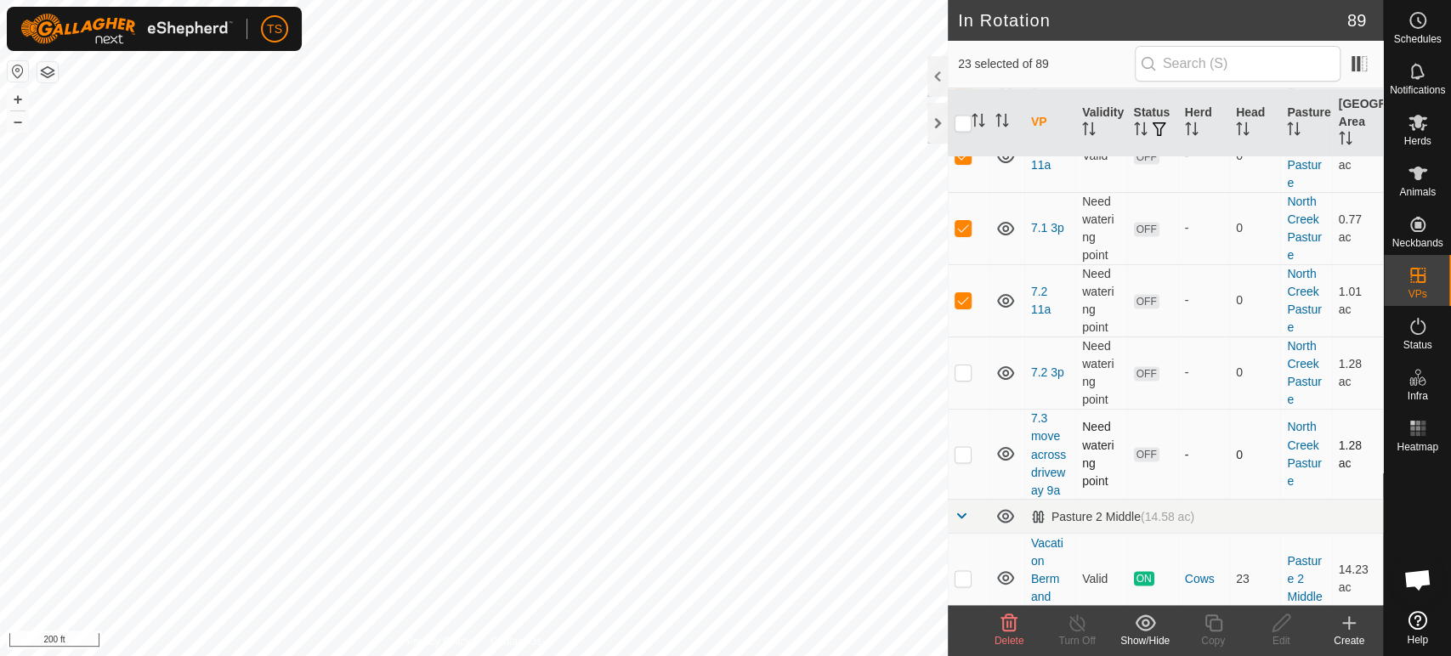
scroll to position [1889, 0]
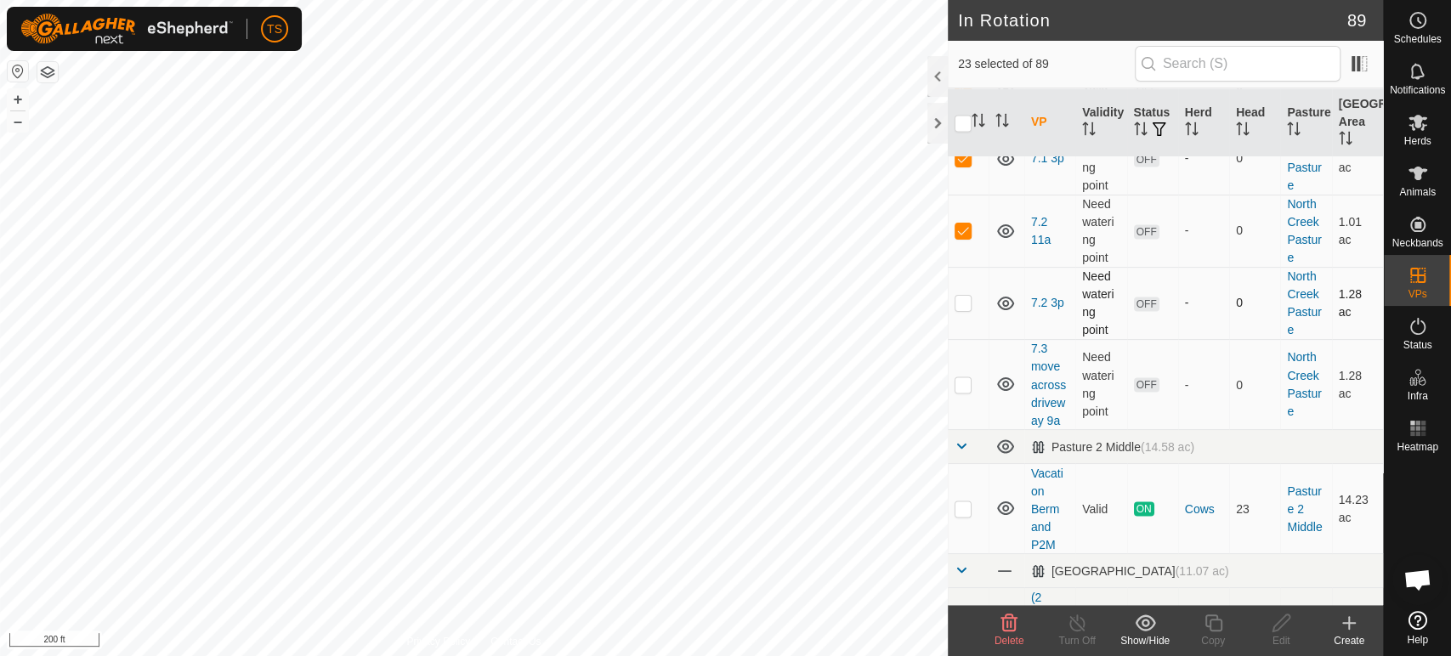
click at [966, 298] on p-checkbox at bounding box center [963, 303] width 17 height 14
checkbox input "true"
click at [959, 382] on p-checkbox at bounding box center [963, 384] width 17 height 14
checkbox input "true"
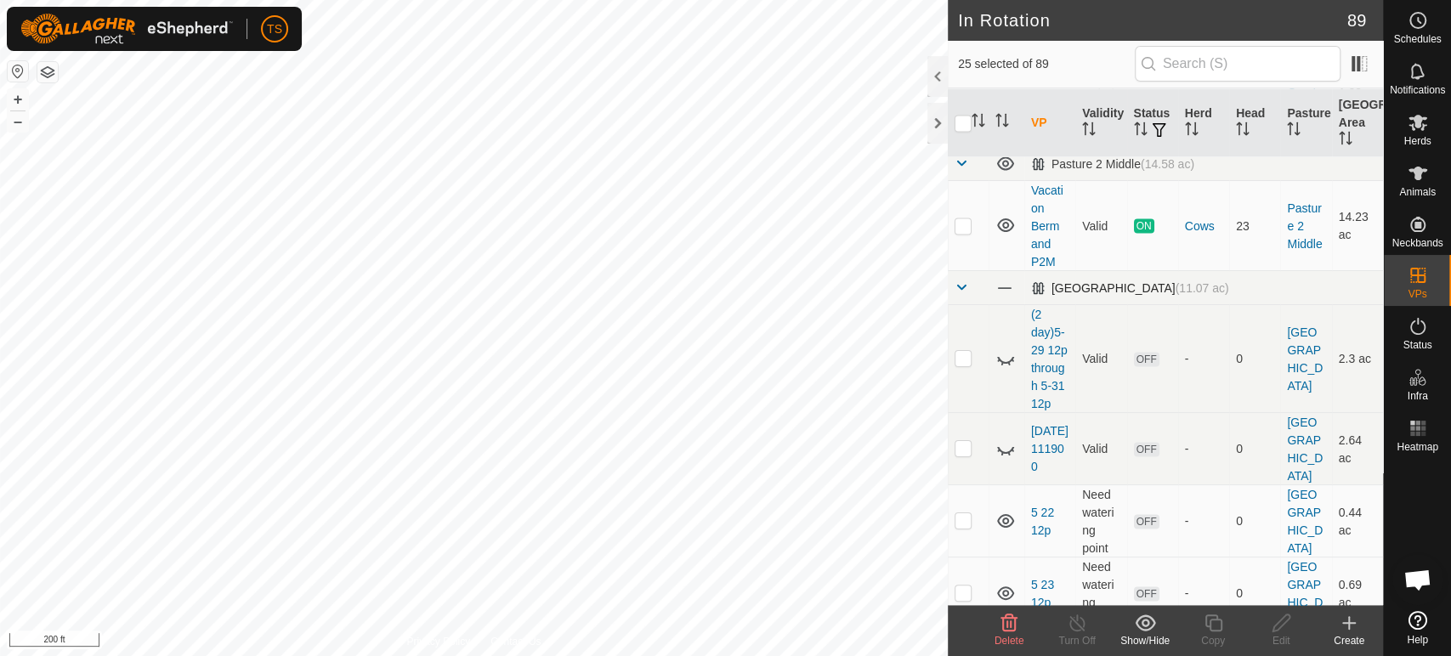
scroll to position [2266, 0]
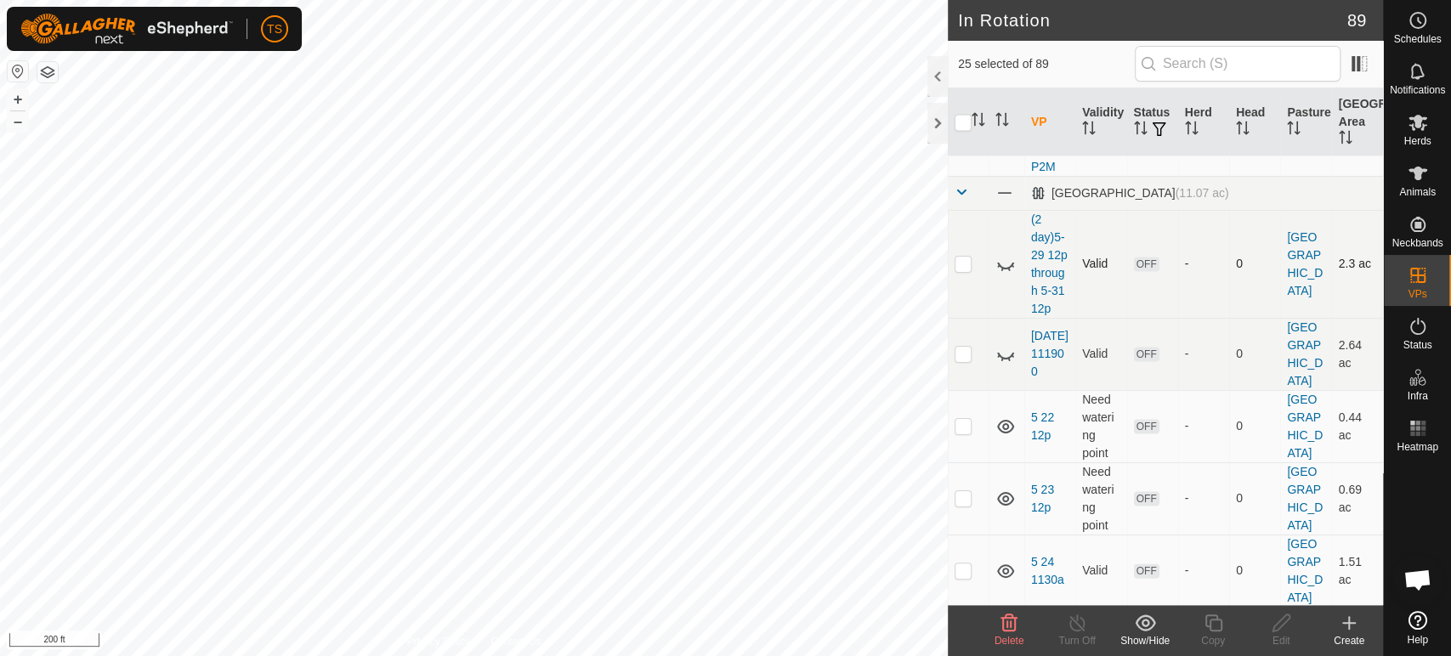
click at [963, 270] on p-checkbox at bounding box center [963, 264] width 17 height 14
checkbox input "true"
click at [961, 360] on p-checkbox at bounding box center [963, 354] width 17 height 14
checkbox input "true"
click at [1010, 269] on icon at bounding box center [1005, 266] width 17 height 7
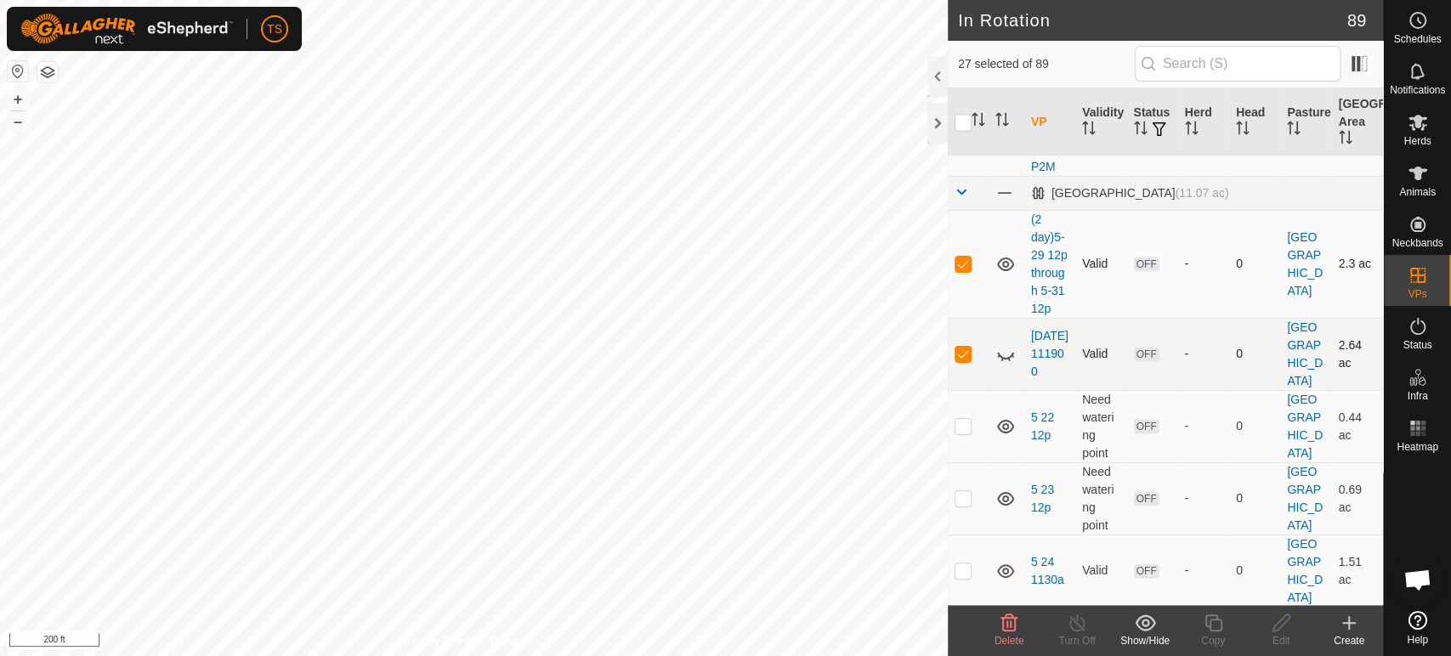
click at [1006, 365] on icon at bounding box center [1005, 354] width 20 height 20
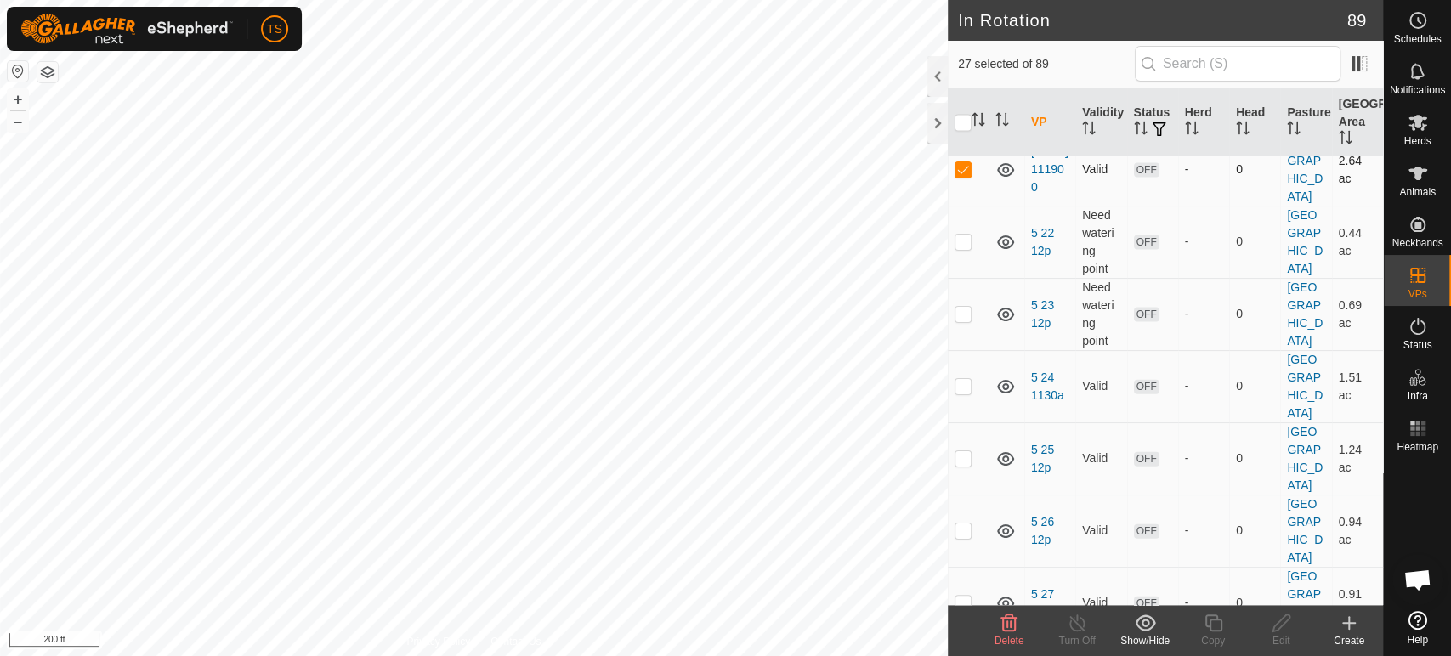
scroll to position [2455, 0]
click at [964, 244] on p-checkbox at bounding box center [963, 237] width 17 height 14
checkbox input "true"
drag, startPoint x: 960, startPoint y: 327, endPoint x: 962, endPoint y: 342, distance: 14.7
click at [960, 316] on p-checkbox at bounding box center [963, 310] width 17 height 14
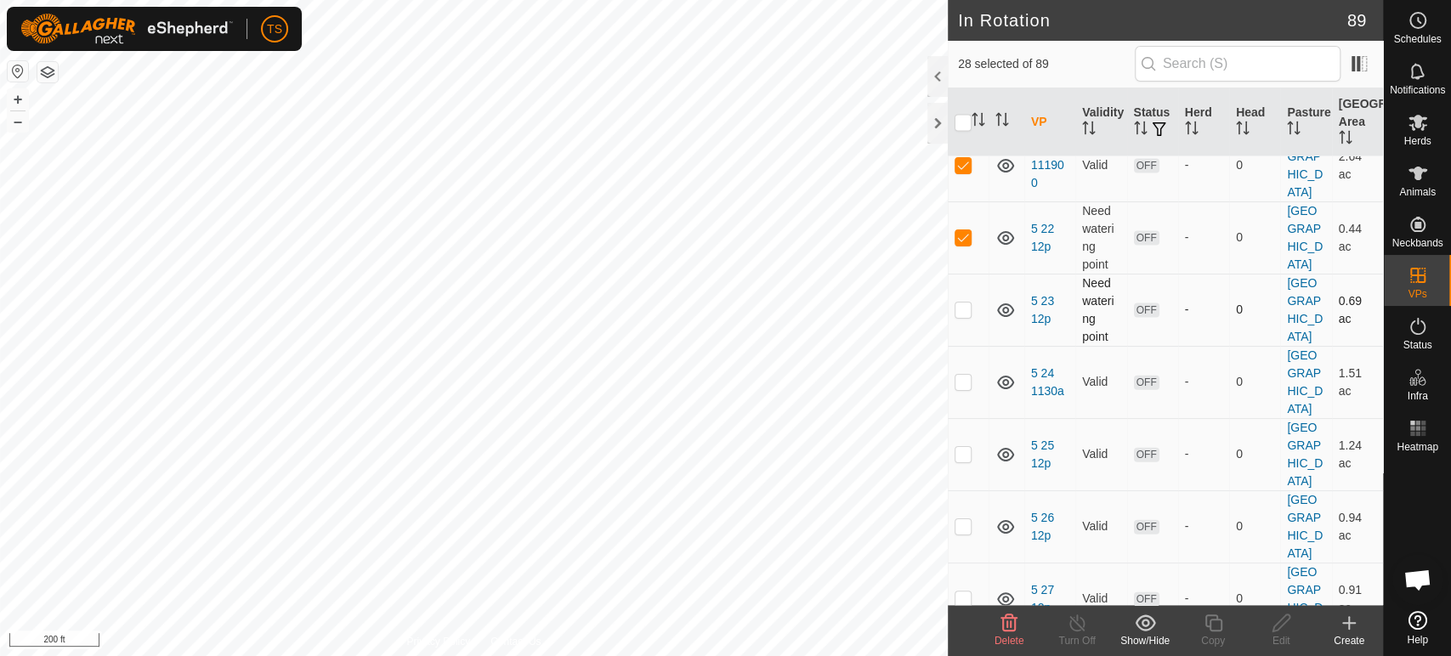
checkbox input "true"
click at [970, 388] on p-checkbox at bounding box center [963, 382] width 17 height 14
checkbox input "true"
click at [959, 461] on p-checkbox at bounding box center [963, 454] width 17 height 14
checkbox input "true"
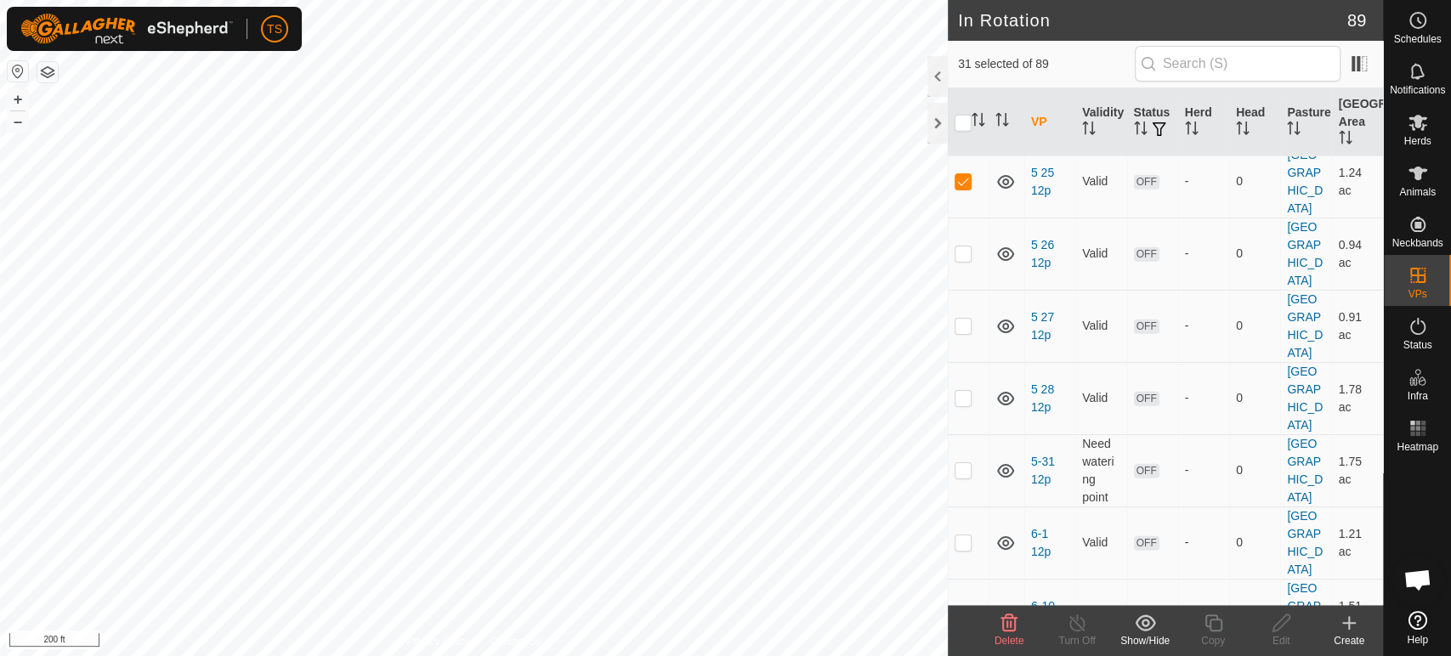
scroll to position [2739, 0]
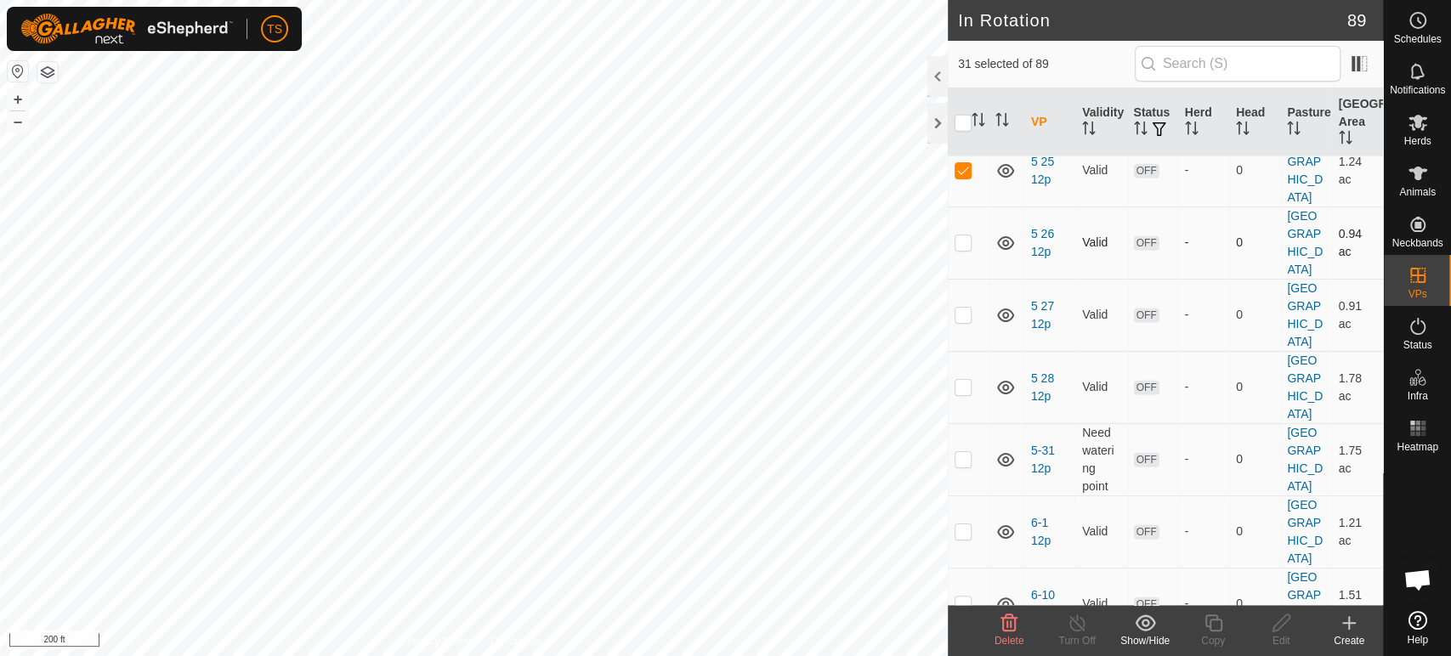
click at [963, 249] on p-checkbox at bounding box center [963, 242] width 17 height 14
checkbox input "true"
click at [965, 321] on p-checkbox at bounding box center [963, 315] width 17 height 14
checkbox input "true"
click at [962, 409] on td at bounding box center [968, 387] width 41 height 72
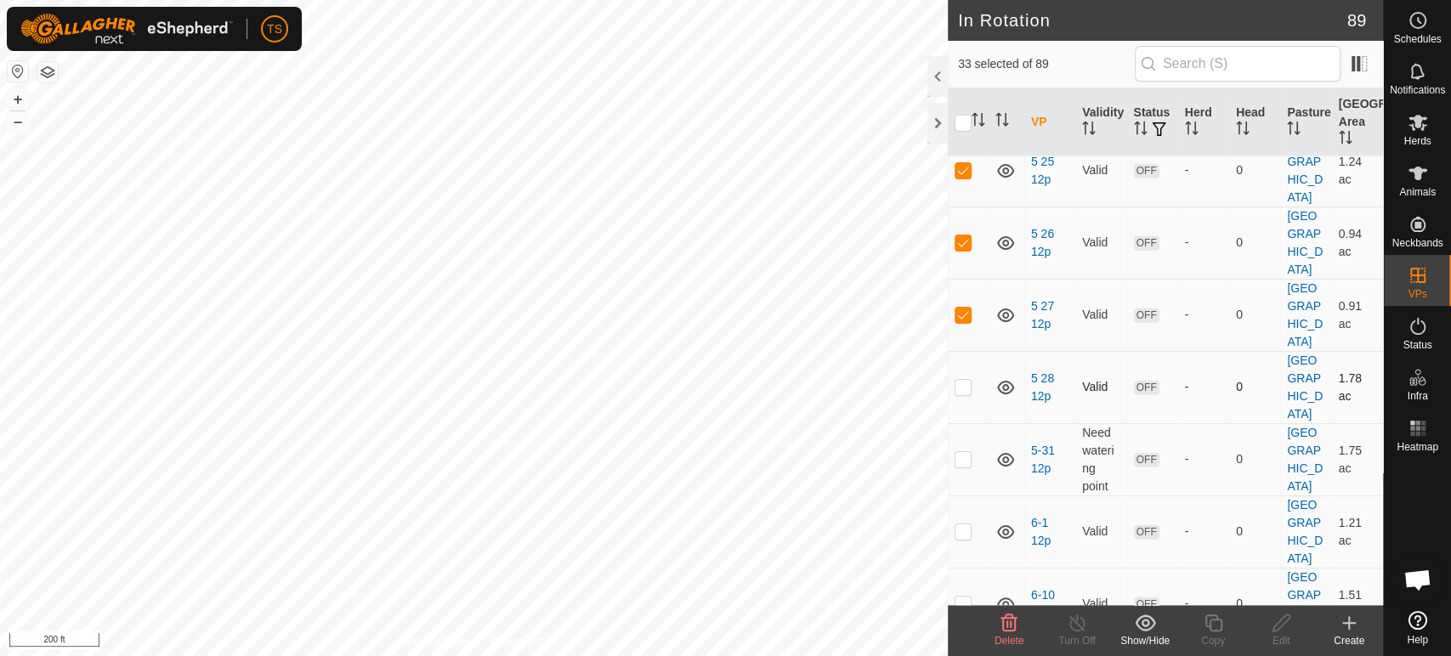
checkbox input "true"
click at [967, 466] on p-checkbox at bounding box center [963, 459] width 17 height 14
checkbox input "true"
click at [967, 538] on p-checkbox at bounding box center [963, 531] width 17 height 14
checkbox input "true"
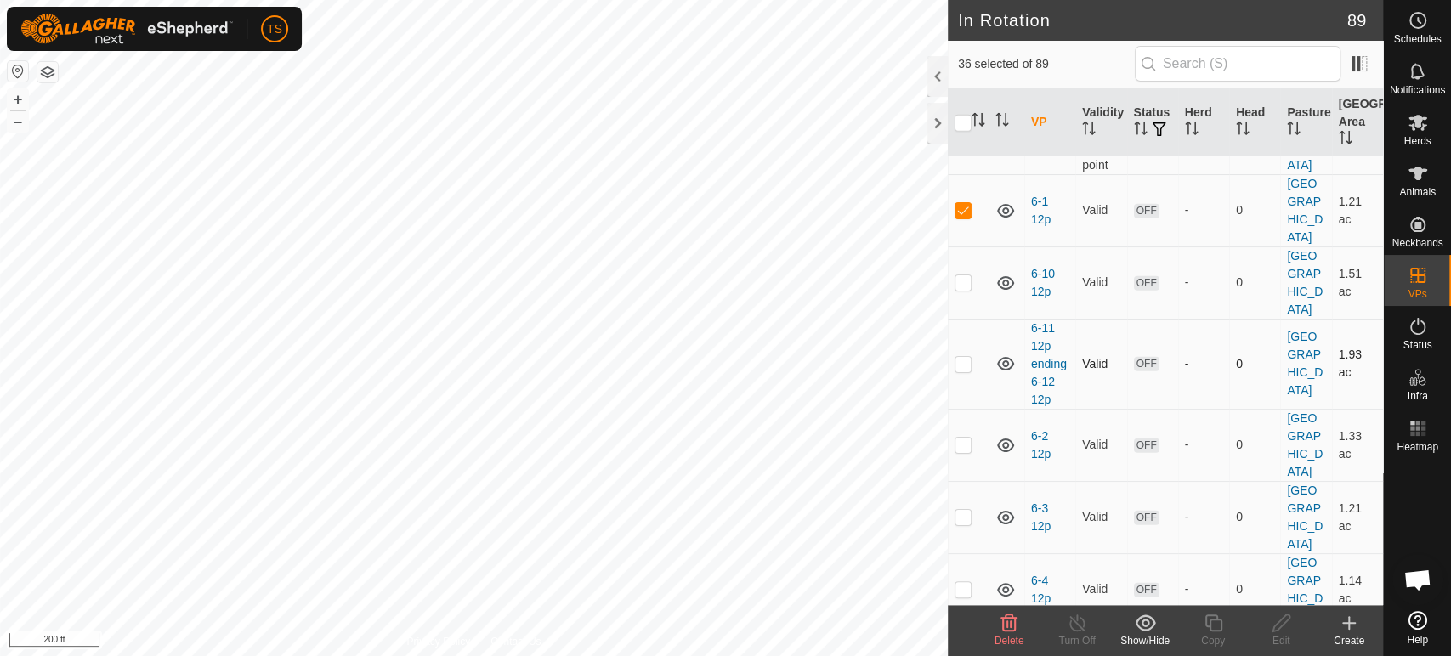
scroll to position [3116, 0]
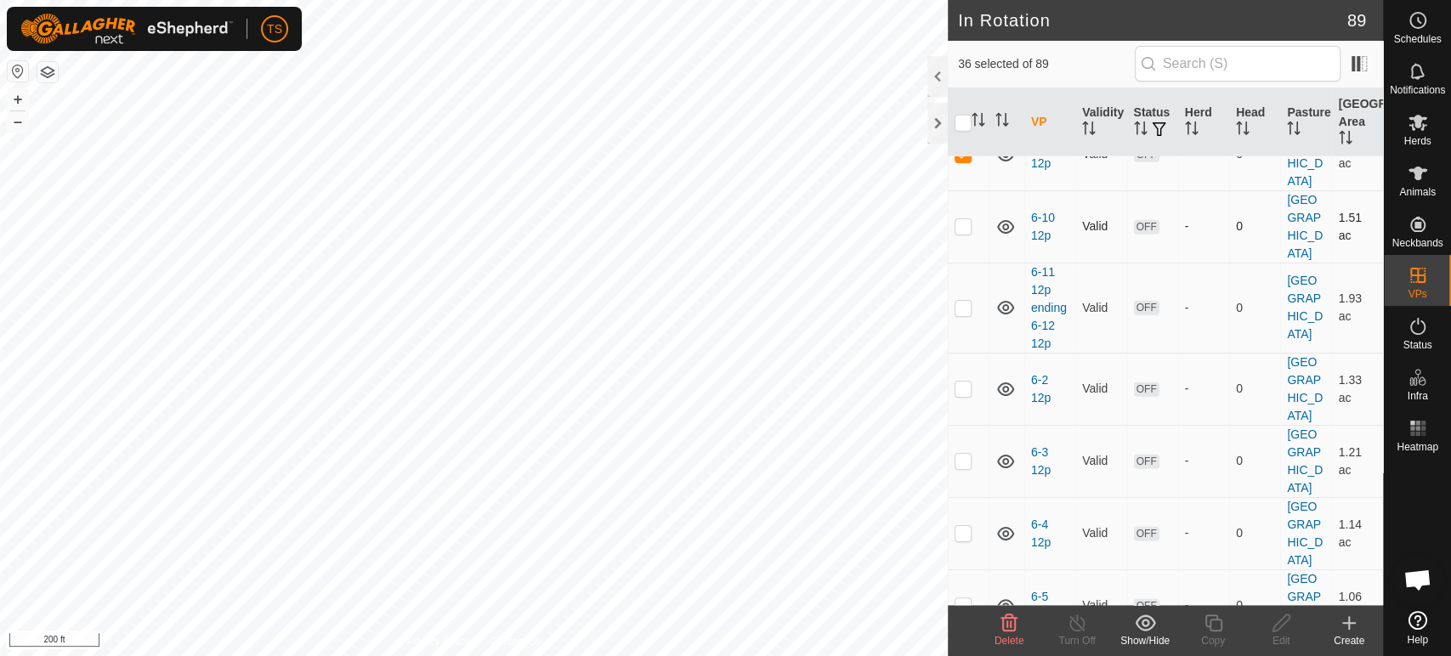
click at [961, 233] on p-checkbox at bounding box center [963, 226] width 17 height 14
checkbox input "true"
click at [969, 315] on p-checkbox at bounding box center [963, 308] width 17 height 14
checkbox input "true"
click at [959, 395] on p-checkbox at bounding box center [963, 389] width 17 height 14
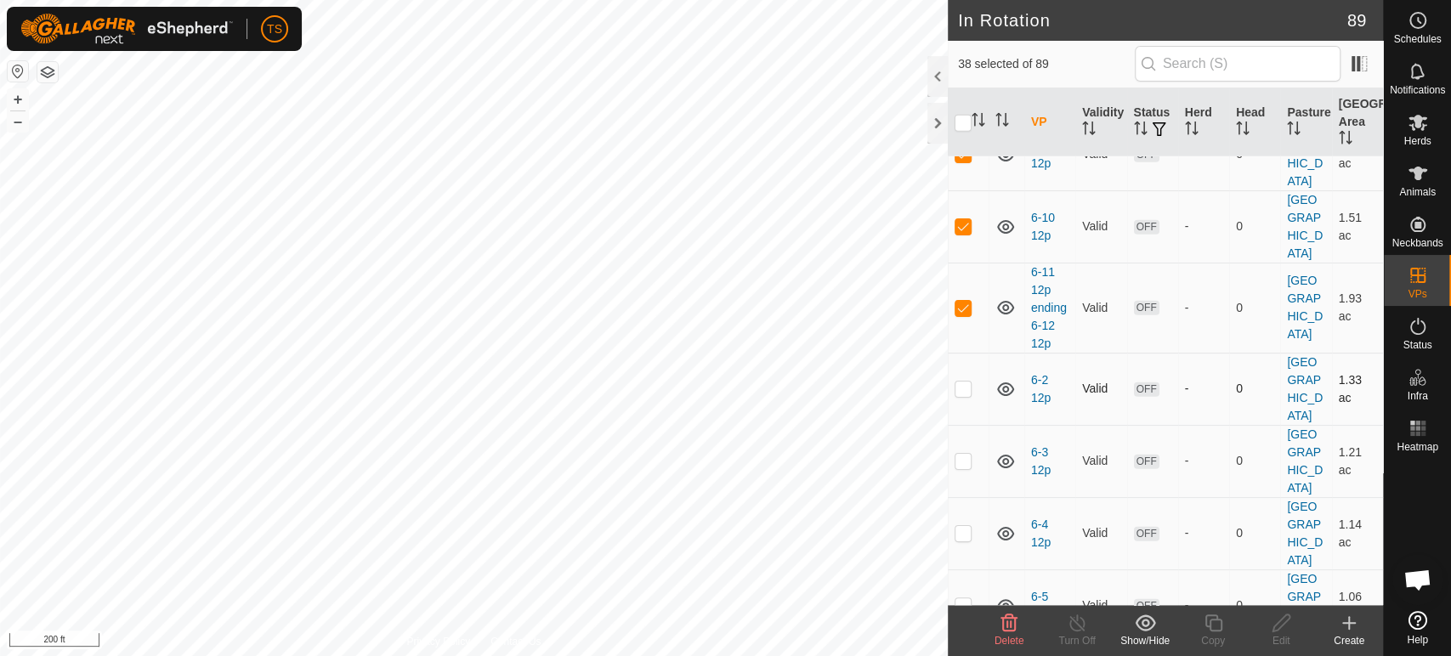
checkbox input "true"
click at [965, 468] on p-checkbox at bounding box center [963, 461] width 17 height 14
checkbox input "true"
click at [965, 540] on p-checkbox at bounding box center [963, 533] width 17 height 14
checkbox input "true"
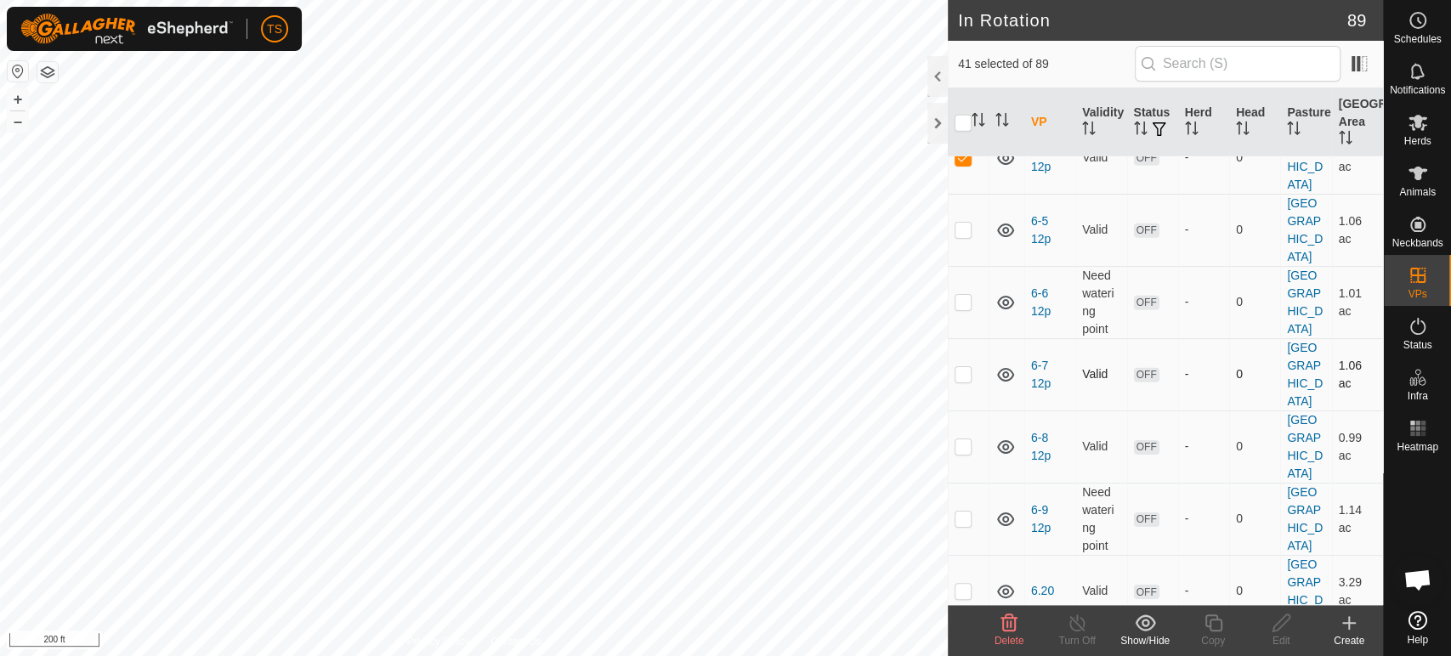
scroll to position [3495, 0]
click at [959, 234] on p-checkbox at bounding box center [963, 227] width 17 height 14
checkbox input "true"
click at [965, 320] on td at bounding box center [968, 300] width 41 height 72
checkbox input "true"
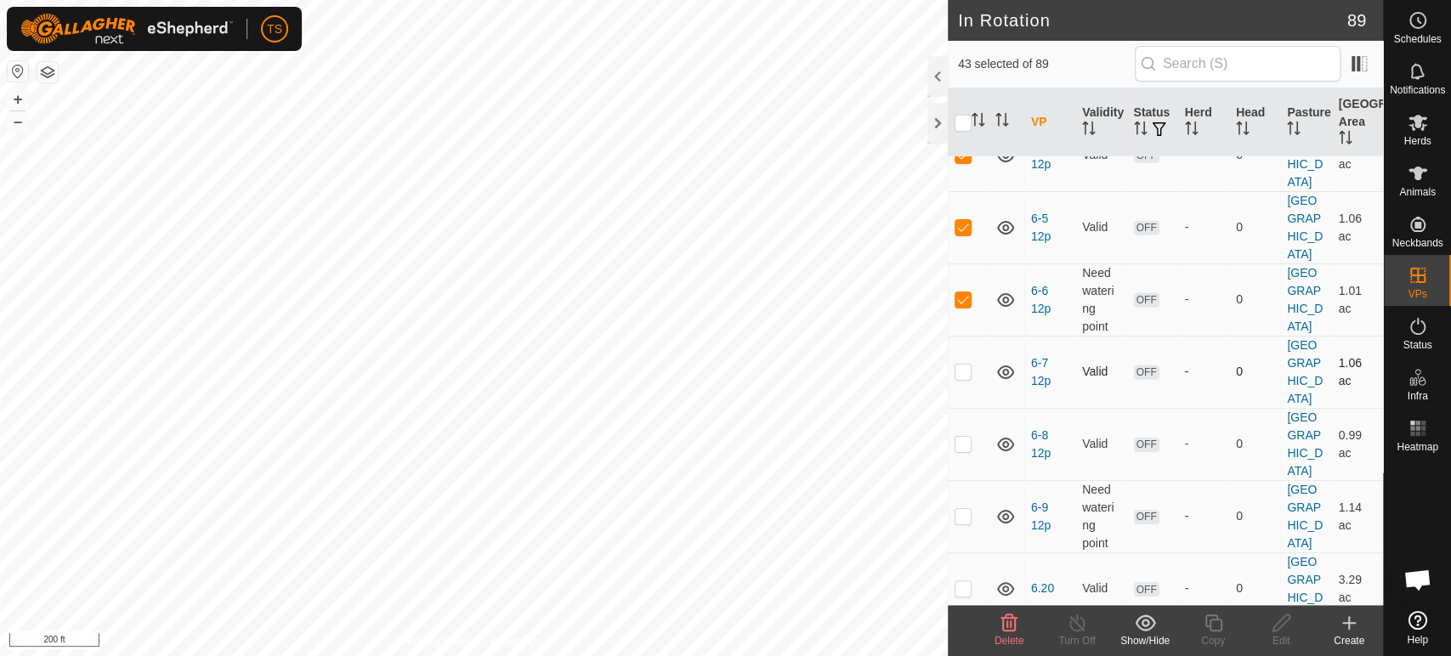
click at [962, 378] on p-checkbox at bounding box center [963, 372] width 17 height 14
checkbox input "true"
click at [963, 451] on p-checkbox at bounding box center [963, 444] width 17 height 14
checkbox input "true"
click at [961, 523] on p-checkbox at bounding box center [963, 516] width 17 height 14
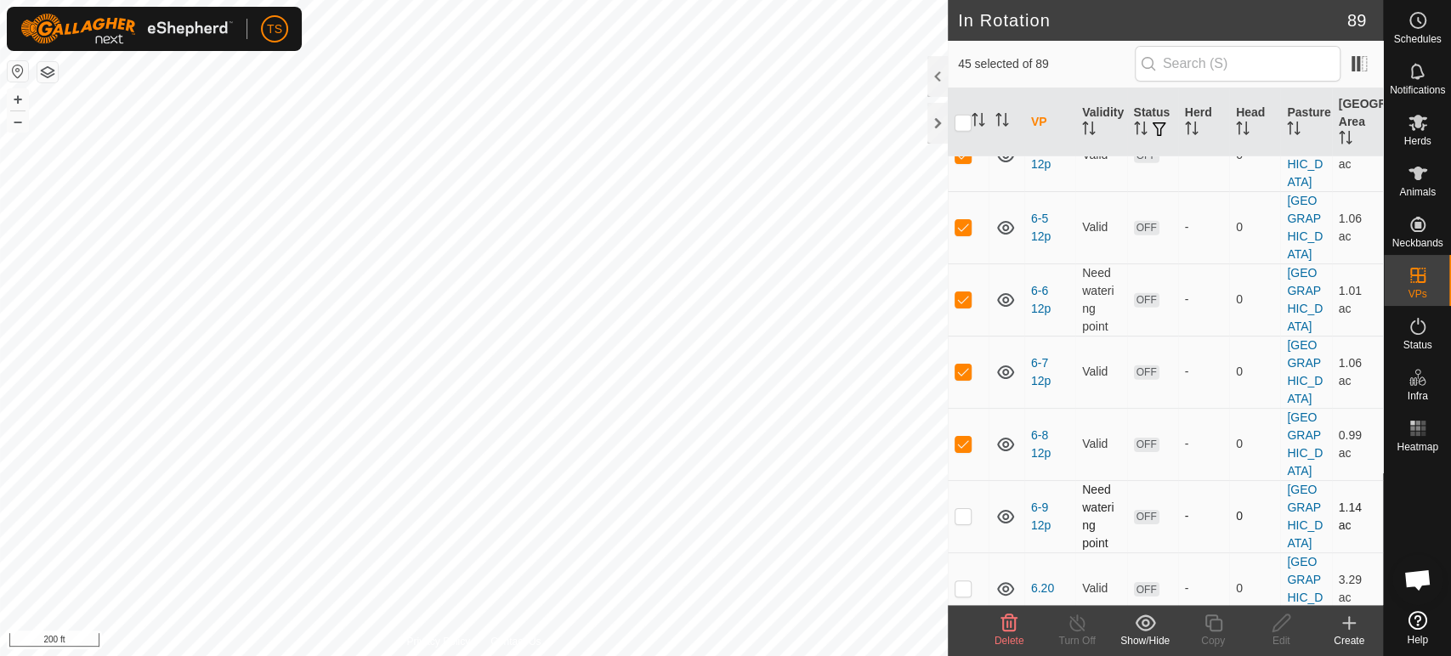
checkbox input "true"
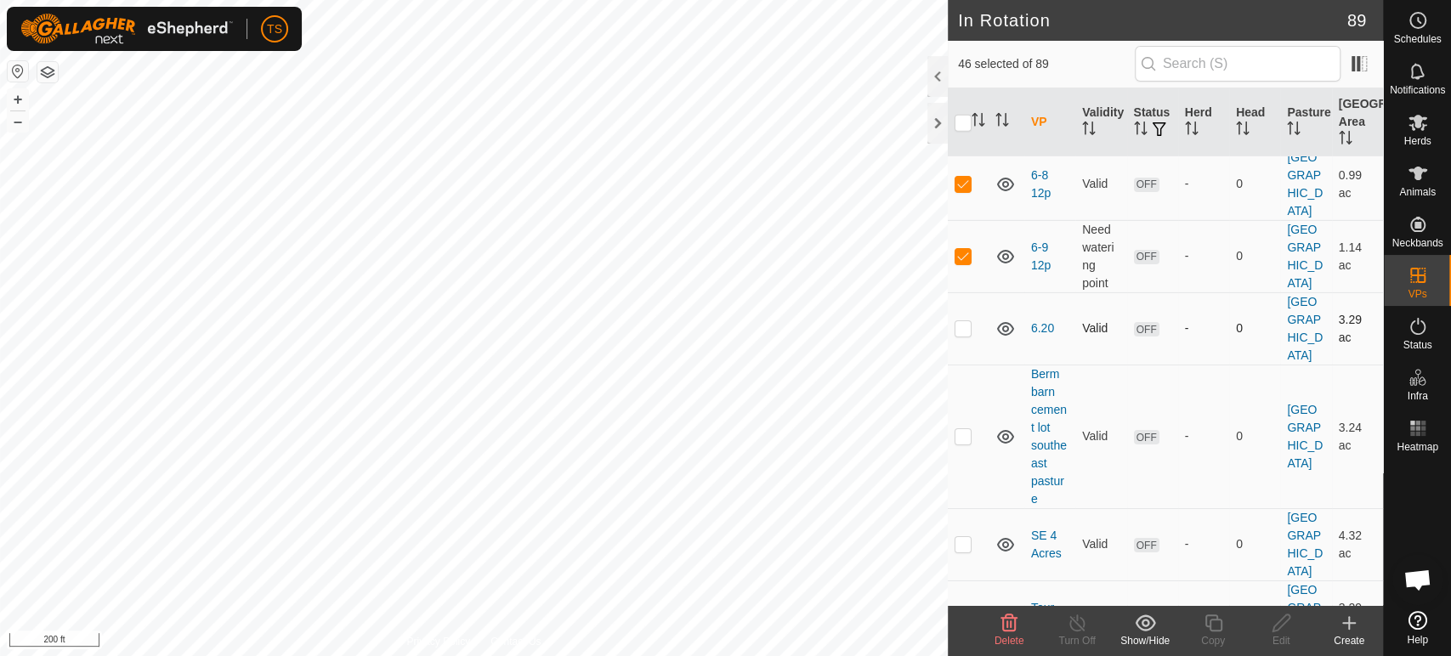
scroll to position [3778, 0]
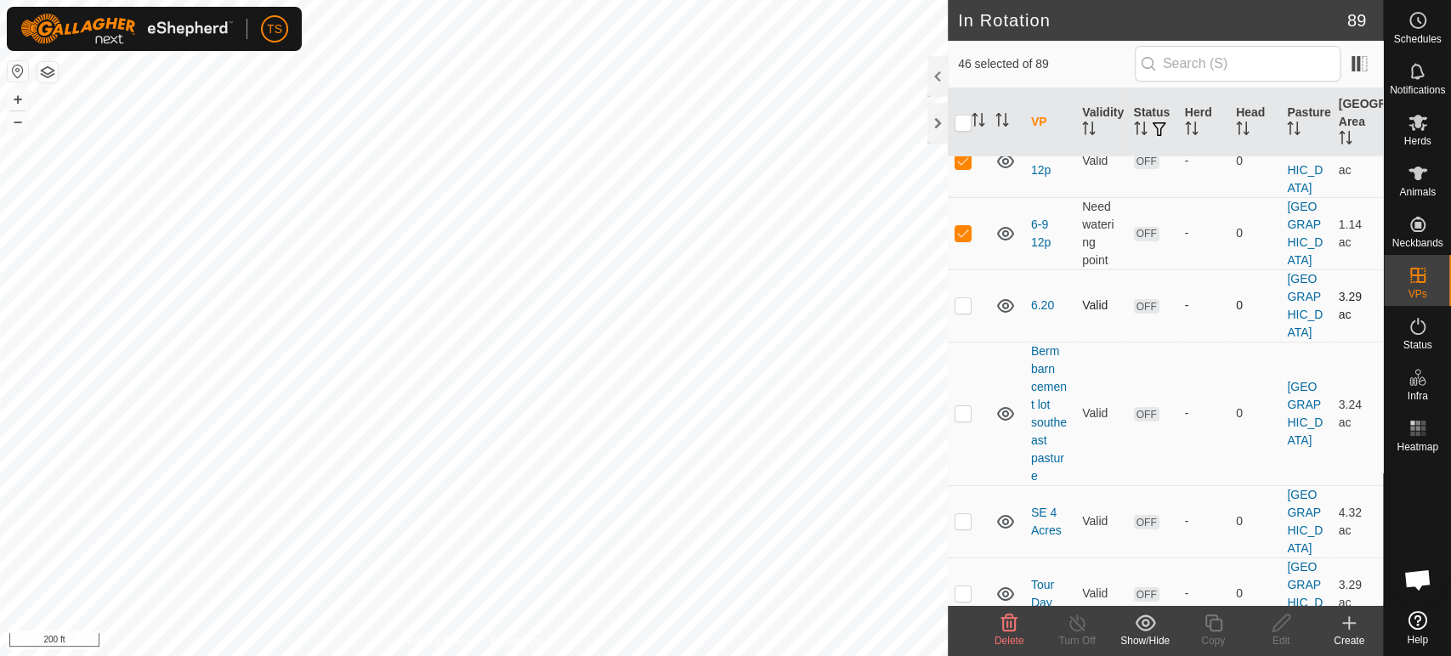
click at [962, 312] on p-checkbox at bounding box center [963, 305] width 17 height 14
checkbox input "true"
click at [964, 420] on p-checkbox at bounding box center [963, 413] width 17 height 14
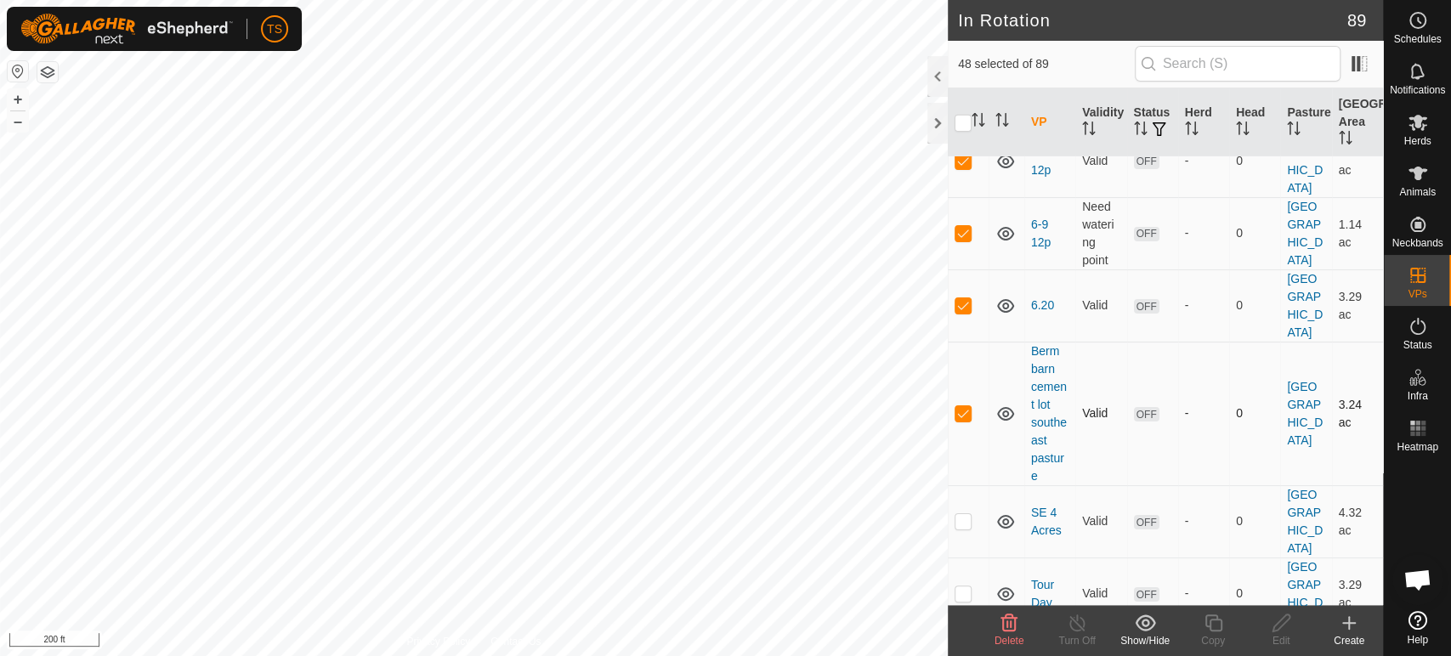
click at [964, 420] on p-checkbox at bounding box center [963, 413] width 17 height 14
checkbox input "false"
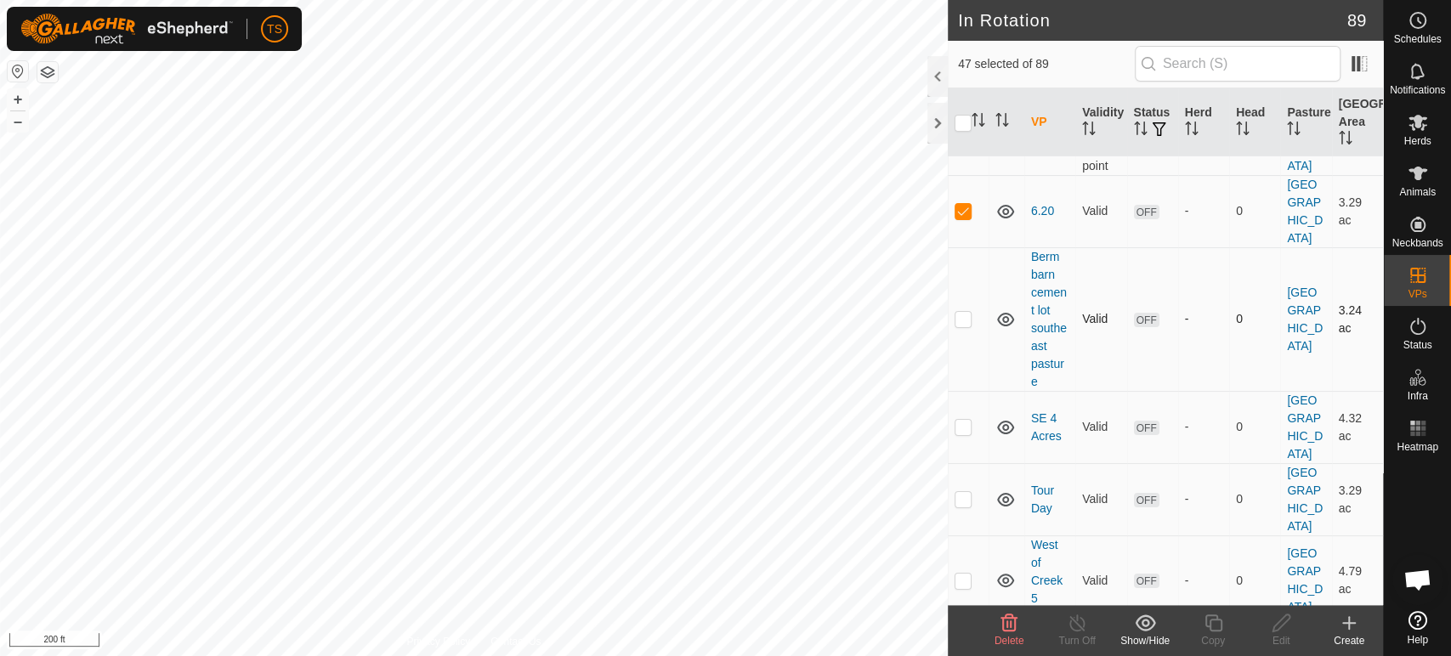
scroll to position [3966, 0]
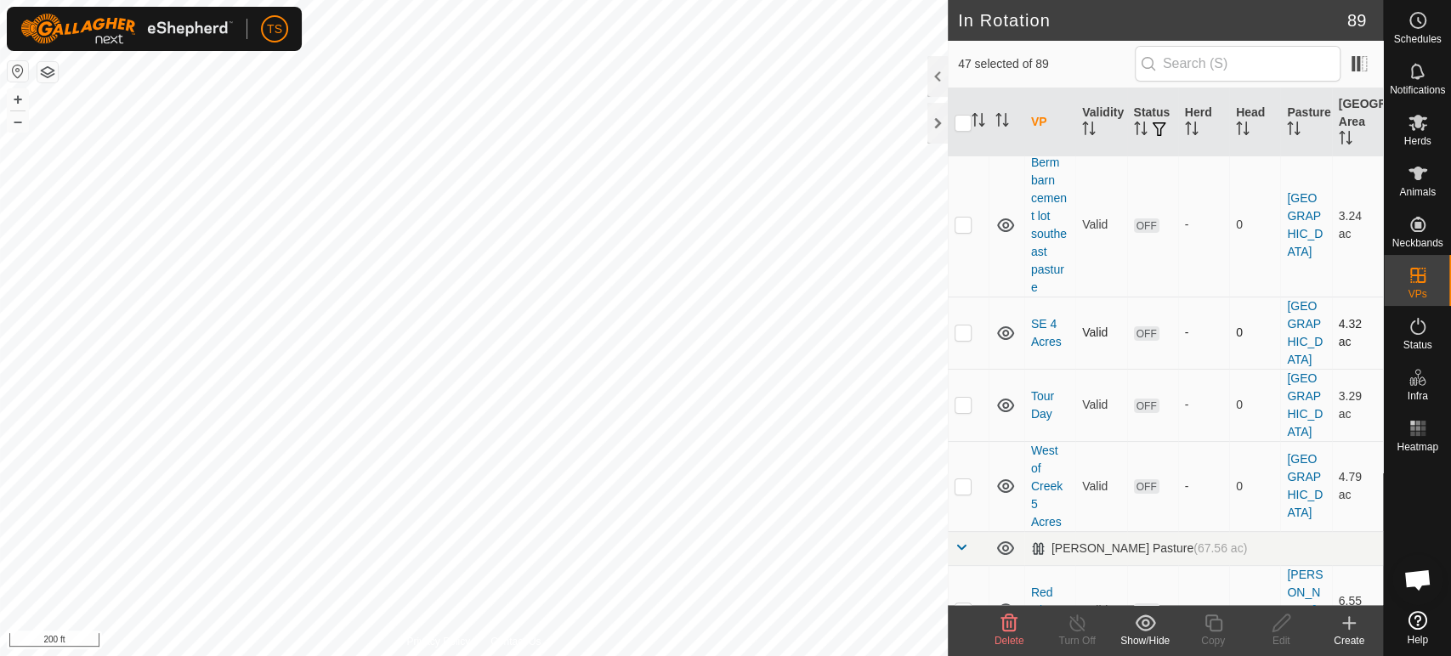
click at [961, 339] on p-checkbox at bounding box center [963, 333] width 17 height 14
checkbox input "true"
click at [958, 411] on p-checkbox at bounding box center [963, 405] width 17 height 14
checkbox input "true"
click at [955, 493] on p-checkbox at bounding box center [963, 486] width 17 height 14
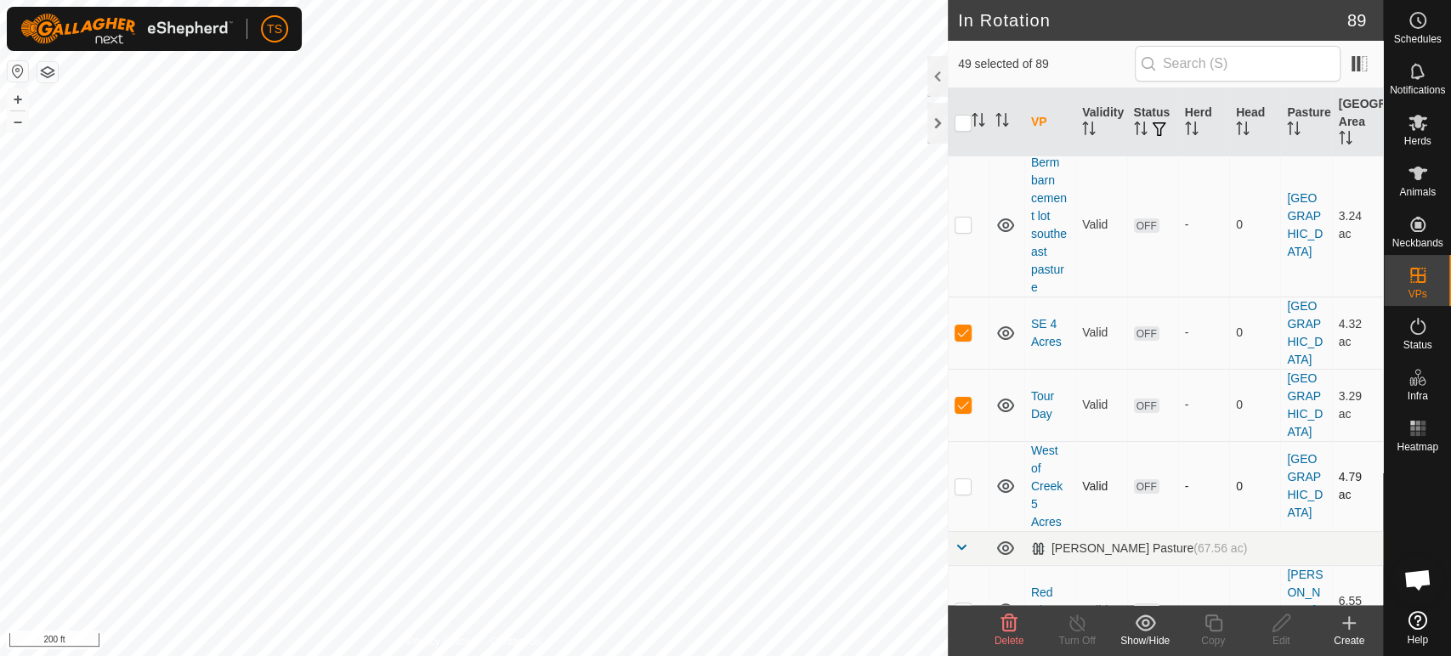
checkbox input "true"
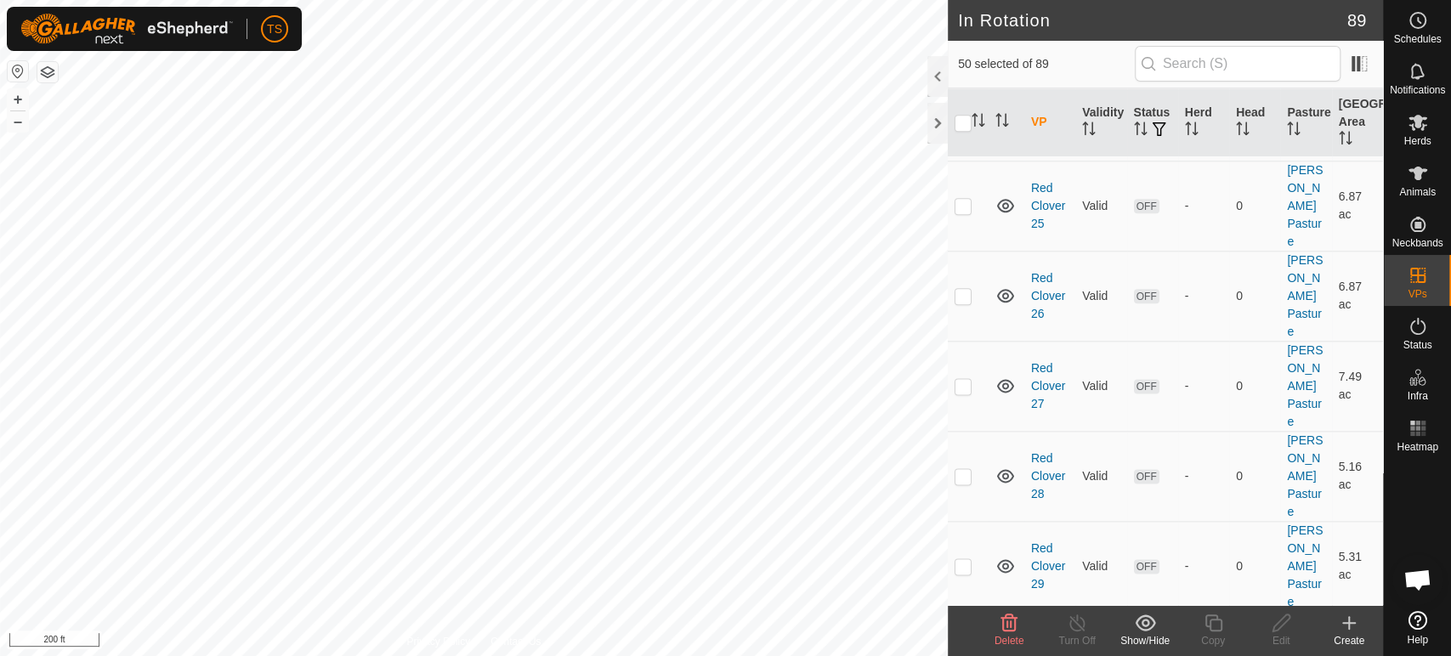
scroll to position [5731, 0]
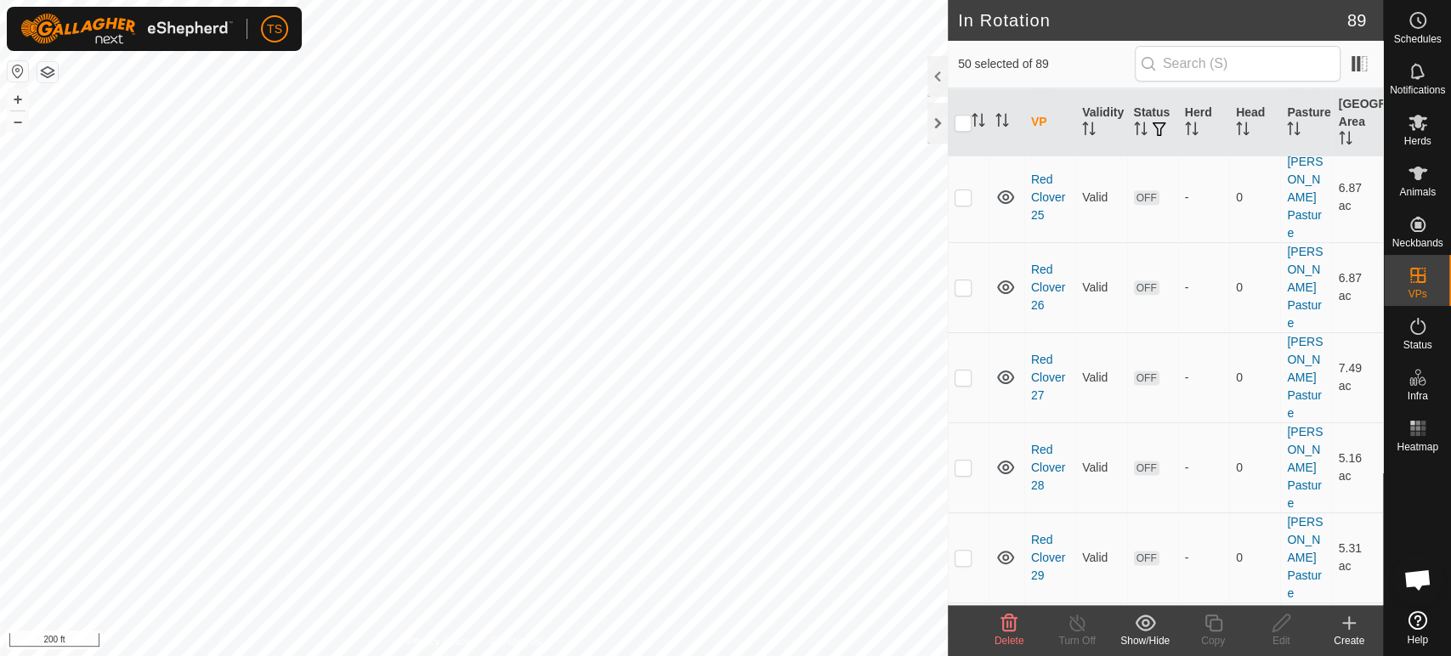
click at [1149, 636] on div "Show/Hide" at bounding box center [1145, 640] width 68 height 15
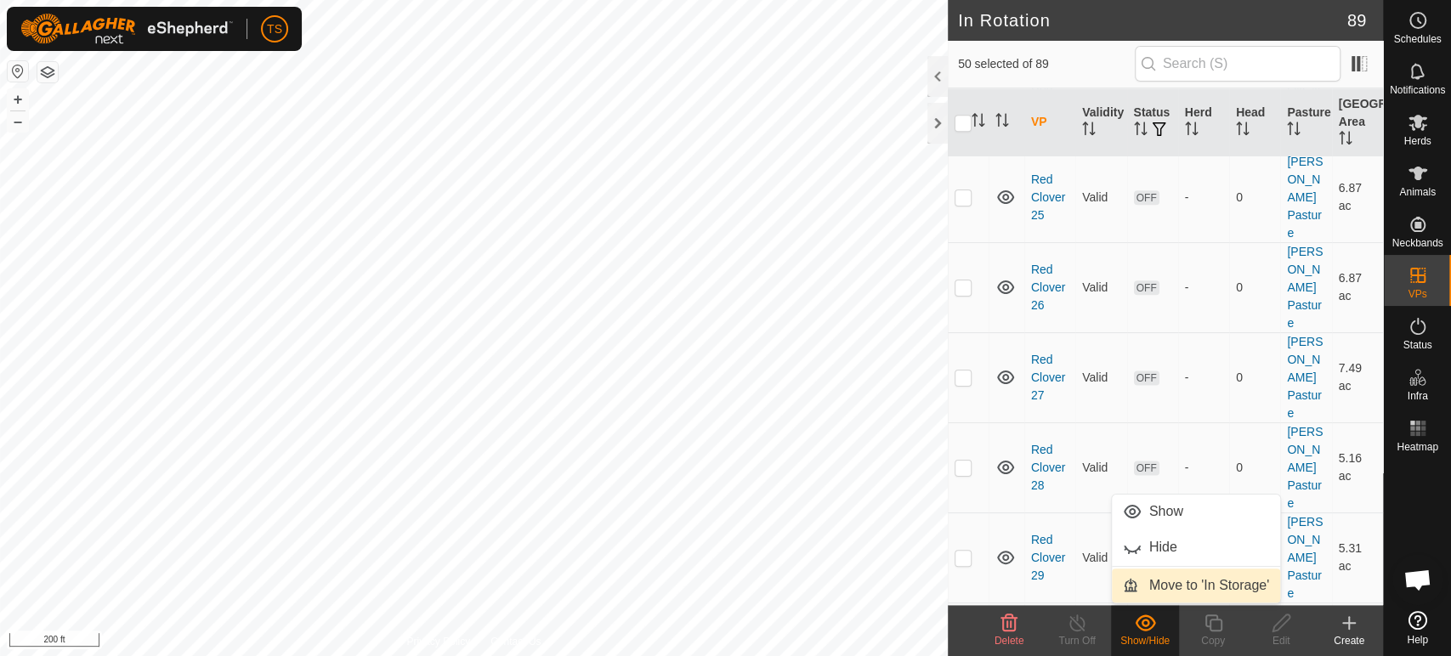
click at [1172, 592] on link "Move to 'In Storage'" at bounding box center [1196, 586] width 168 height 34
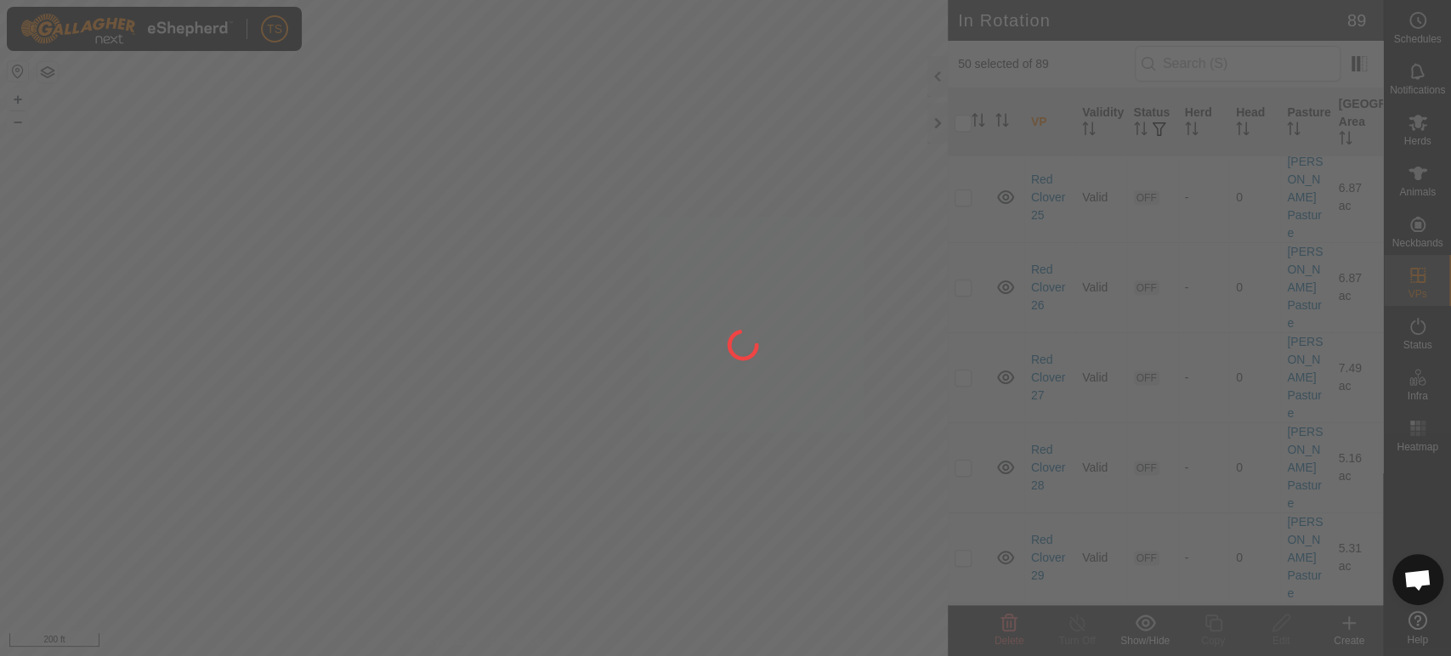
checkbox input "false"
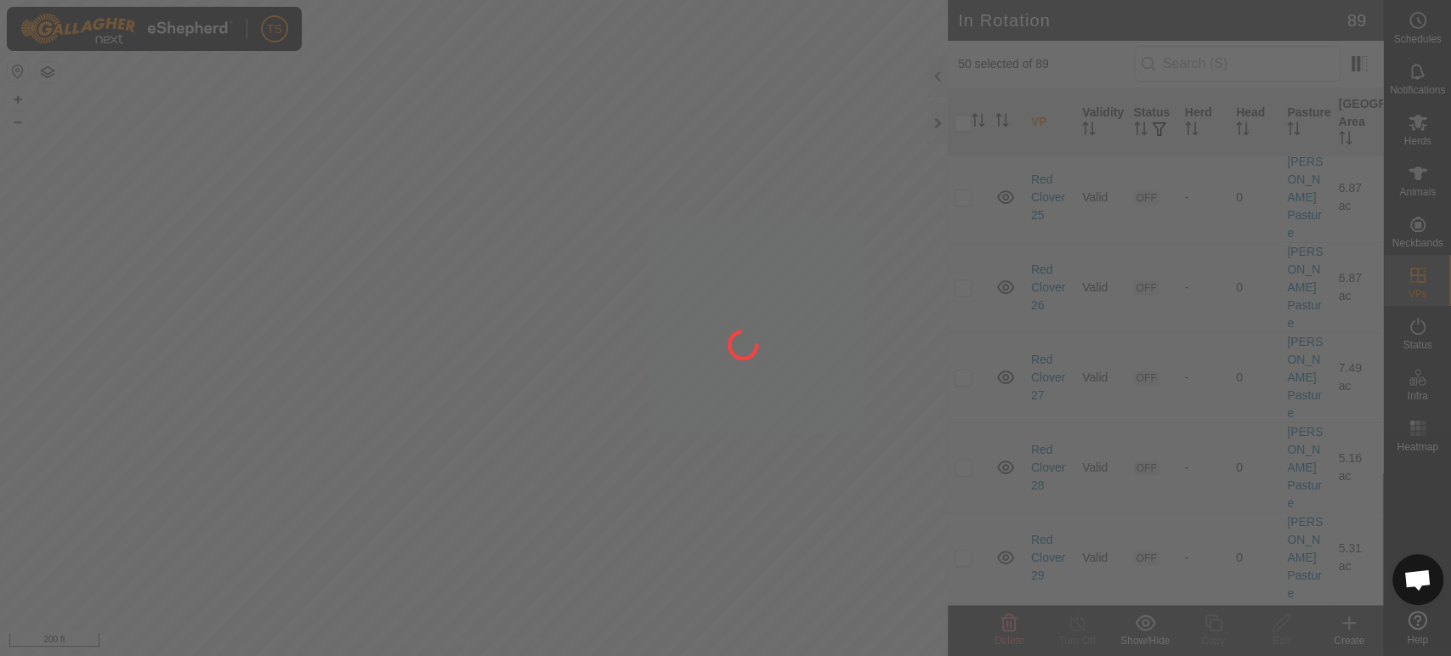
checkbox input "false"
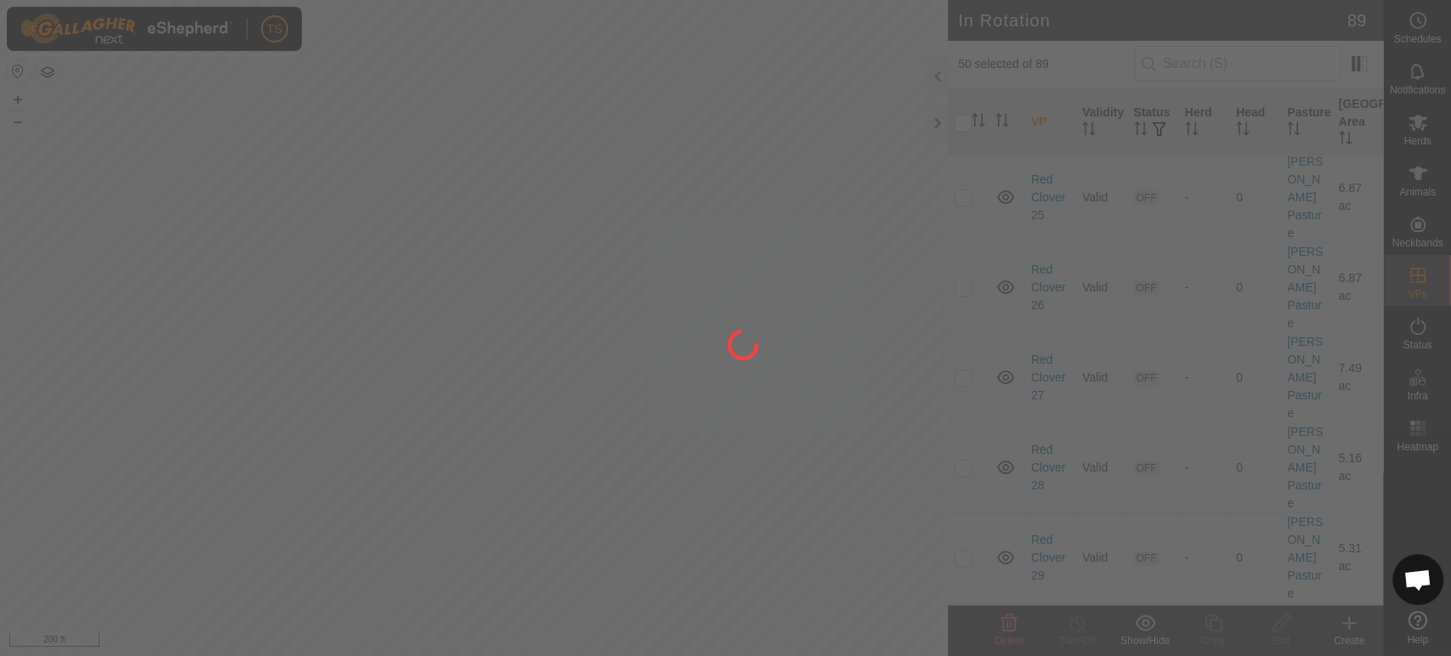
checkbox input "false"
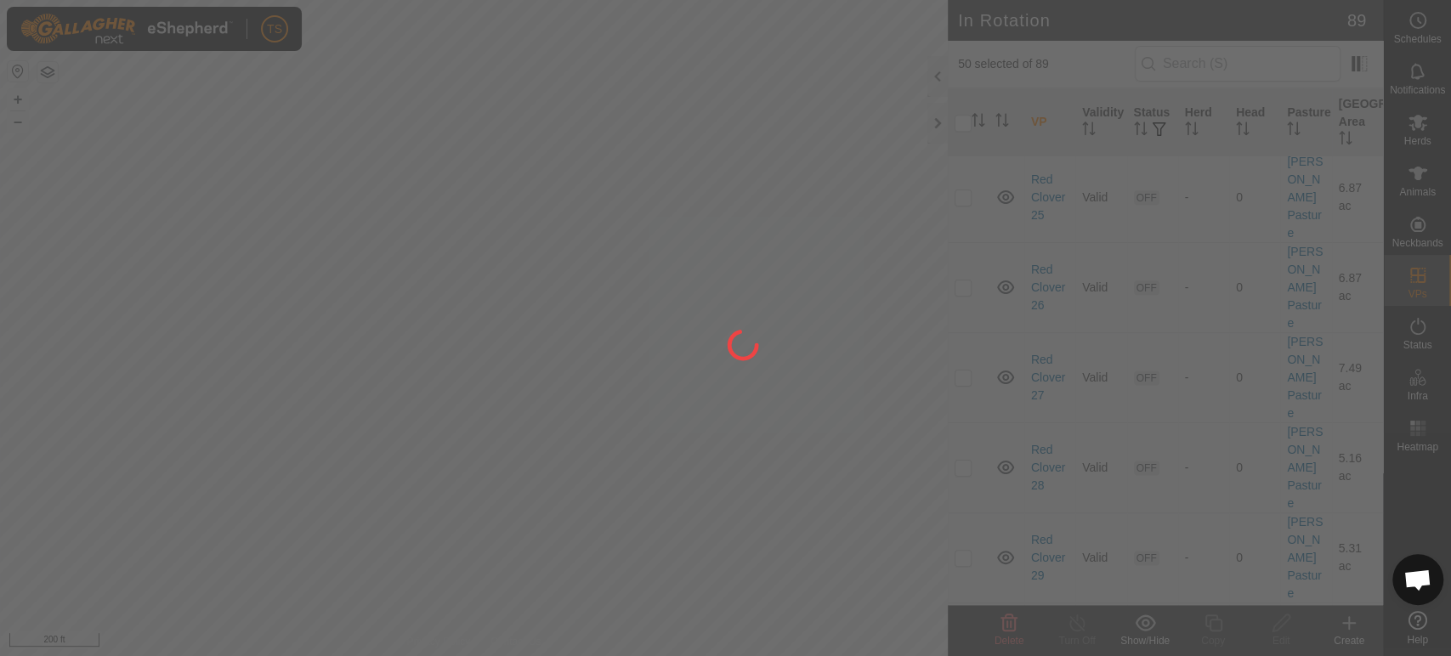
checkbox input "false"
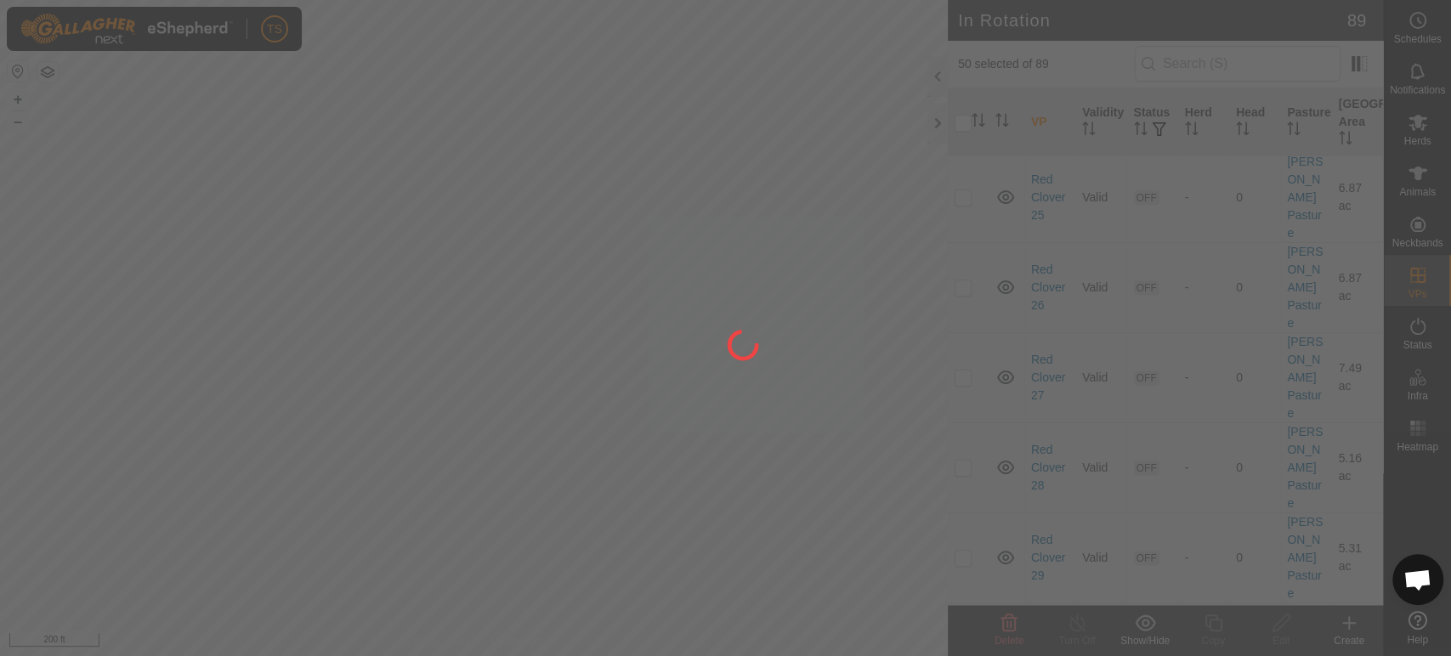
checkbox input "false"
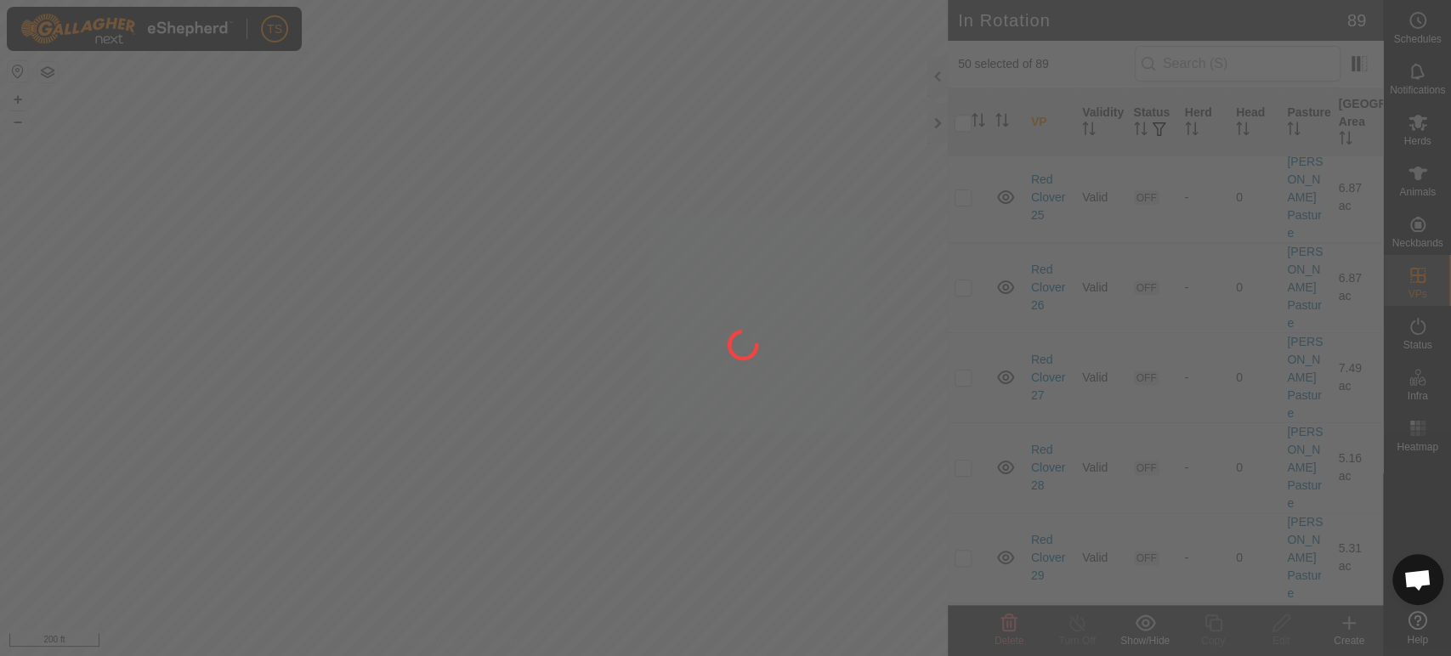
checkbox input "false"
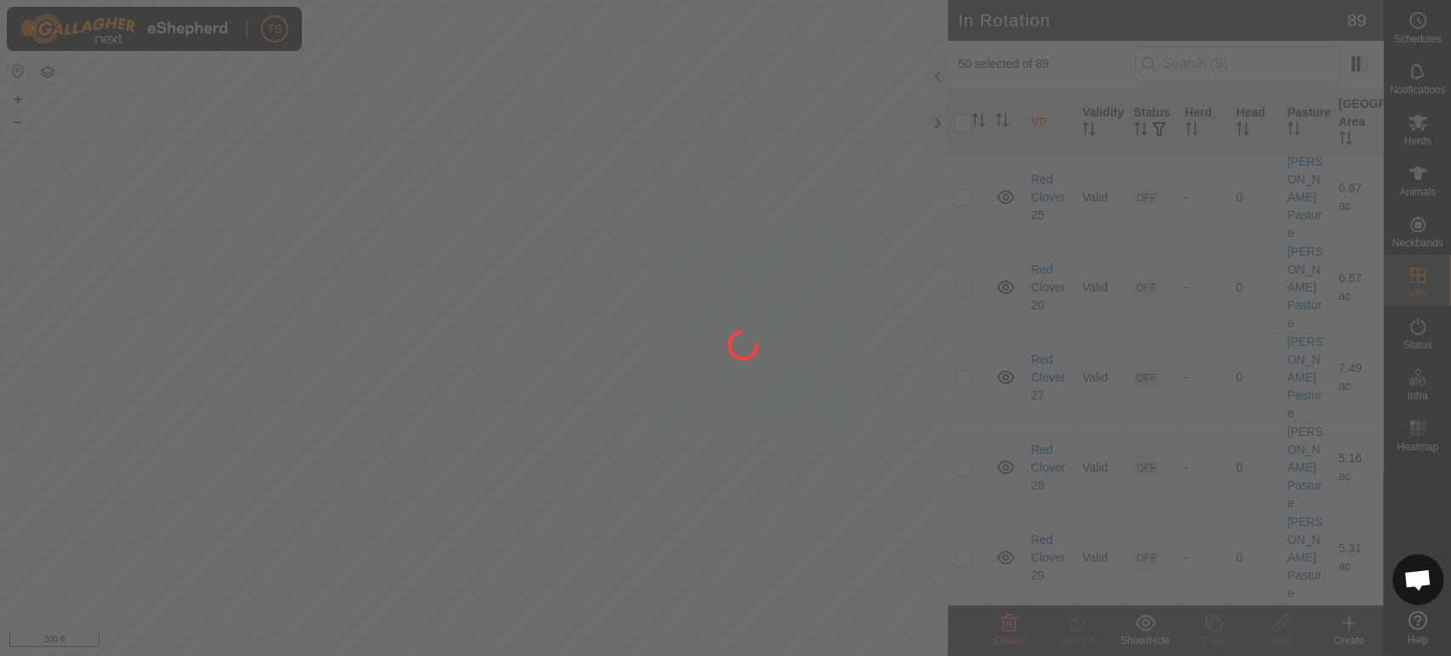
checkbox input "false"
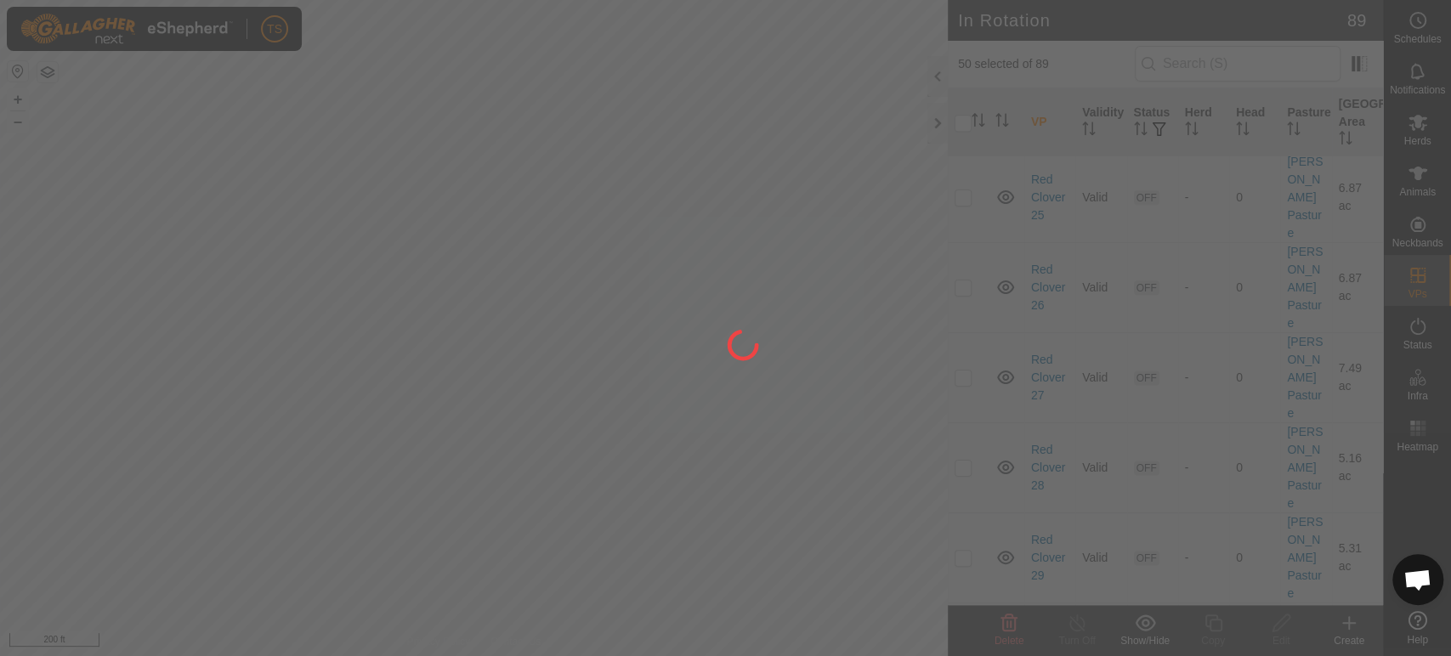
checkbox input "false"
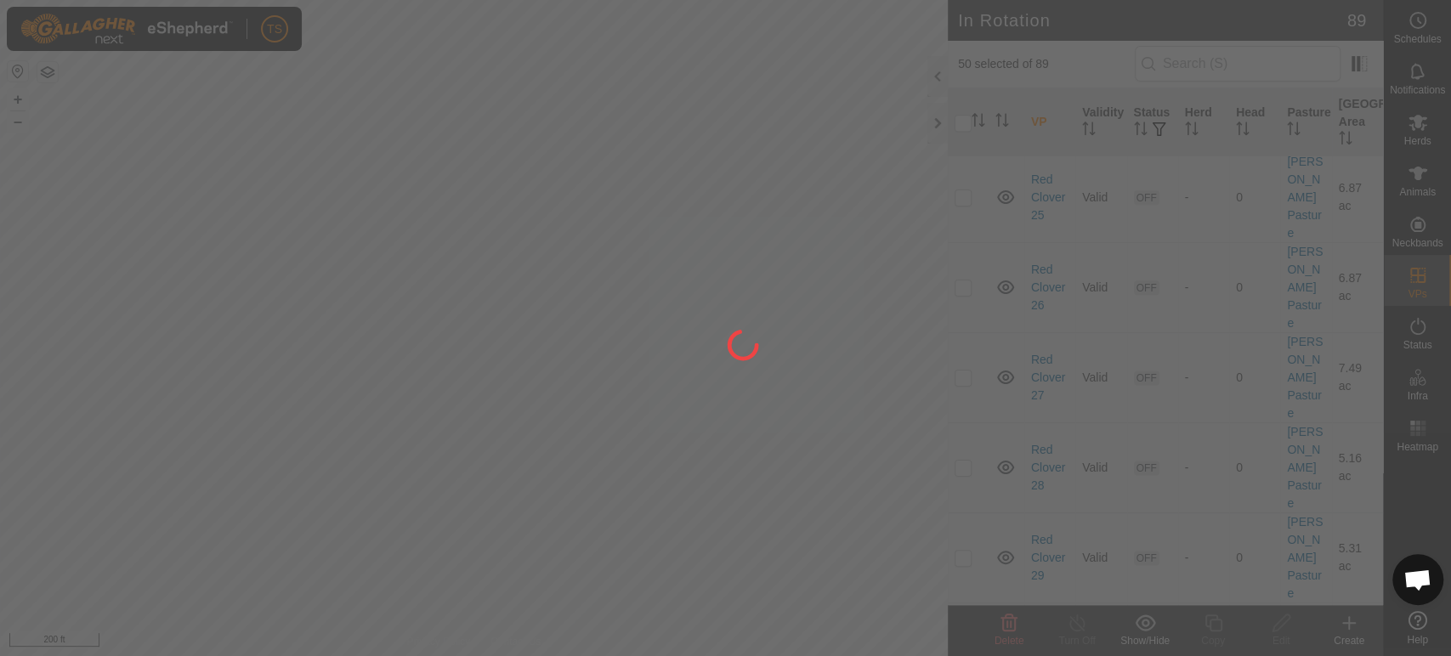
checkbox input "false"
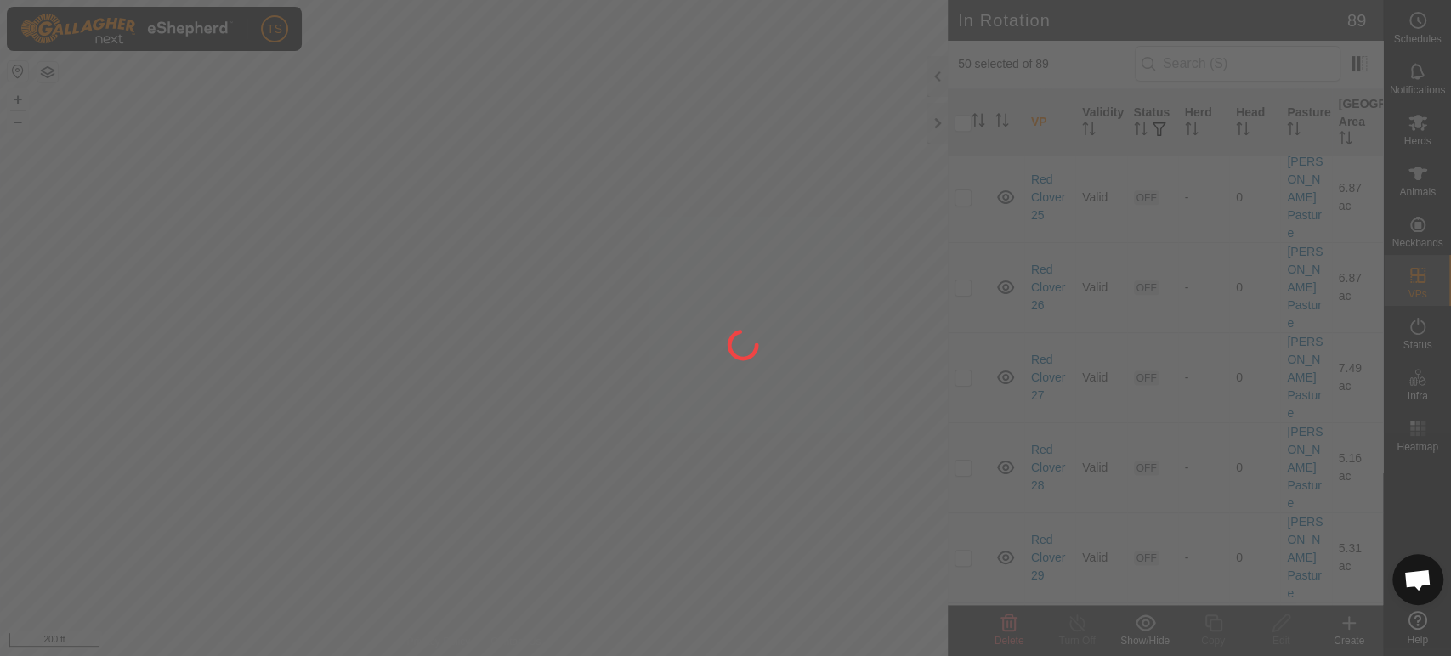
checkbox input "false"
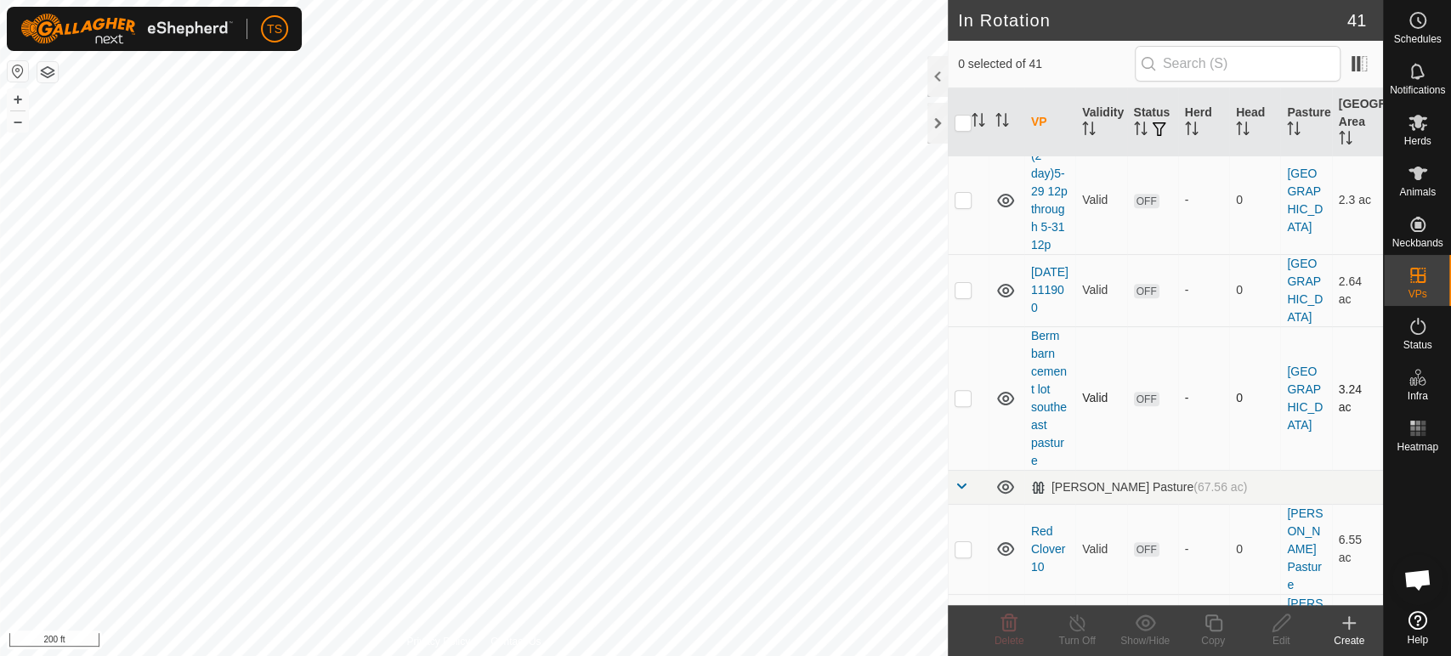
scroll to position [377, 0]
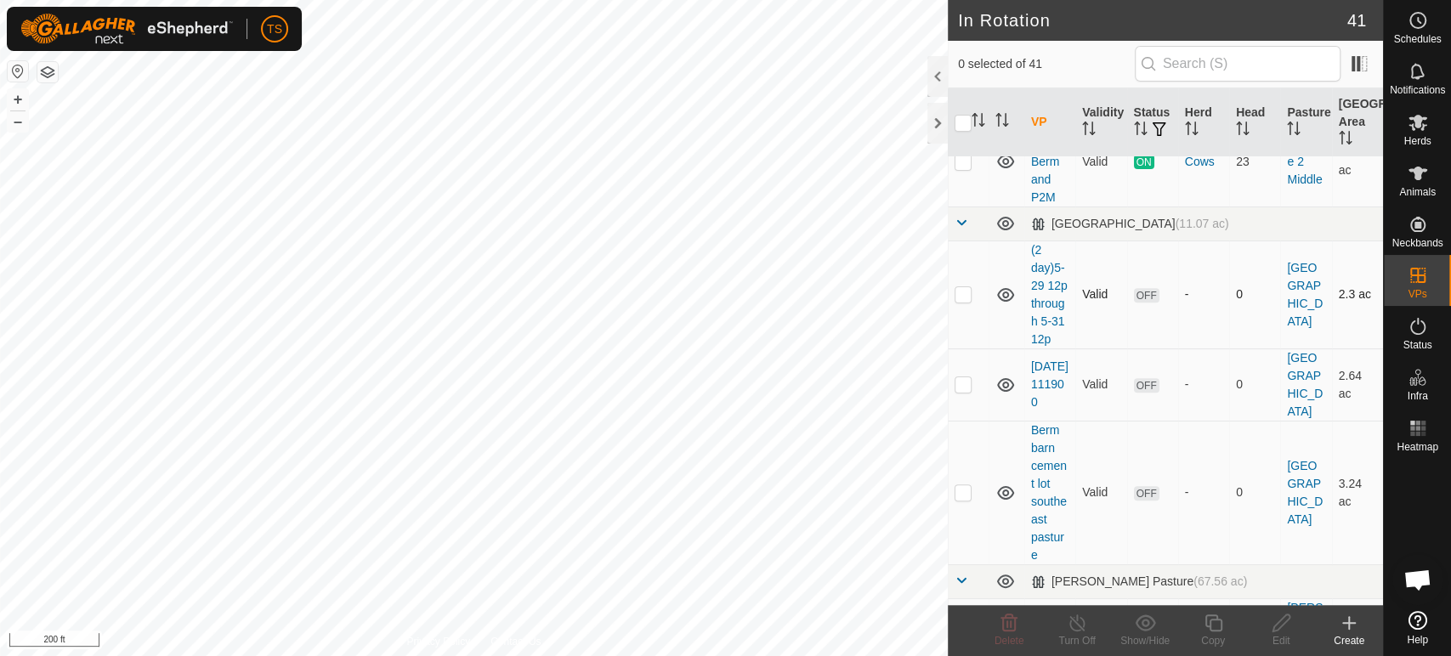
click at [963, 301] on p-checkbox at bounding box center [963, 294] width 17 height 14
checkbox input "true"
click at [966, 391] on p-checkbox at bounding box center [963, 384] width 17 height 14
checkbox input "true"
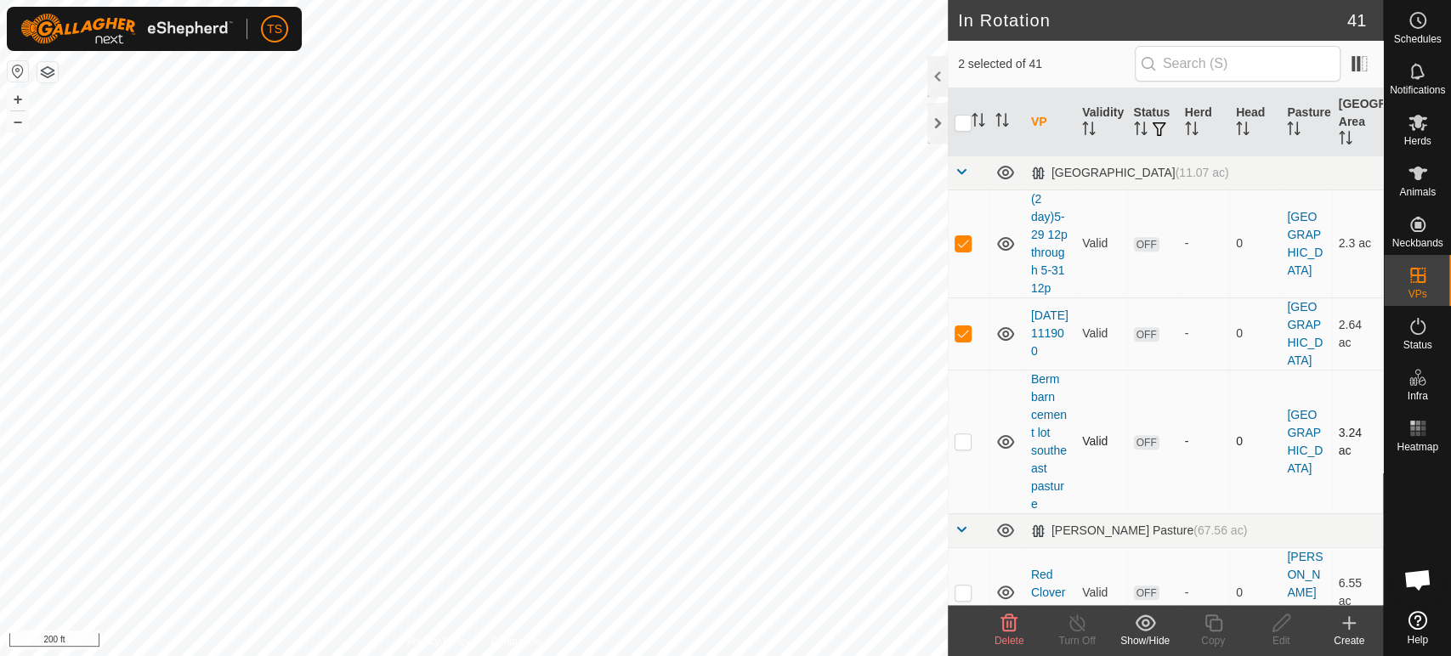
scroll to position [472, 0]
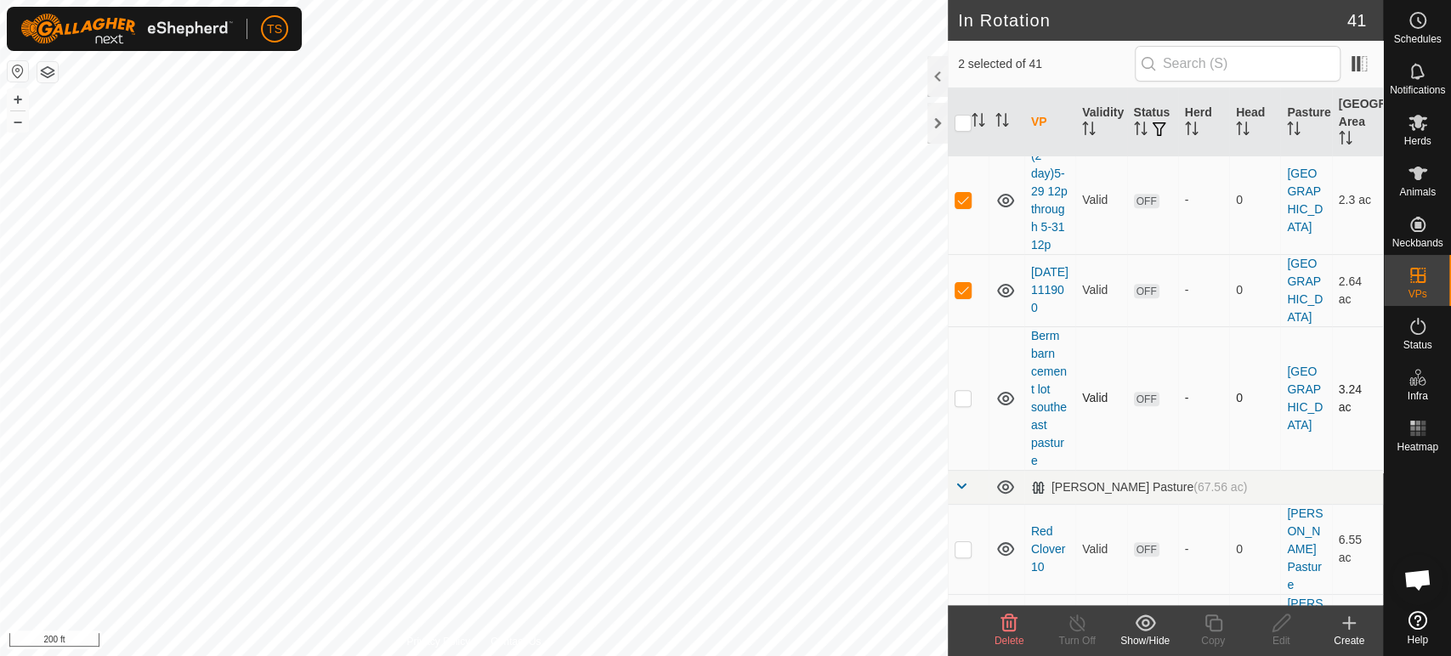
click at [961, 405] on p-checkbox at bounding box center [963, 398] width 17 height 14
checkbox input "true"
click at [1131, 637] on div "Show/Hide" at bounding box center [1145, 640] width 68 height 15
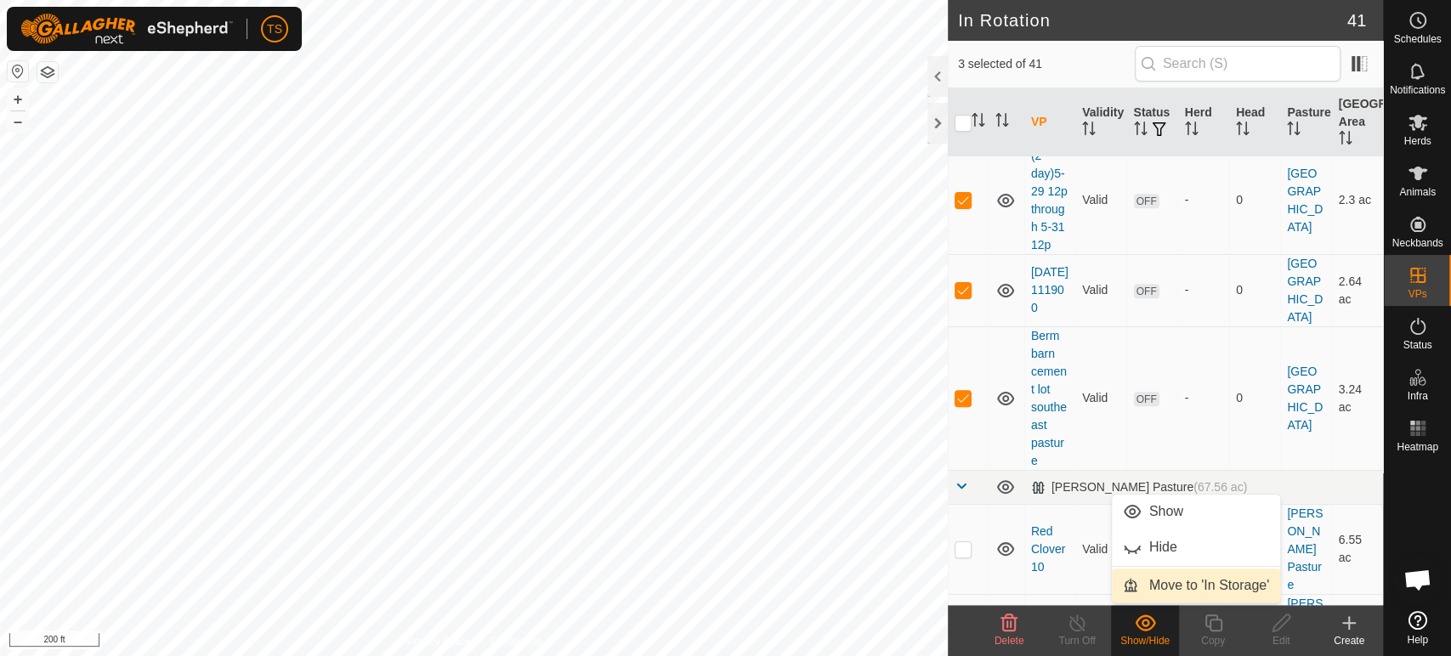
click at [1148, 590] on link "Move to 'In Storage'" at bounding box center [1196, 586] width 168 height 34
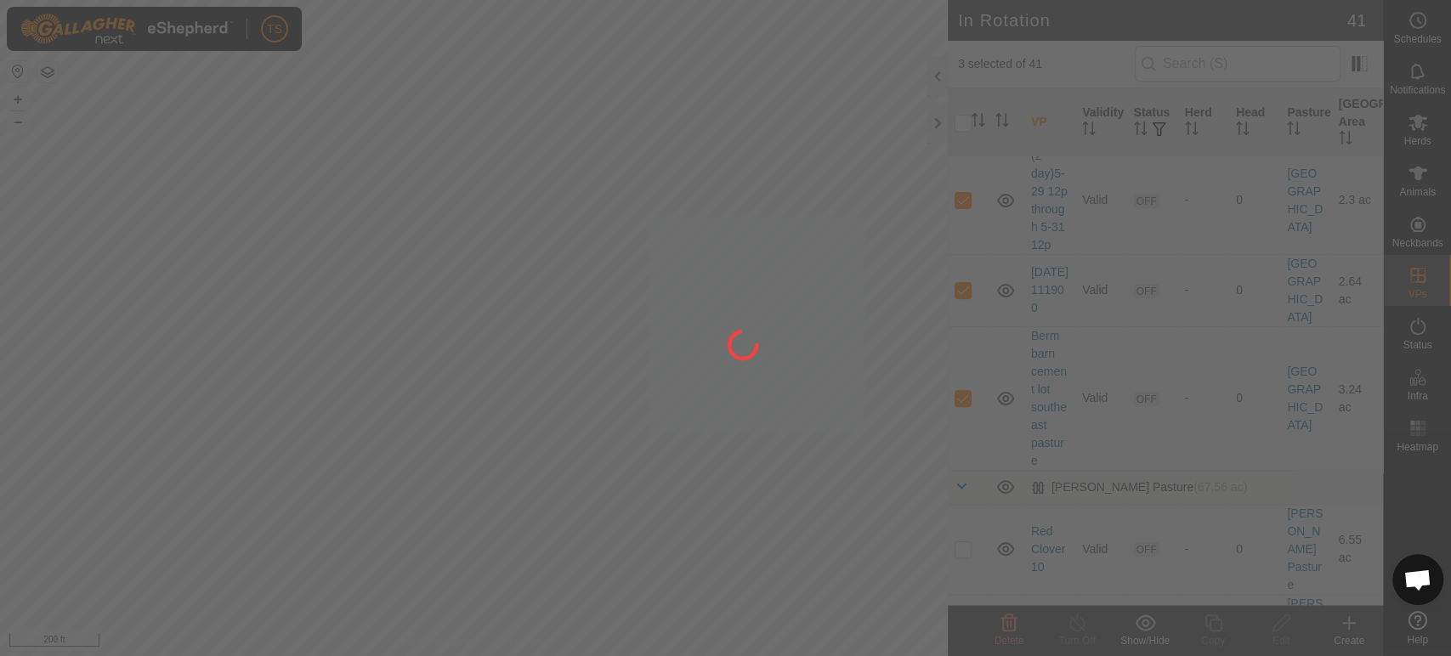
checkbox input "false"
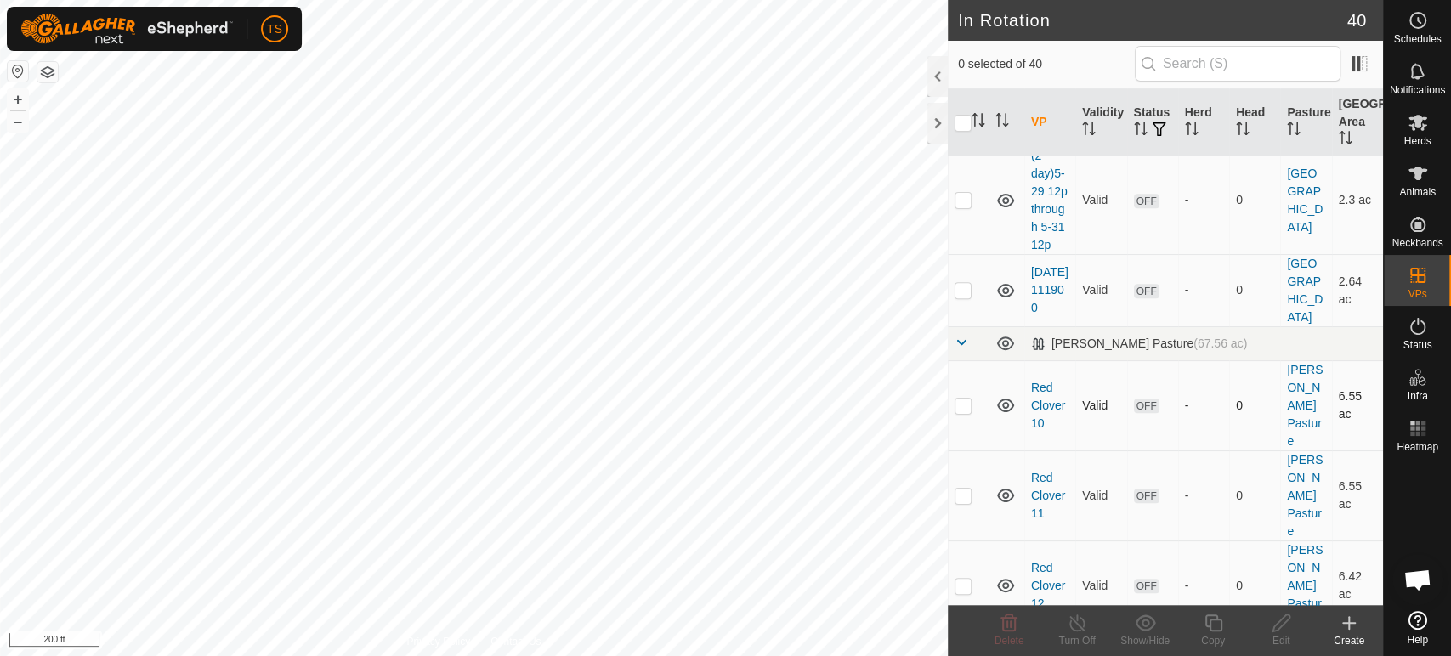
scroll to position [377, 0]
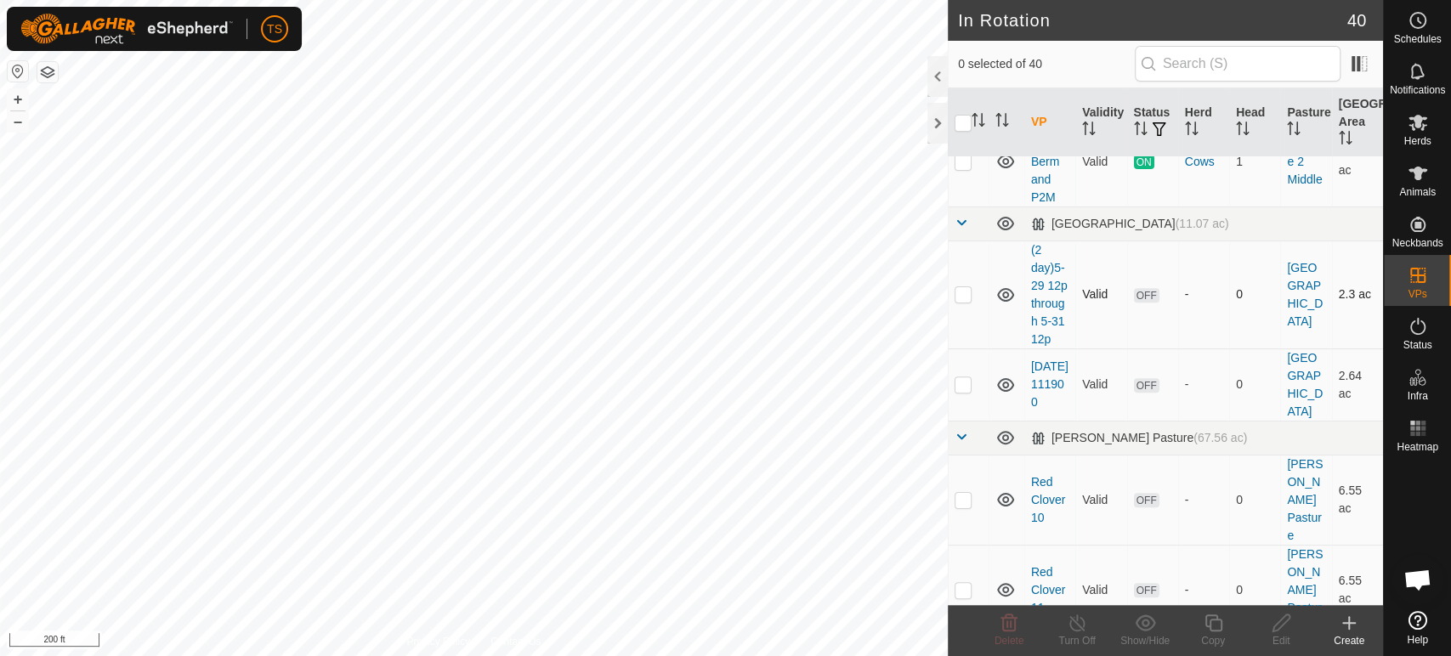
click at [962, 301] on p-checkbox at bounding box center [963, 294] width 17 height 14
checkbox input "true"
click at [963, 391] on p-checkbox at bounding box center [963, 384] width 17 height 14
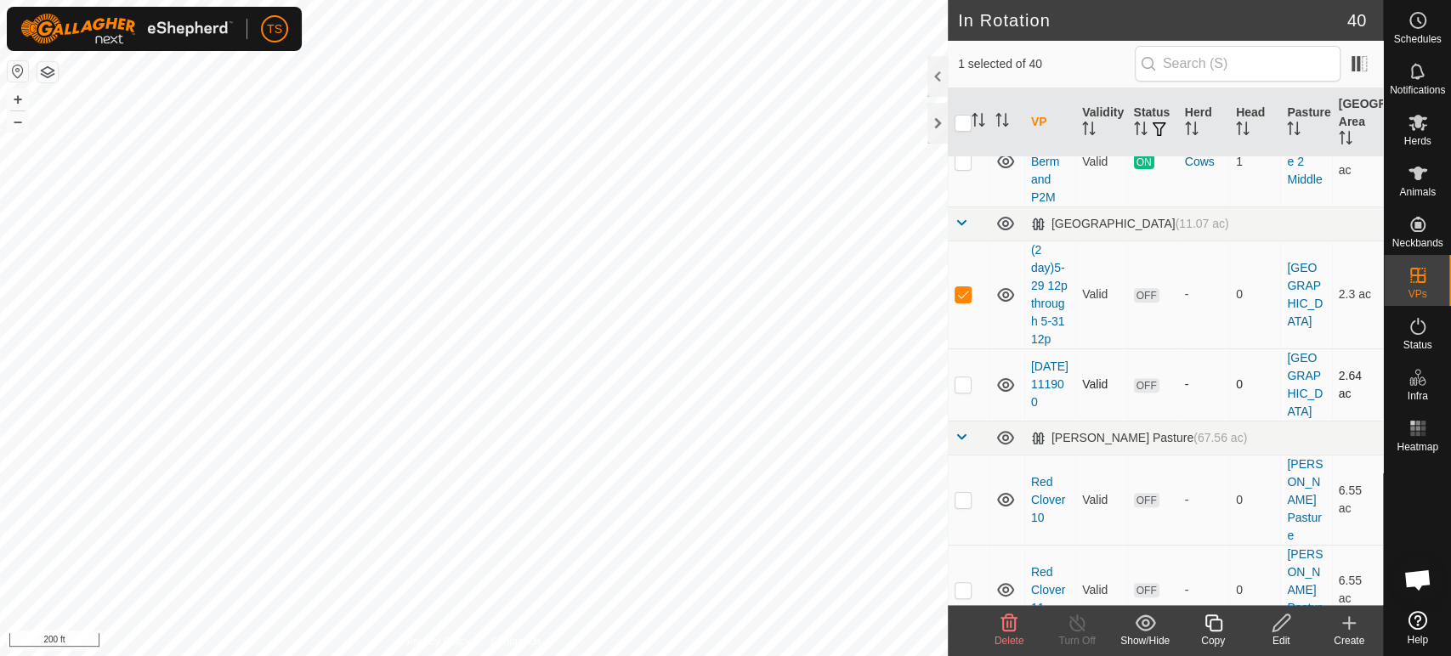
checkbox input "true"
click at [1136, 641] on div "Show/Hide" at bounding box center [1145, 640] width 68 height 15
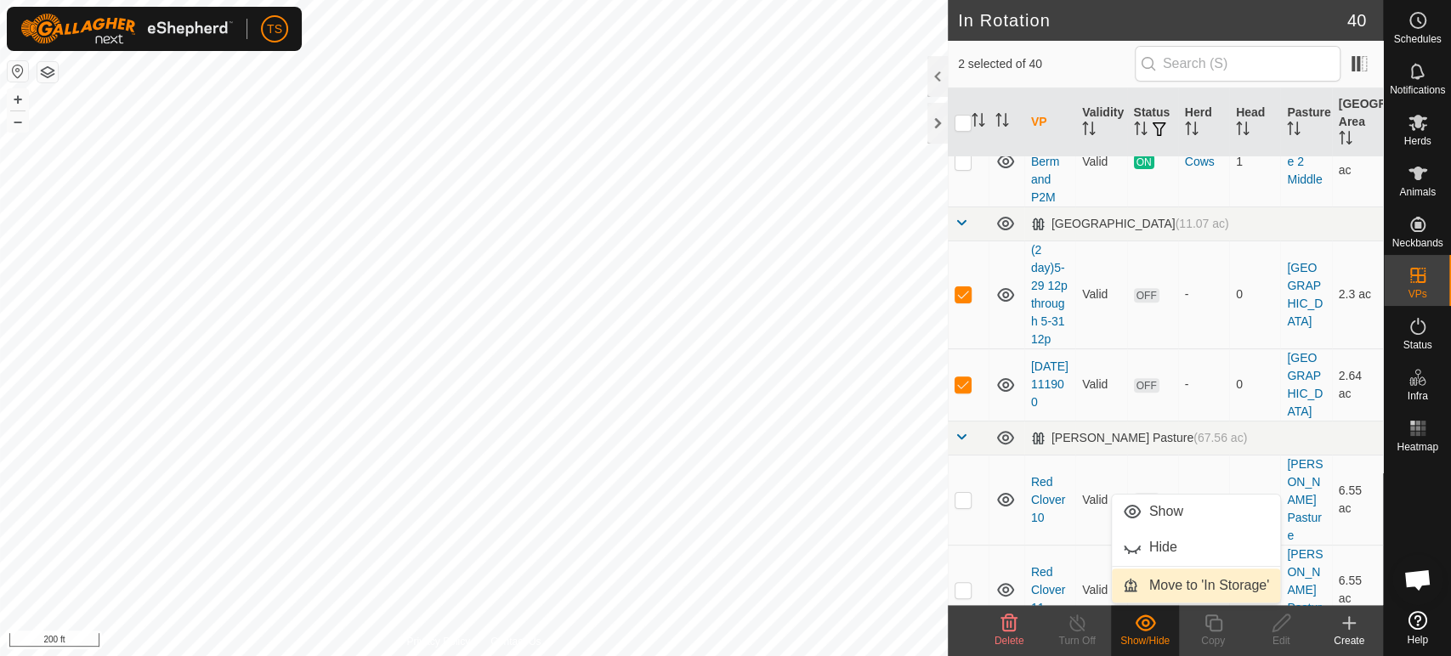
click at [1123, 591] on link "Move to 'In Storage'" at bounding box center [1196, 586] width 168 height 34
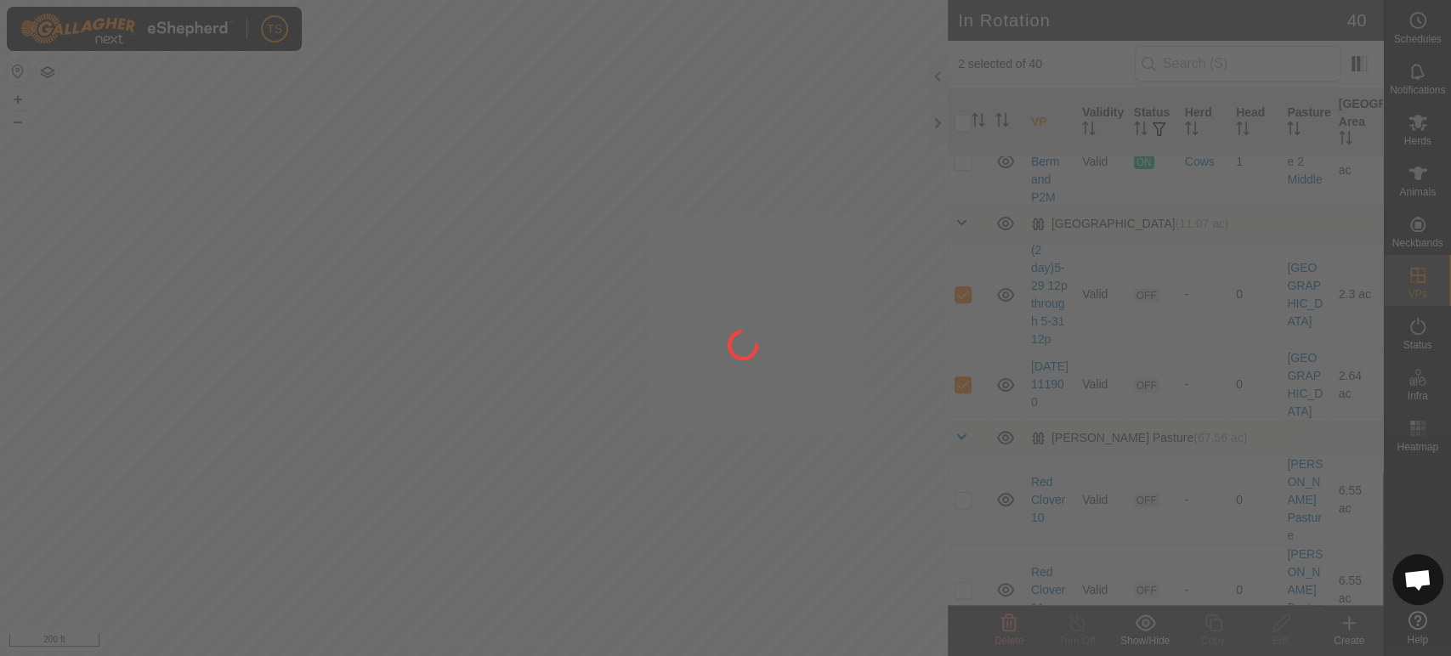
checkbox input "false"
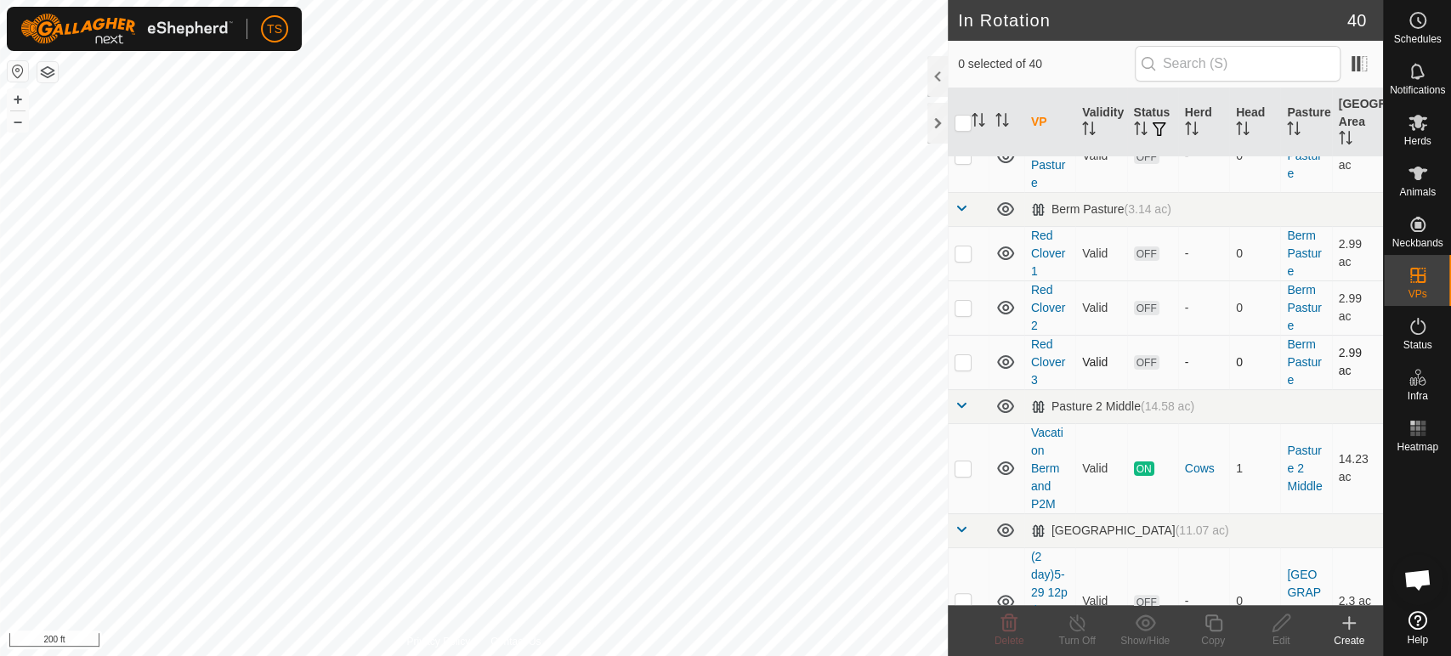
scroll to position [283, 0]
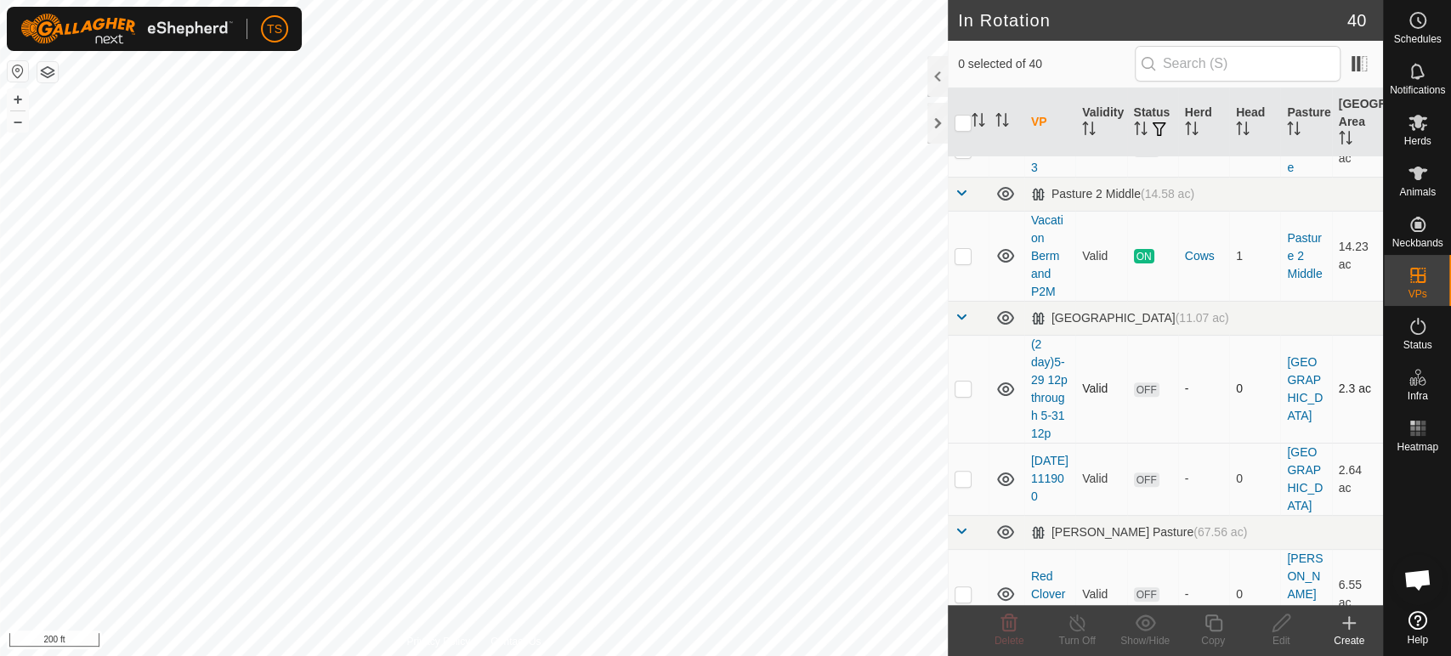
click at [967, 395] on p-checkbox at bounding box center [963, 389] width 17 height 14
click at [1139, 632] on icon at bounding box center [1145, 623] width 21 height 20
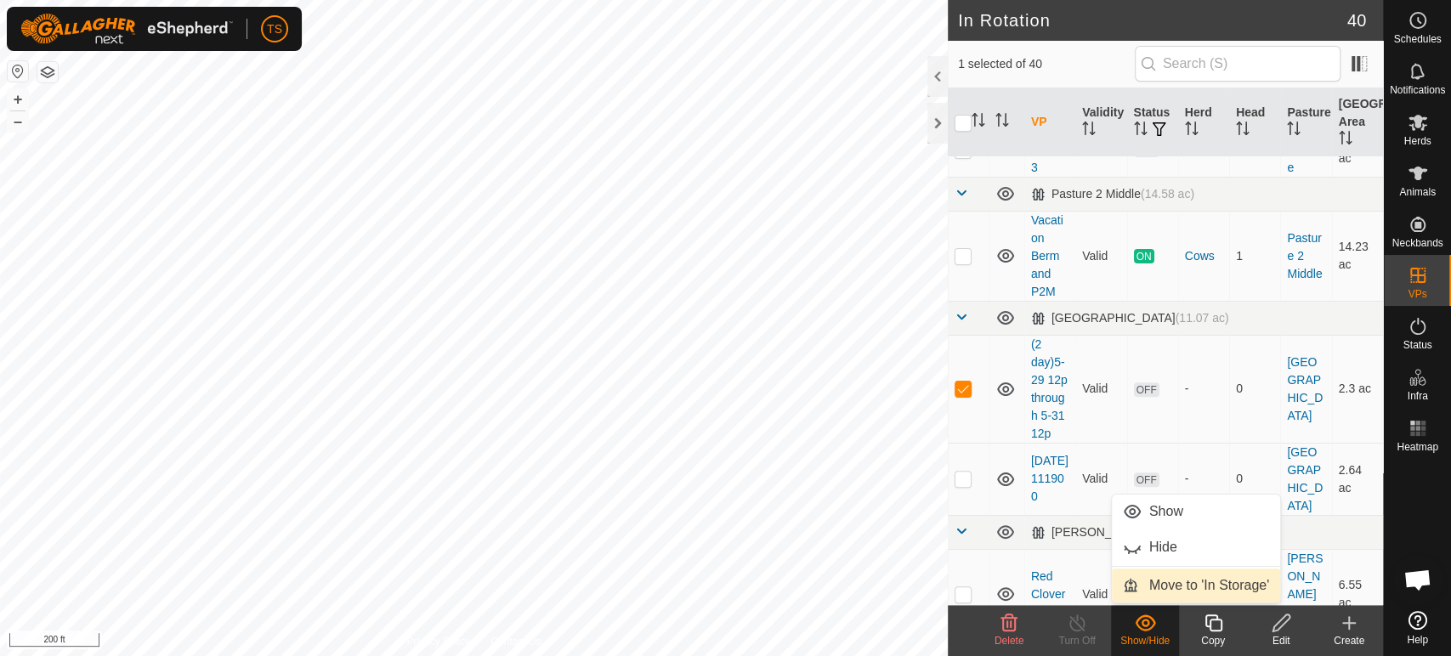
click at [1144, 588] on link "Move to 'In Storage'" at bounding box center [1196, 586] width 168 height 34
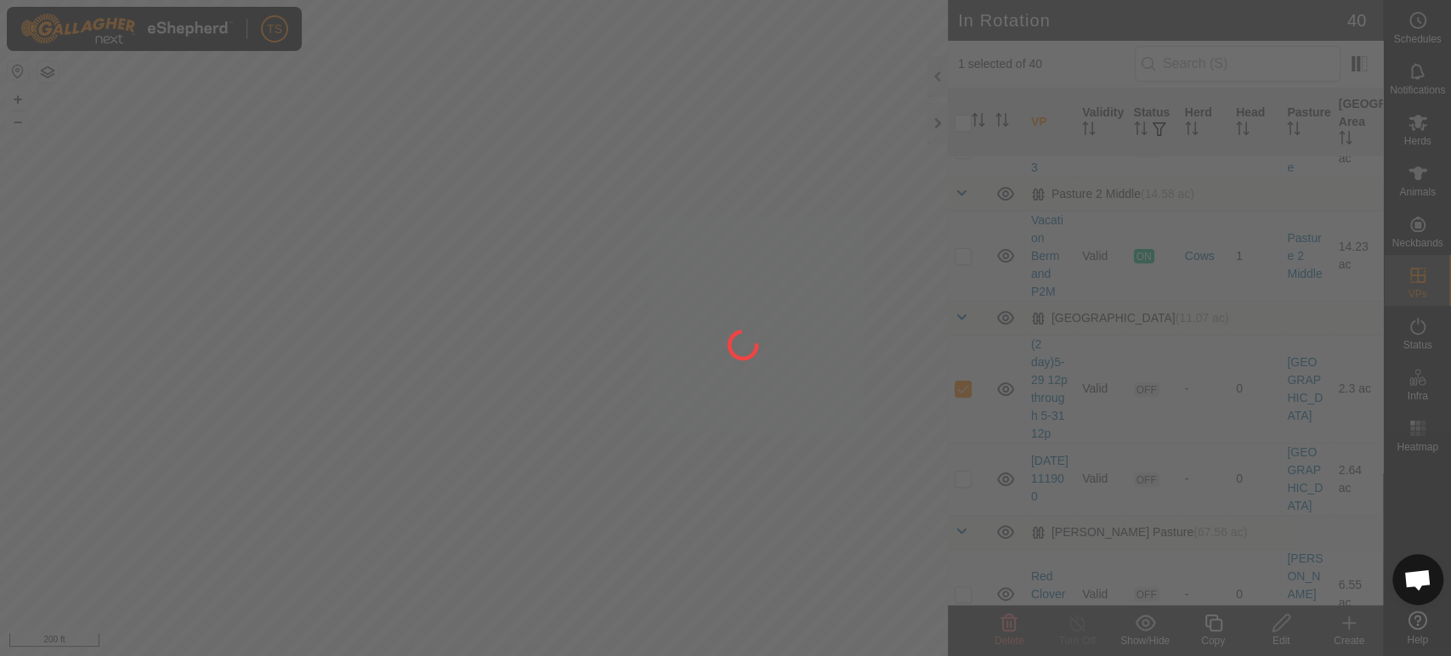
checkbox input "false"
